Goal: Task Accomplishment & Management: Manage account settings

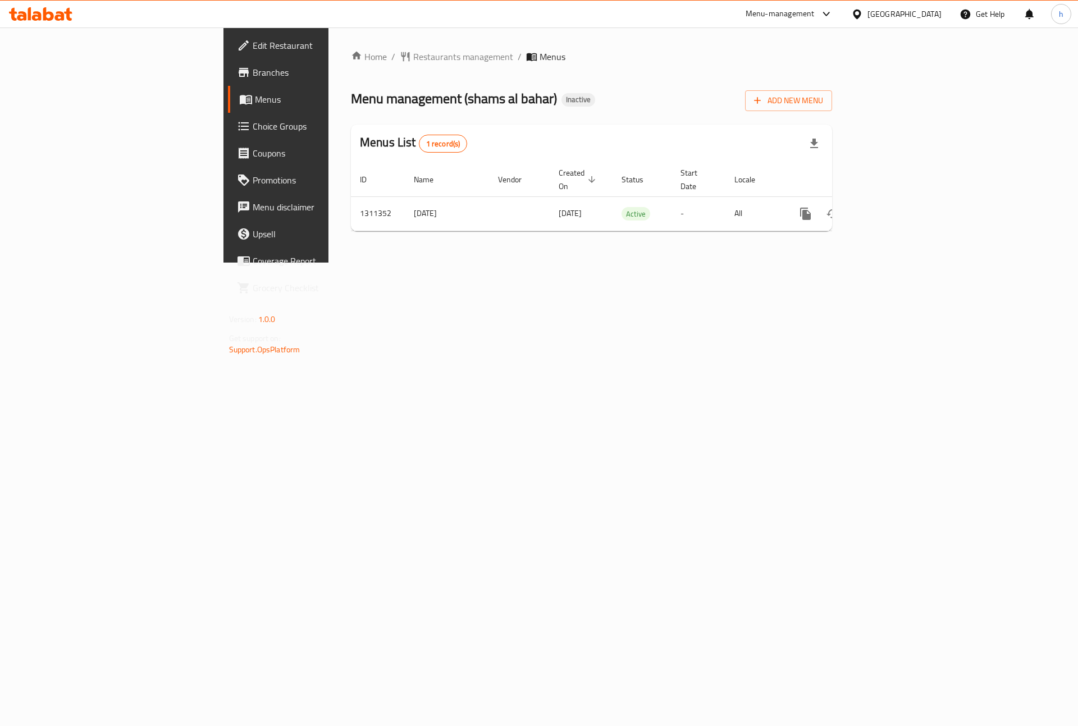
click at [253, 39] on span "Edit Restaurant" at bounding box center [324, 45] width 142 height 13
click at [900, 210] on link "enhanced table" at bounding box center [886, 213] width 27 height 27
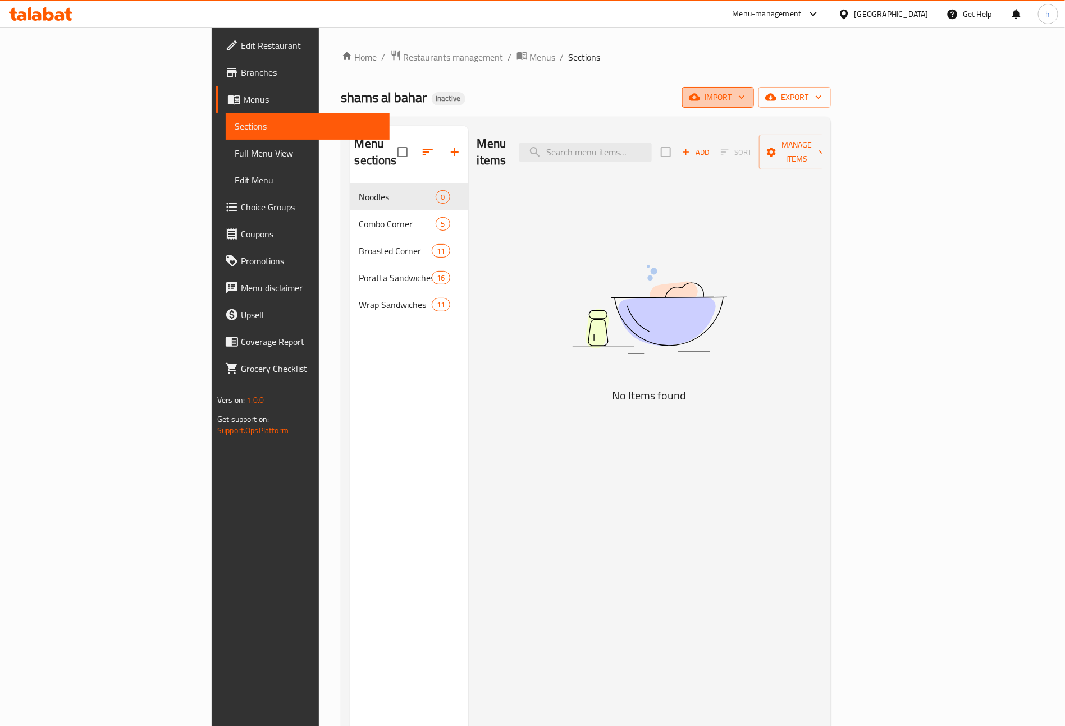
click at [745, 98] on span "import" at bounding box center [718, 97] width 54 height 14
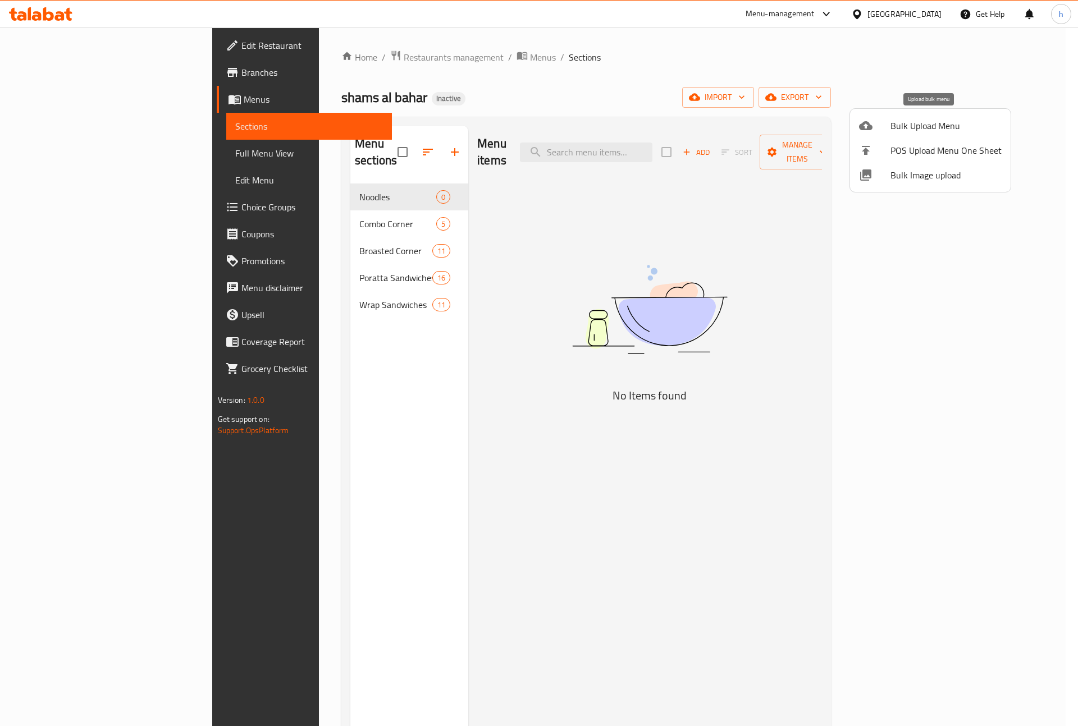
click at [885, 127] on div at bounding box center [874, 125] width 31 height 13
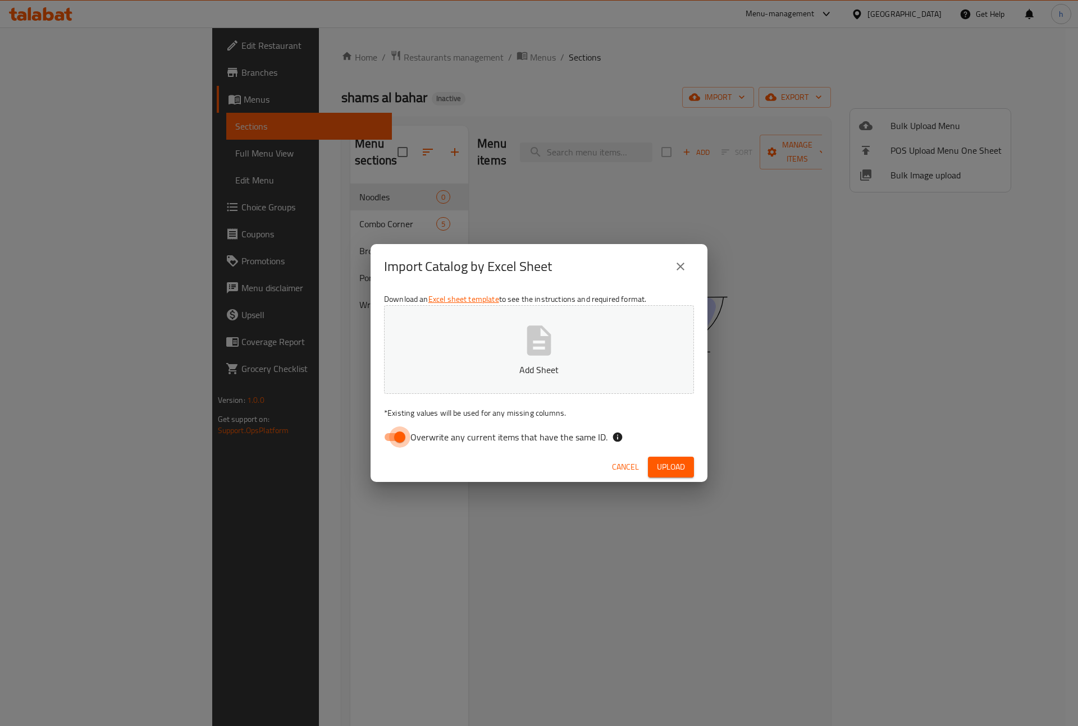
click at [393, 440] on input "Overwrite any current items that have the same ID." at bounding box center [400, 437] width 64 height 21
checkbox input "false"
click at [679, 471] on span "Upload" at bounding box center [671, 467] width 28 height 14
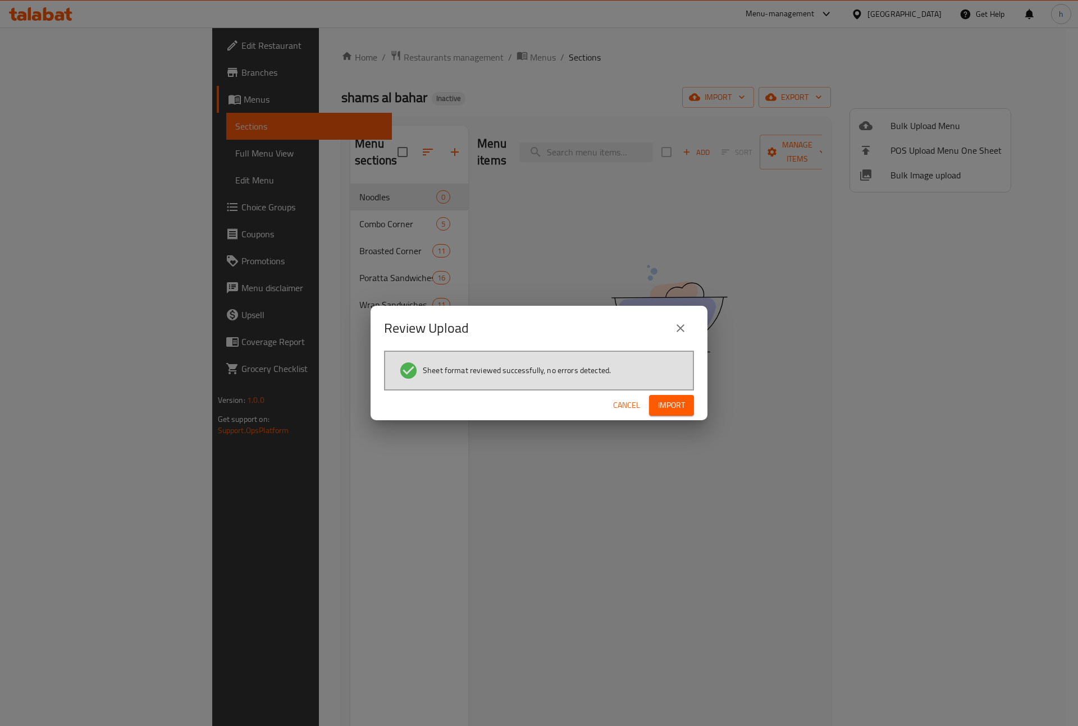
click at [668, 401] on span "Import" at bounding box center [671, 406] width 27 height 14
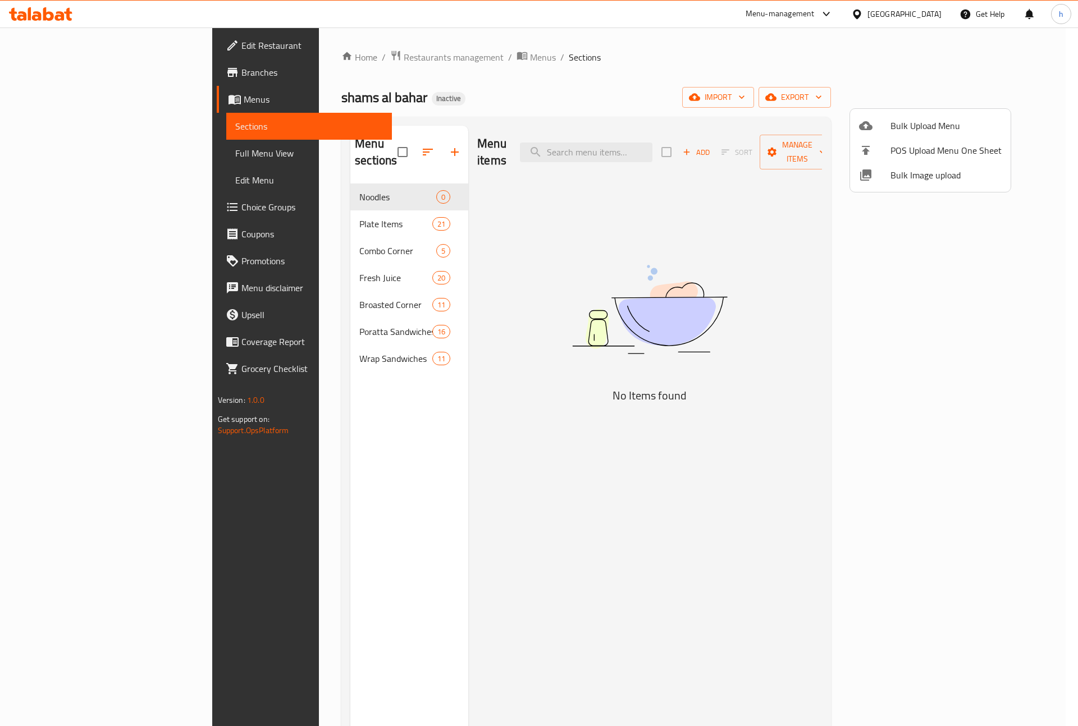
click at [576, 274] on div at bounding box center [539, 363] width 1078 height 726
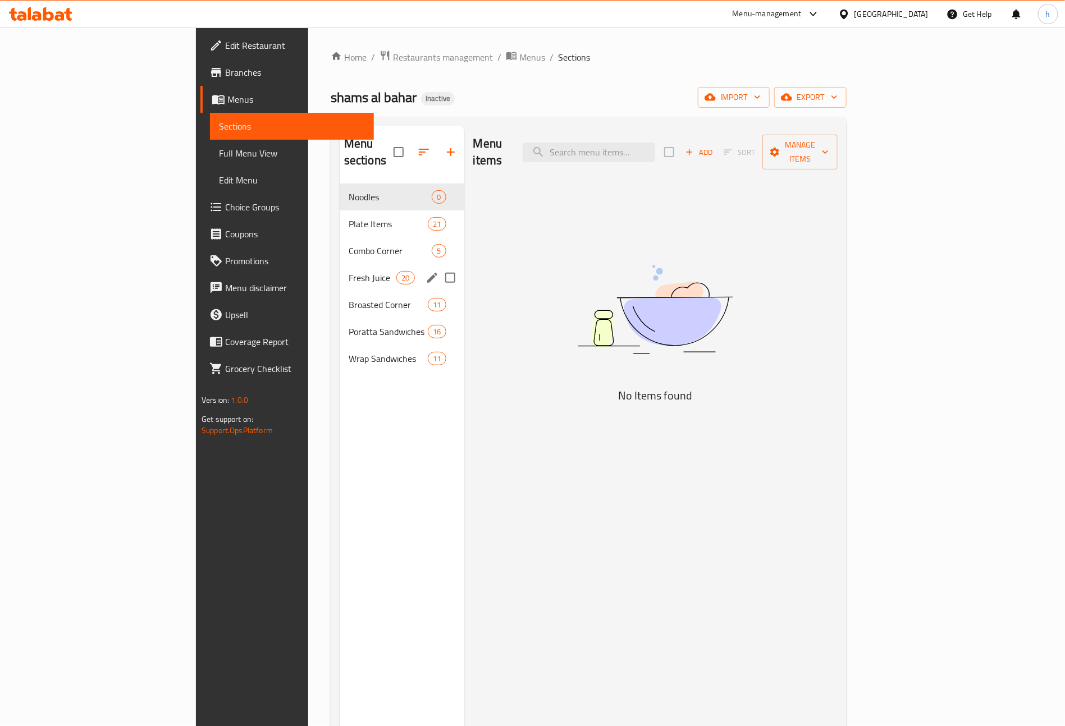
click at [349, 271] on span "Fresh Juice" at bounding box center [373, 277] width 48 height 13
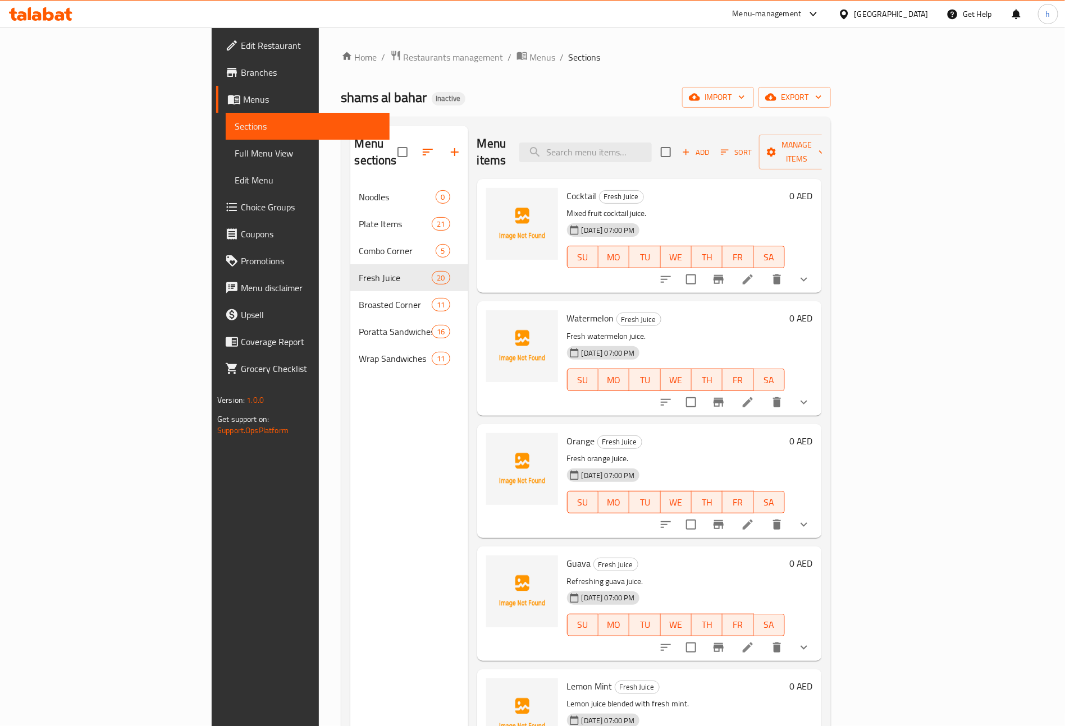
click at [732, 452] on p "Fresh orange juice." at bounding box center [676, 459] width 218 height 14
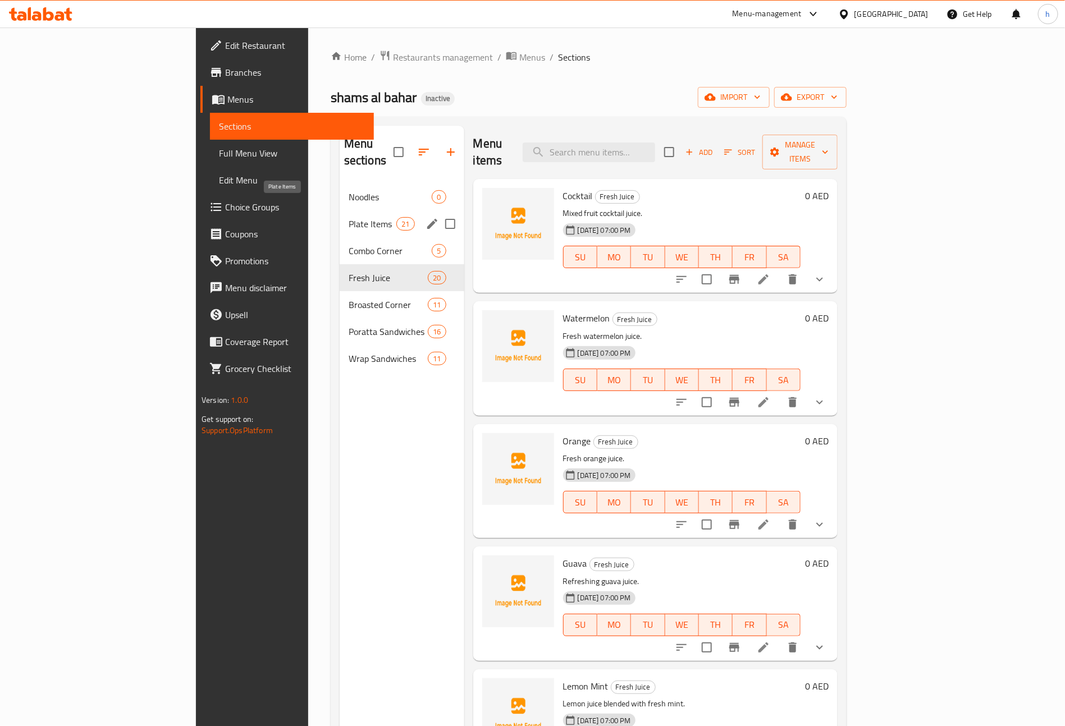
click at [349, 217] on span "Plate Items" at bounding box center [373, 223] width 48 height 13
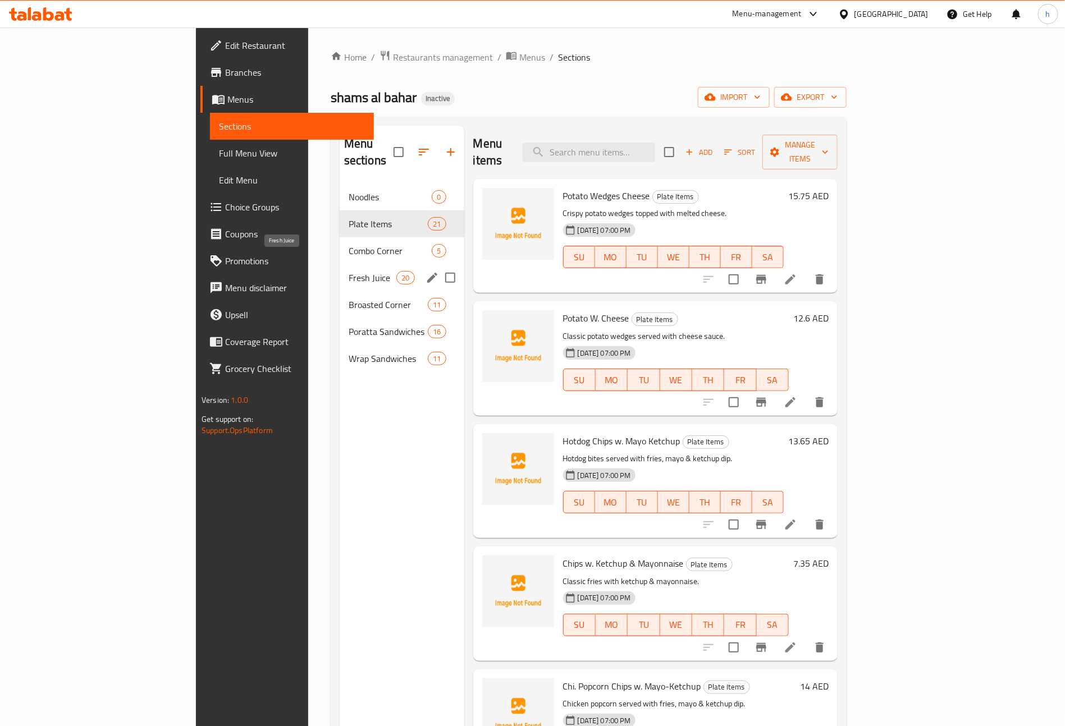
click at [349, 271] on span "Fresh Juice" at bounding box center [373, 277] width 48 height 13
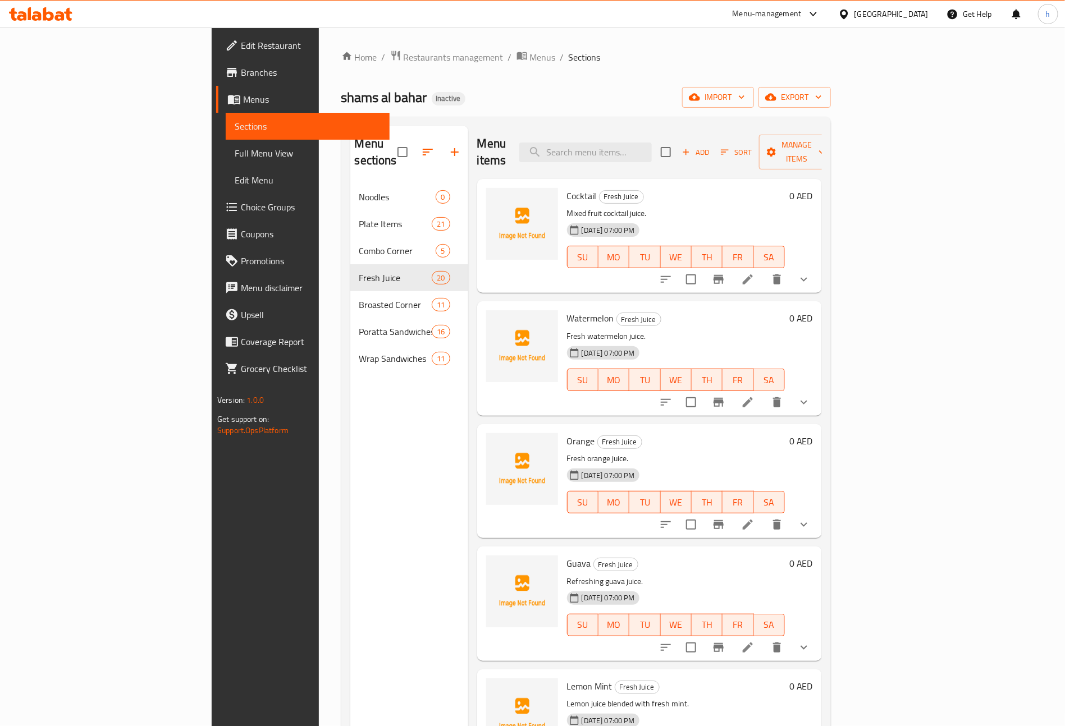
click at [235, 160] on span "Full Menu View" at bounding box center [308, 152] width 146 height 13
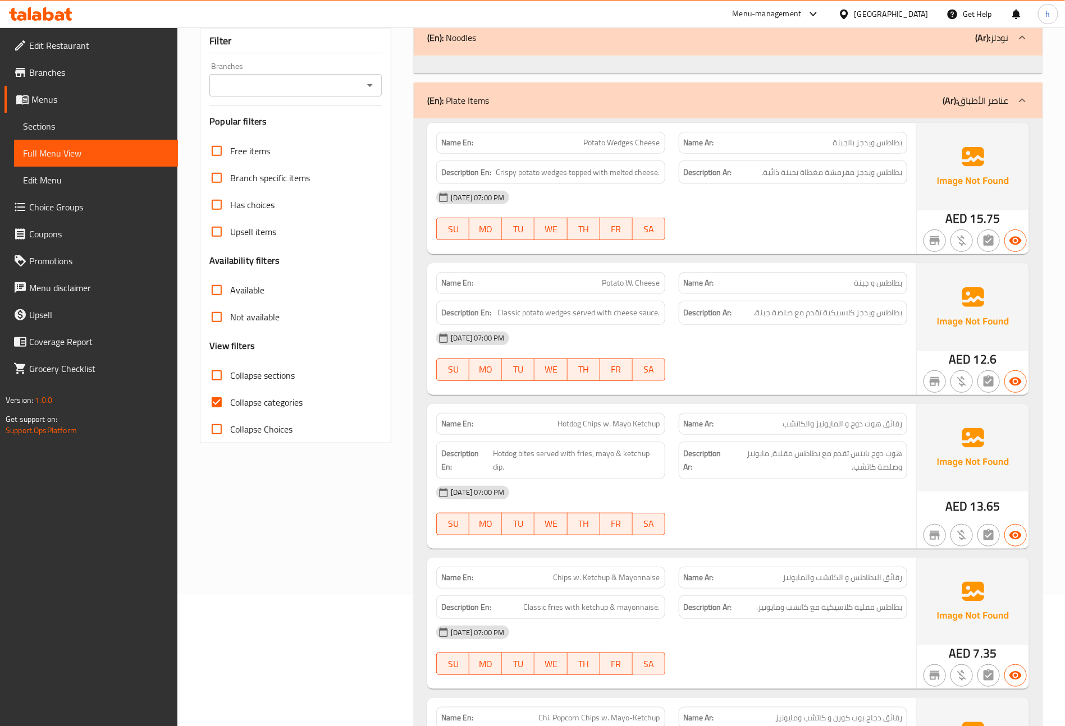
scroll to position [84, 0]
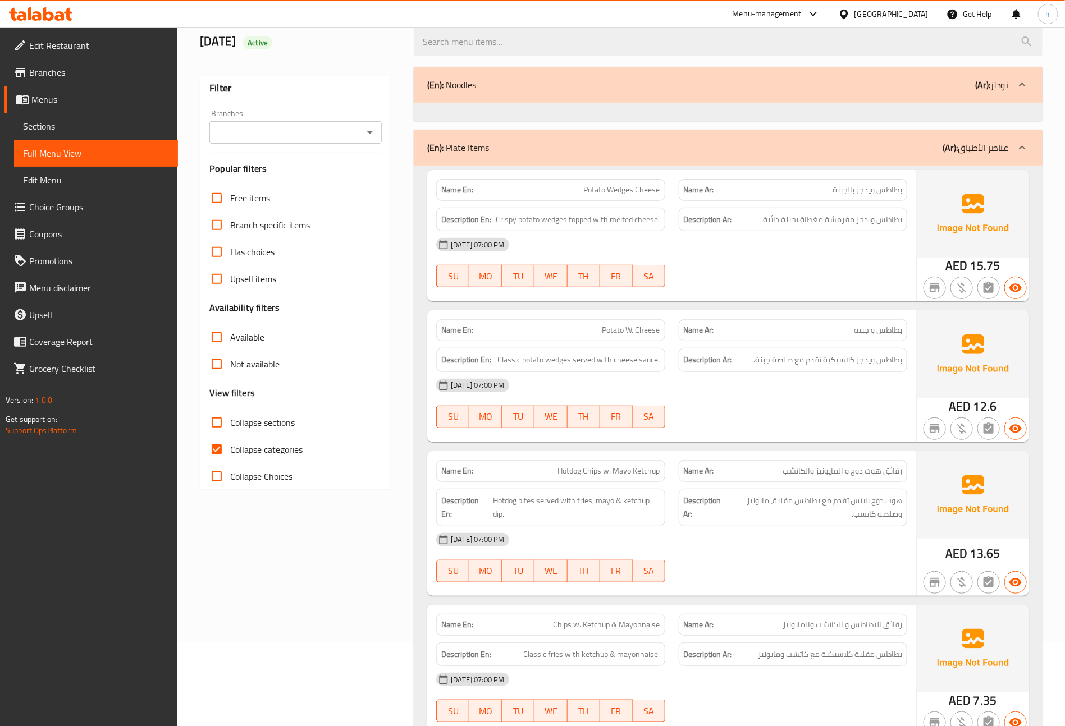
click at [217, 453] on input "Collapse categories" at bounding box center [216, 449] width 27 height 27
checkbox input "false"
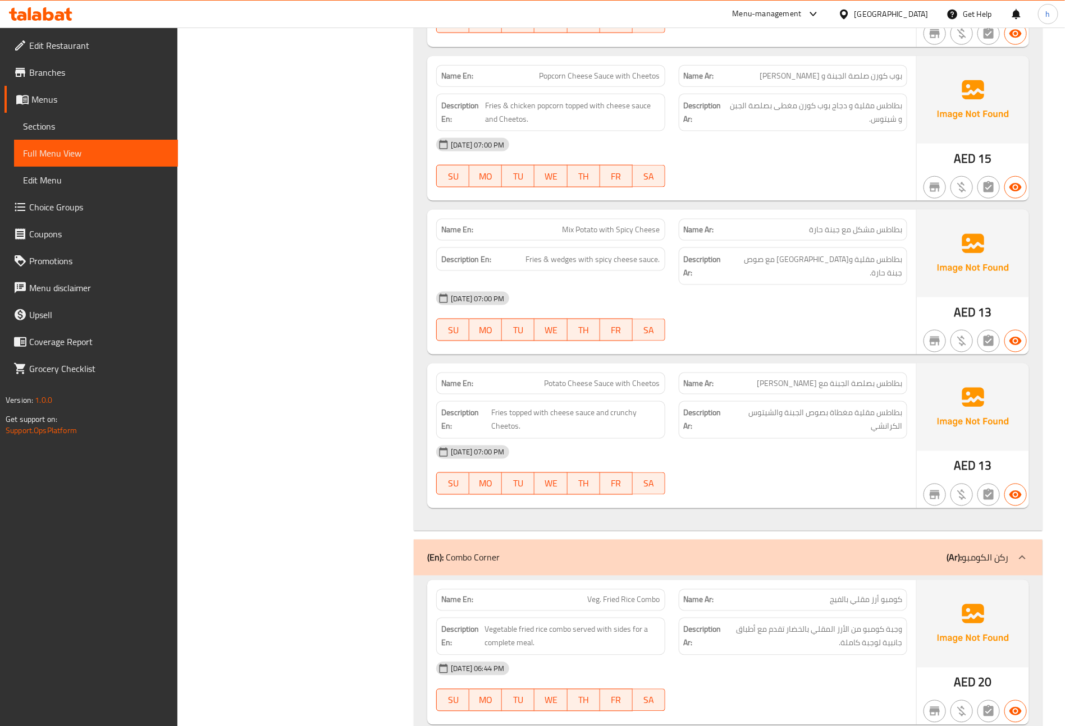
scroll to position [3031, 0]
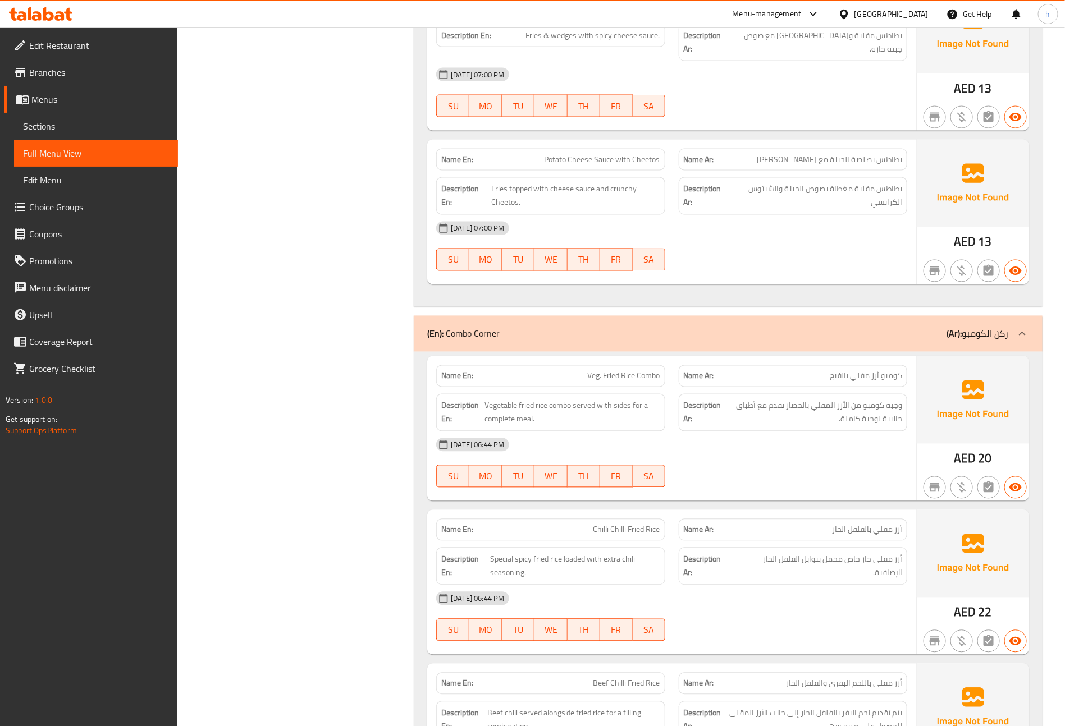
click at [926, 327] on div "(En): Combo Corner (Ar): ركن الكومبو" at bounding box center [717, 333] width 581 height 13
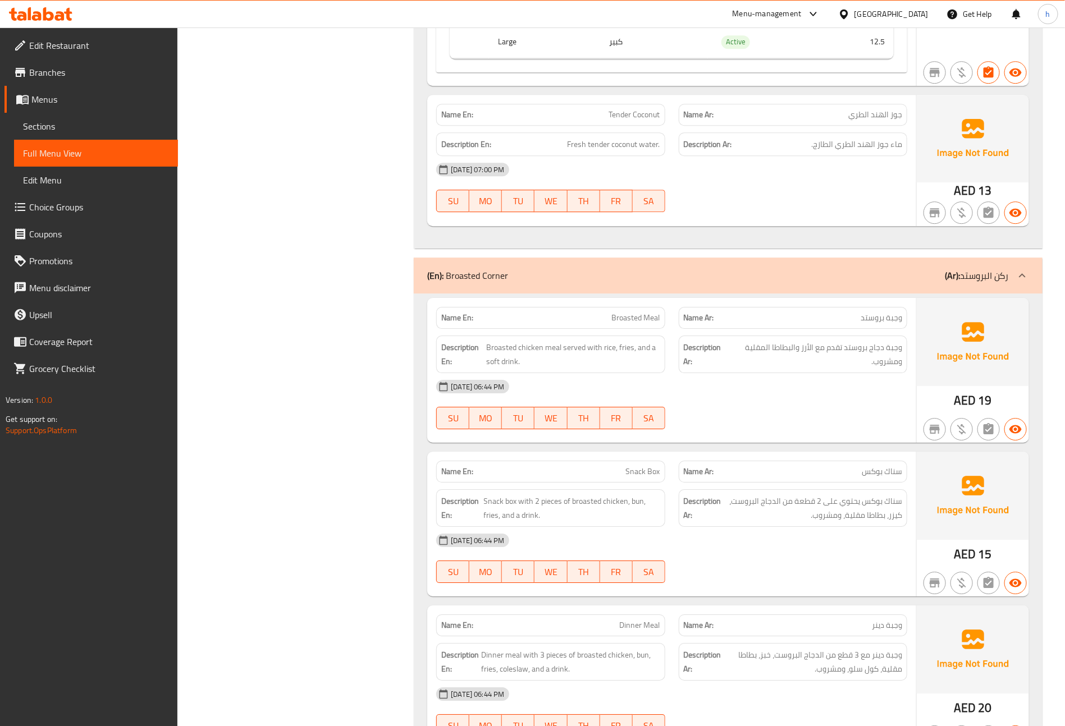
scroll to position [10103, 0]
click at [897, 281] on div "(En): Broasted Corner (Ar): ركن البروستد" at bounding box center [717, 273] width 581 height 13
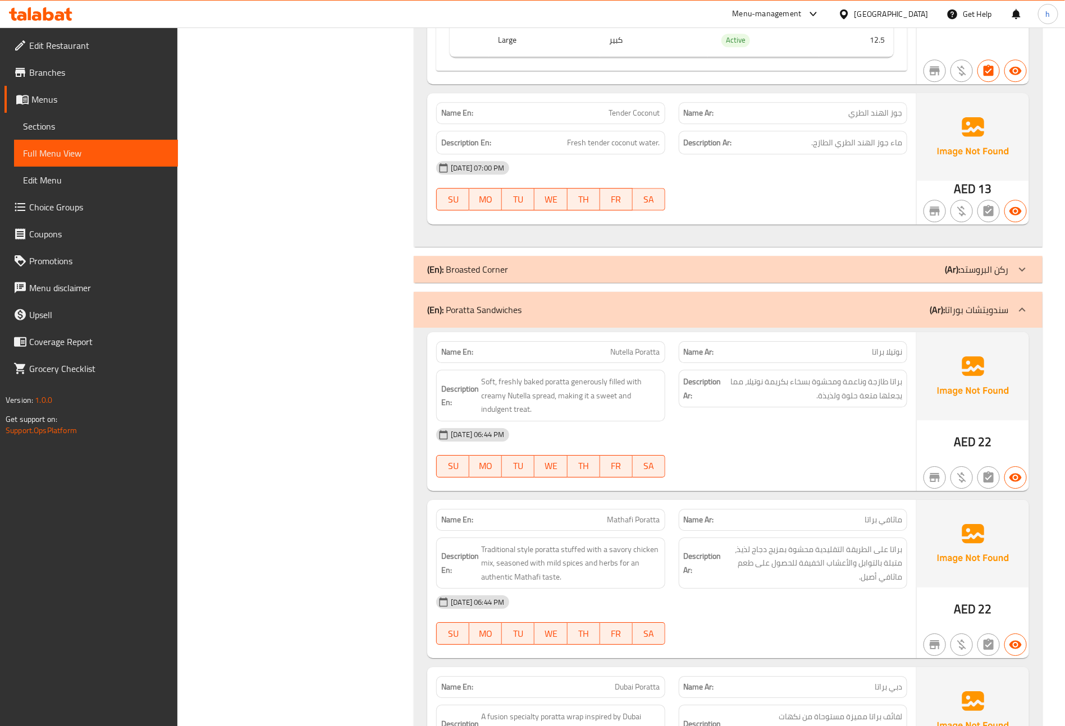
click at [891, 317] on div "(En): Poratta Sandwiches (Ar): سندويتشات بوراتا" at bounding box center [717, 309] width 581 height 13
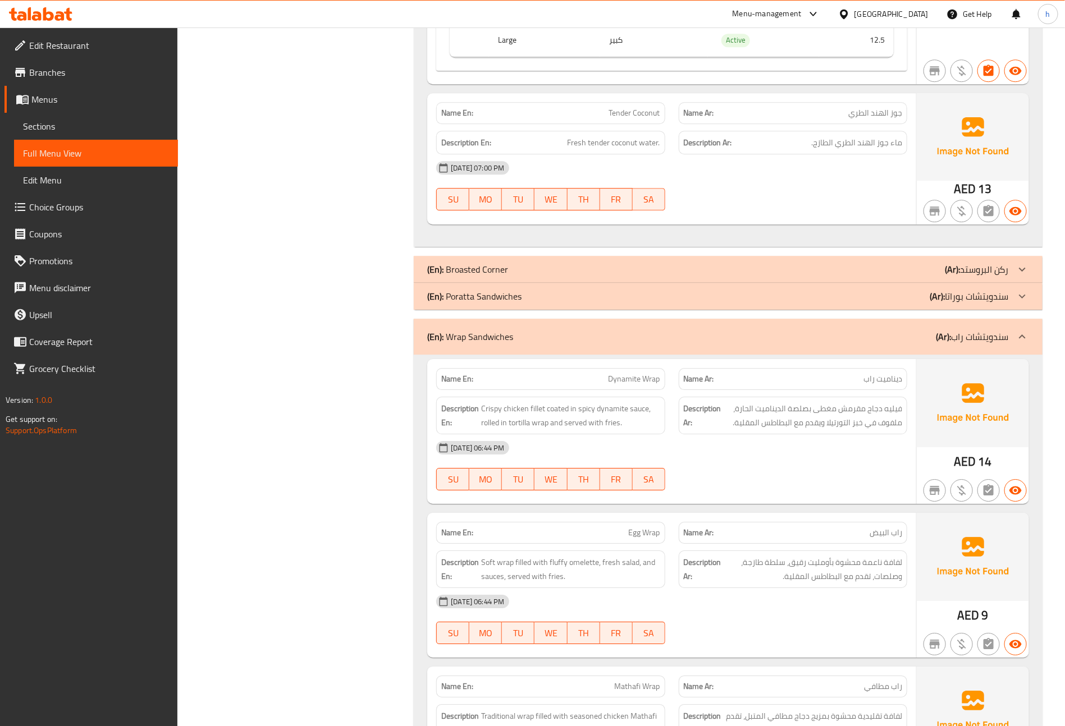
click at [704, 343] on div "(En): Wrap Sandwiches (Ar): سندويتشات راب" at bounding box center [717, 336] width 581 height 13
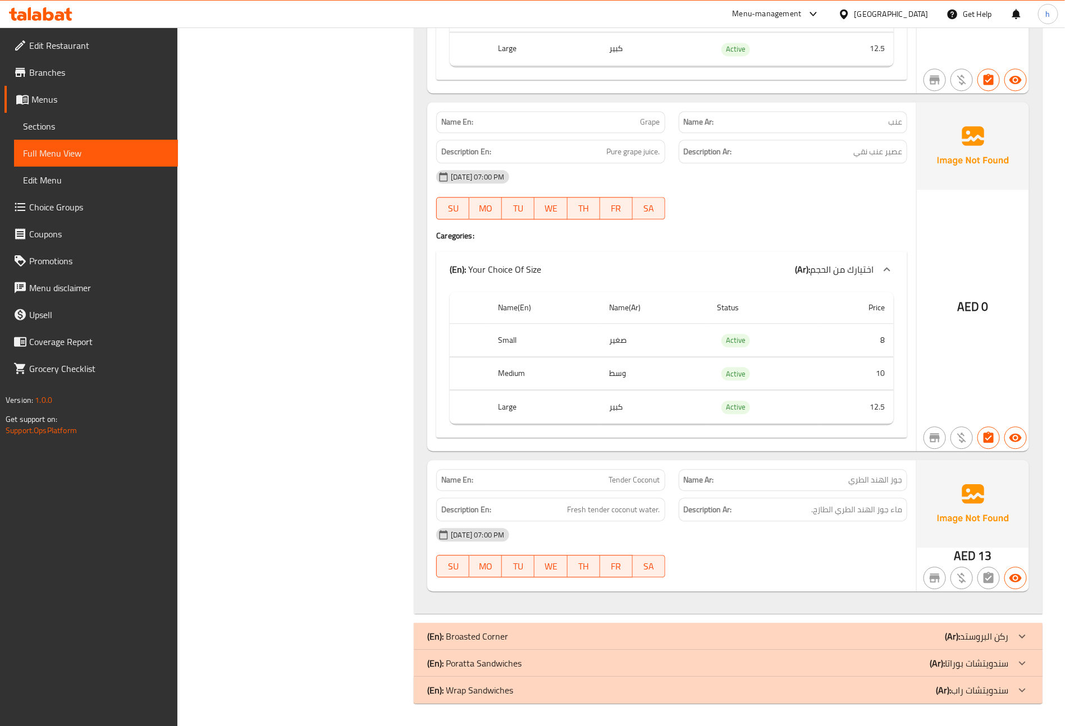
scroll to position [9764, 0]
click at [965, 642] on p "(Ar): ركن البروستد" at bounding box center [977, 636] width 64 height 13
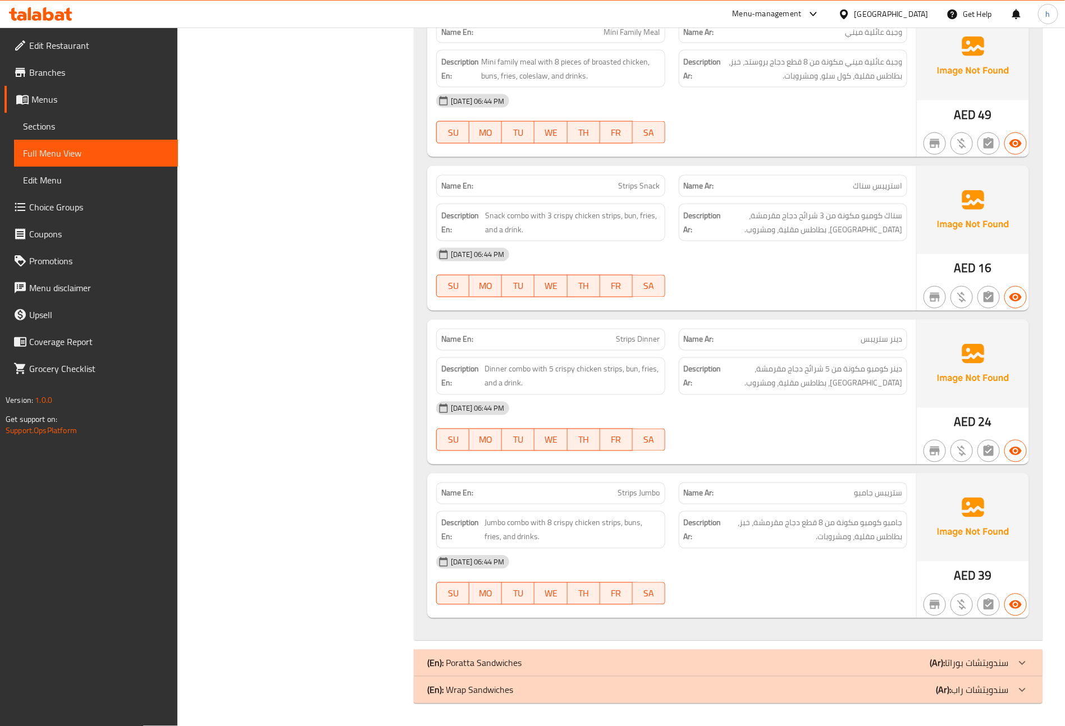
scroll to position [11504, 0]
click at [945, 662] on b "(Ar):" at bounding box center [936, 663] width 15 height 17
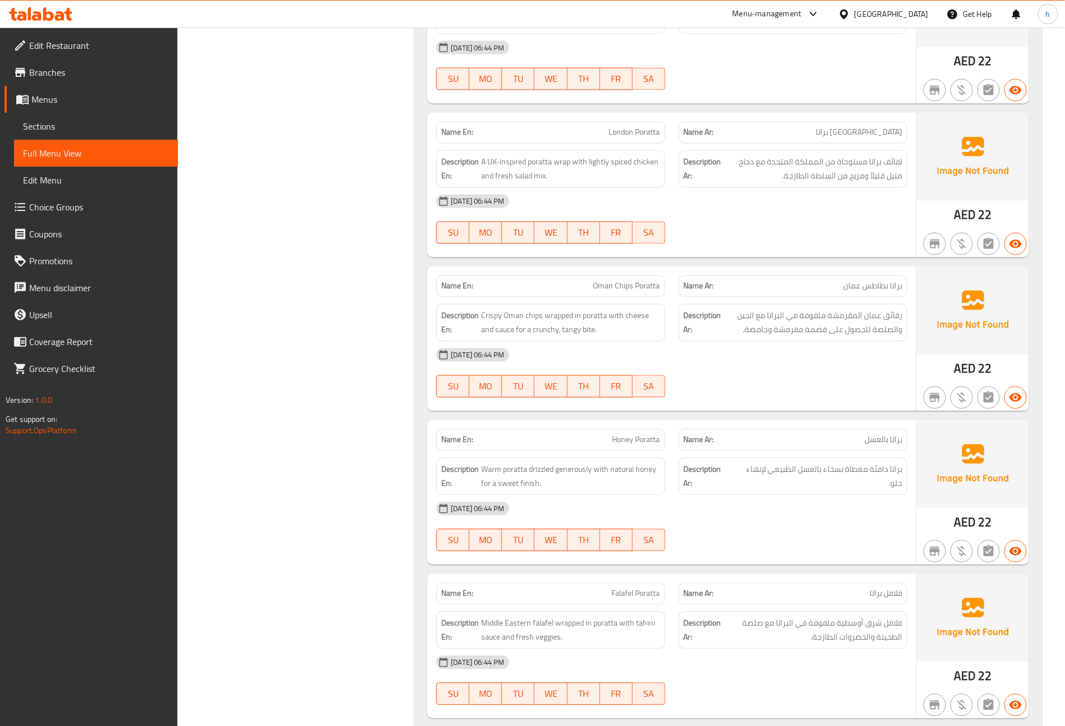
scroll to position [14058, 0]
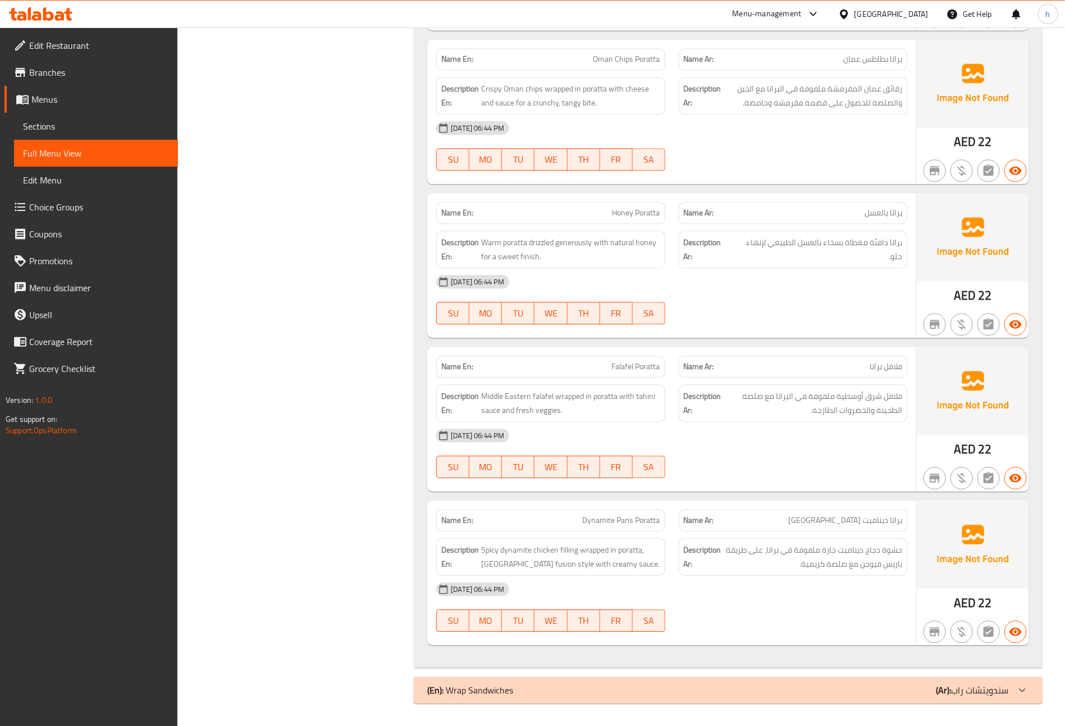
click at [936, 684] on b "(Ar):" at bounding box center [943, 690] width 15 height 17
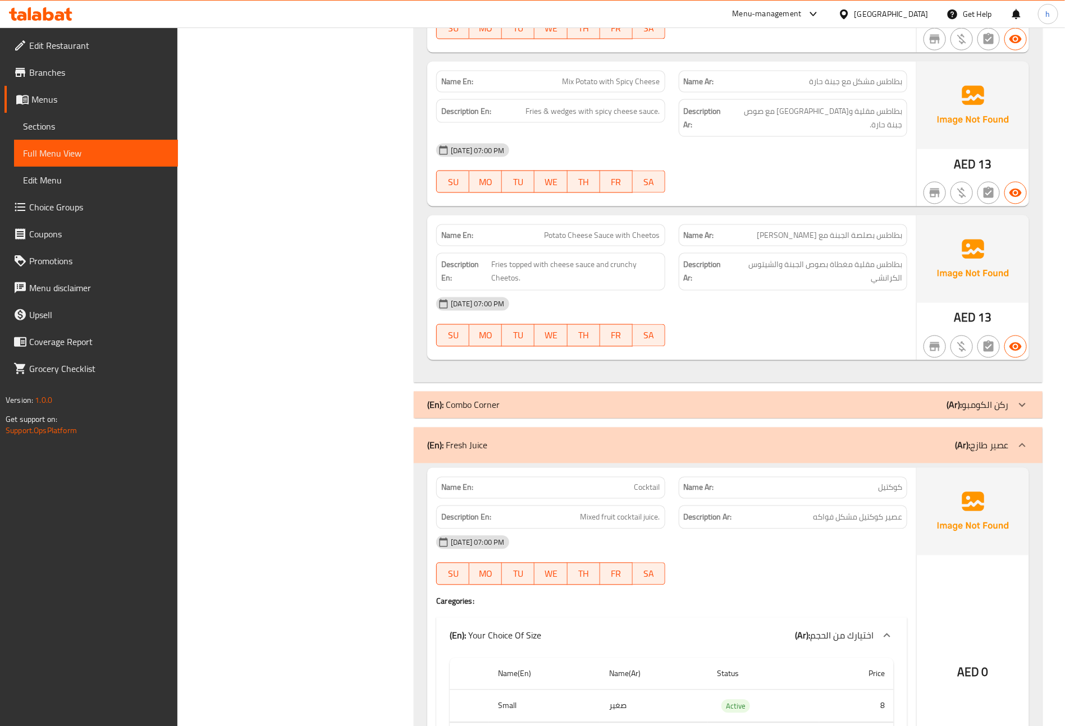
scroll to position [2962, 0]
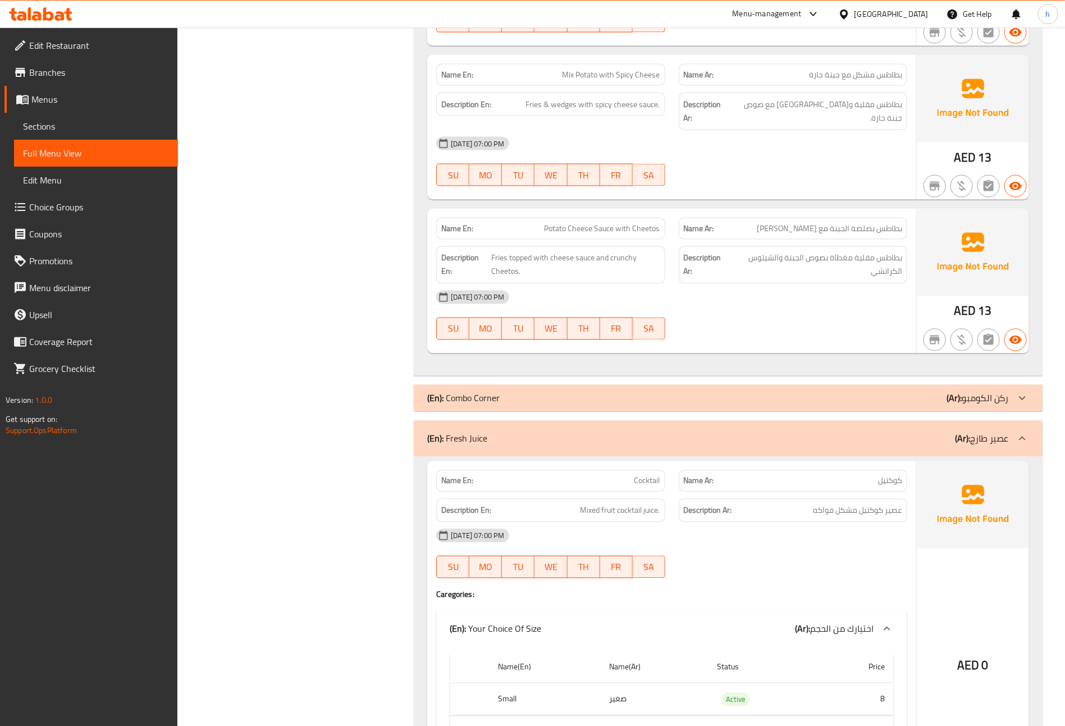
click at [993, 392] on p "(Ar): ركن الكومبو" at bounding box center [977, 398] width 62 height 13
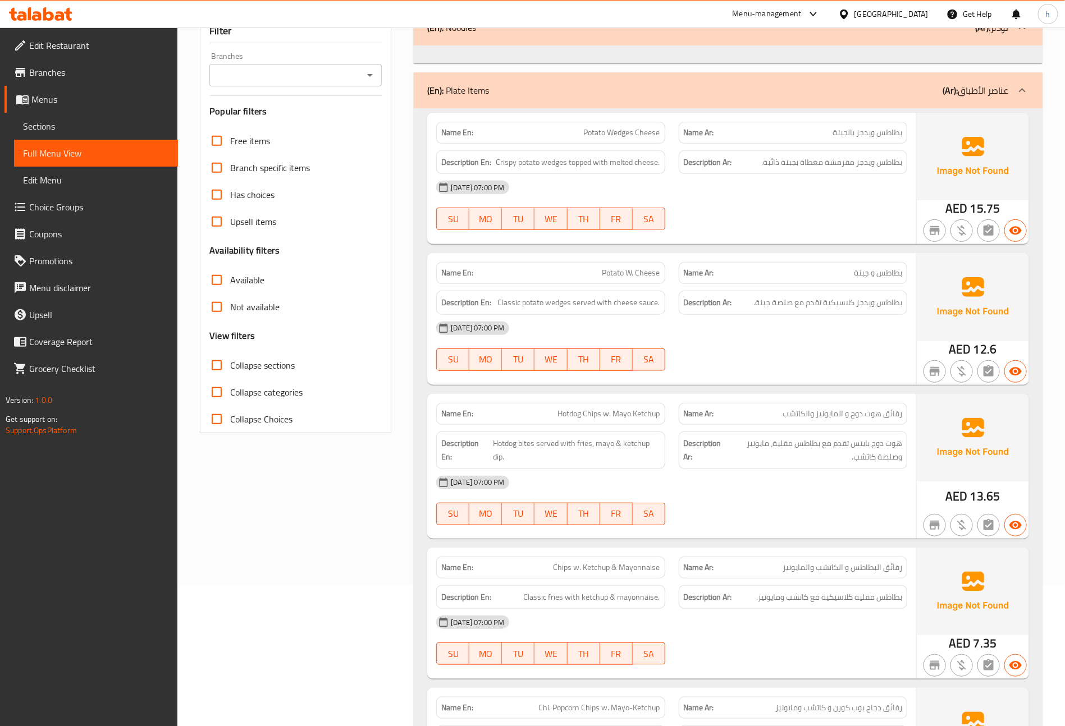
scroll to position [0, 0]
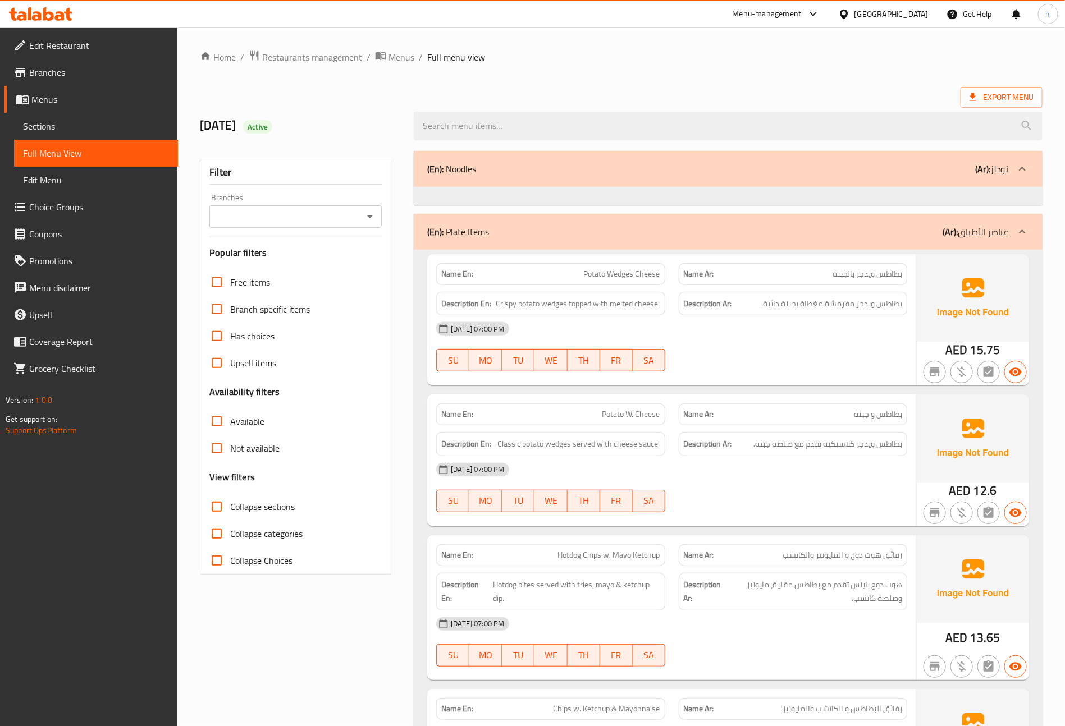
click at [965, 173] on div "(En): Noodles (Ar): نودلز" at bounding box center [717, 168] width 581 height 13
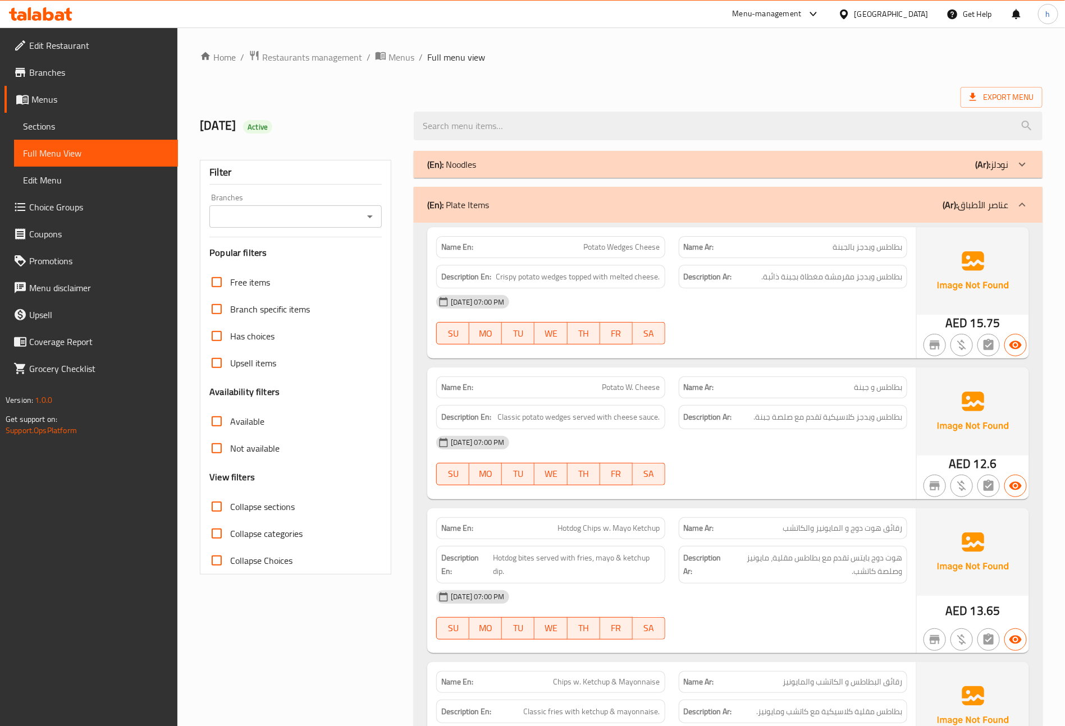
click at [969, 158] on div "(En): Noodles (Ar): نودلز" at bounding box center [717, 164] width 581 height 13
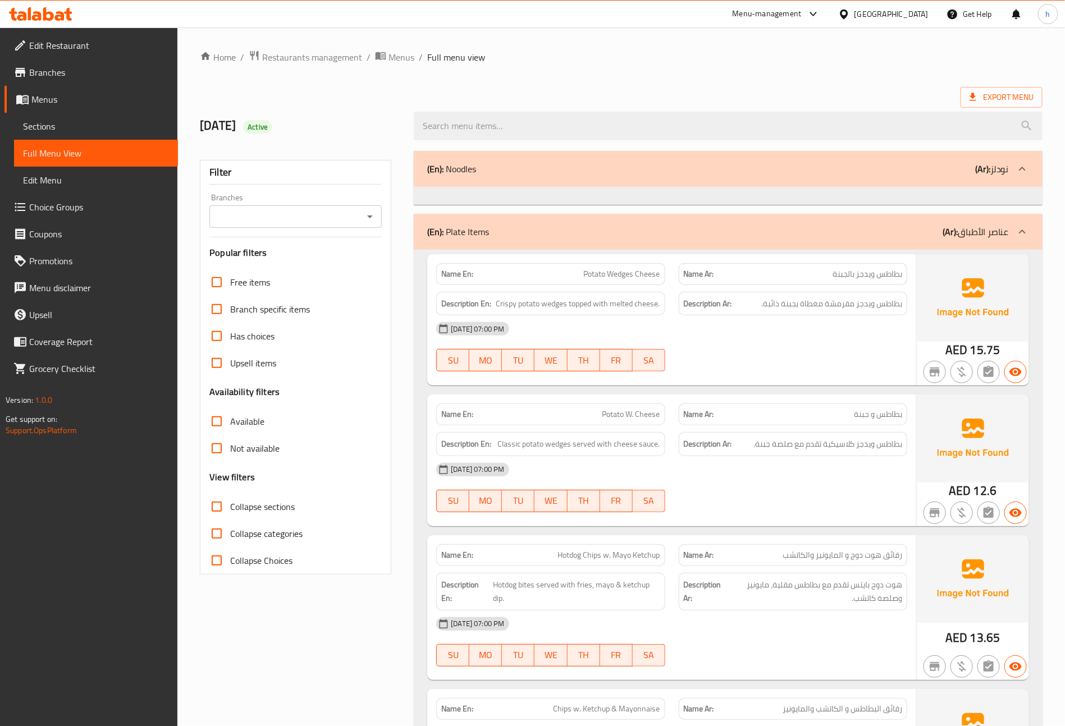
click at [974, 176] on div "(En): Noodles (Ar): نودلز" at bounding box center [717, 168] width 581 height 13
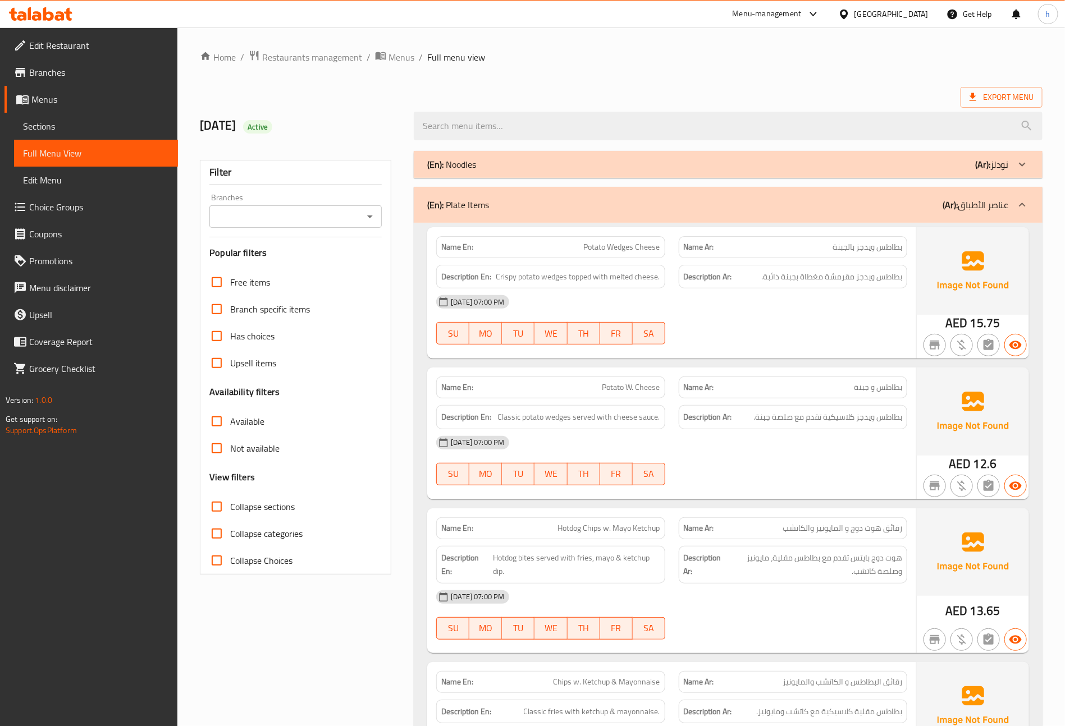
click at [964, 174] on div "(En): Noodles (Ar): نودلز" at bounding box center [728, 164] width 629 height 27
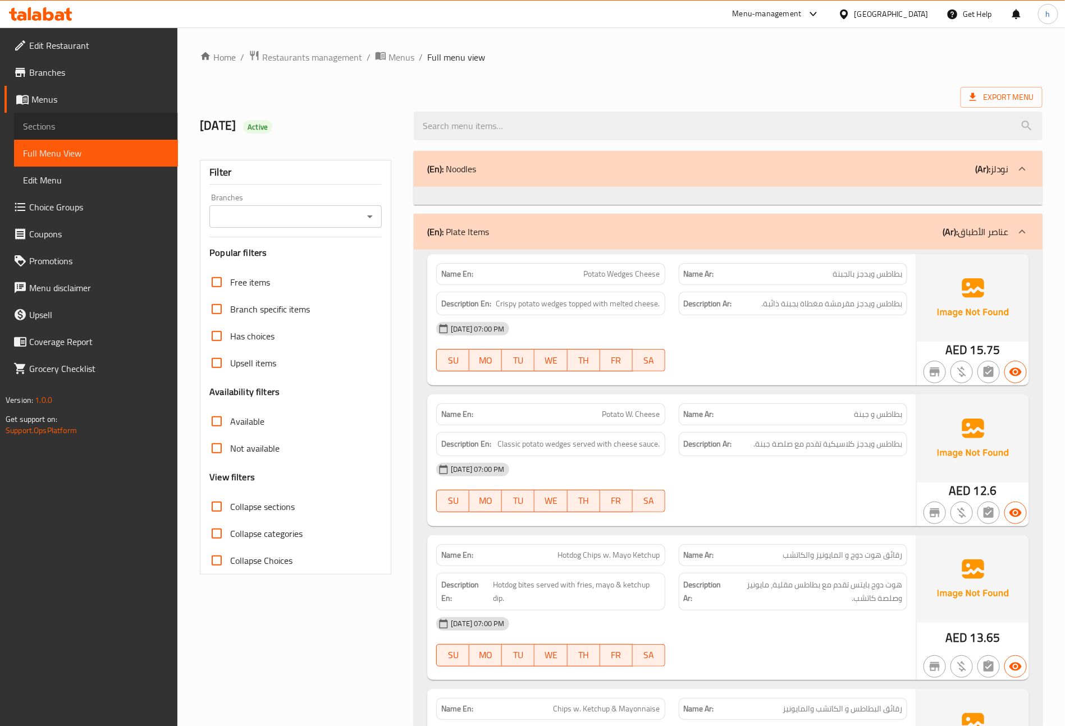
click at [56, 120] on span "Sections" at bounding box center [96, 126] width 146 height 13
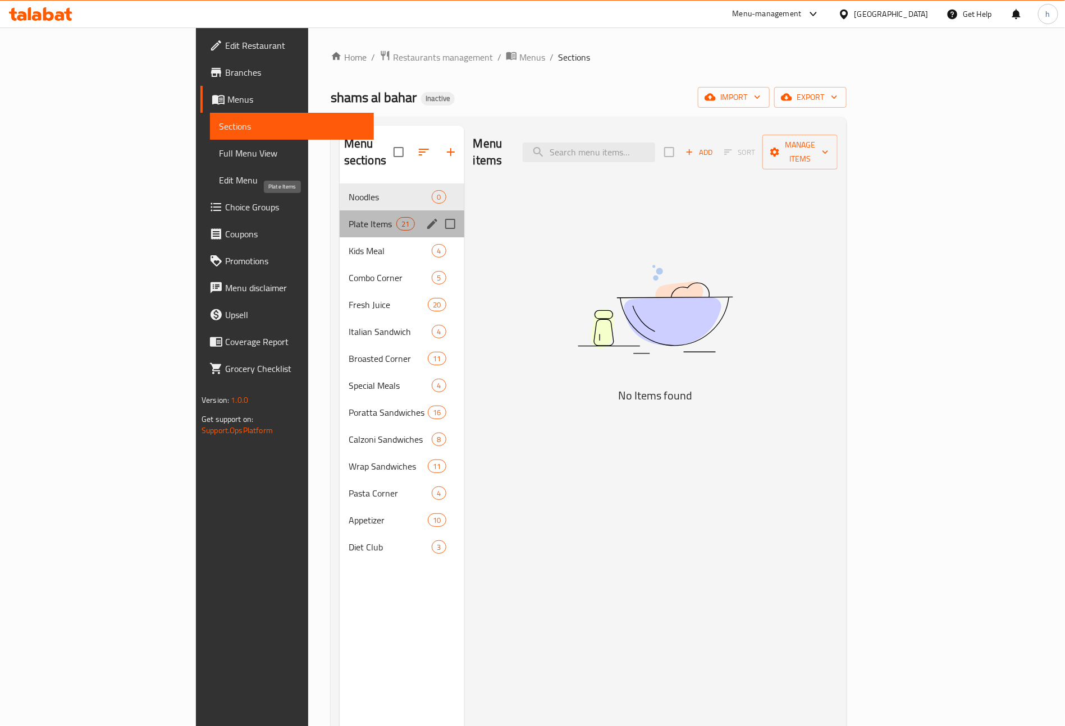
click at [349, 217] on span "Plate Items" at bounding box center [373, 223] width 48 height 13
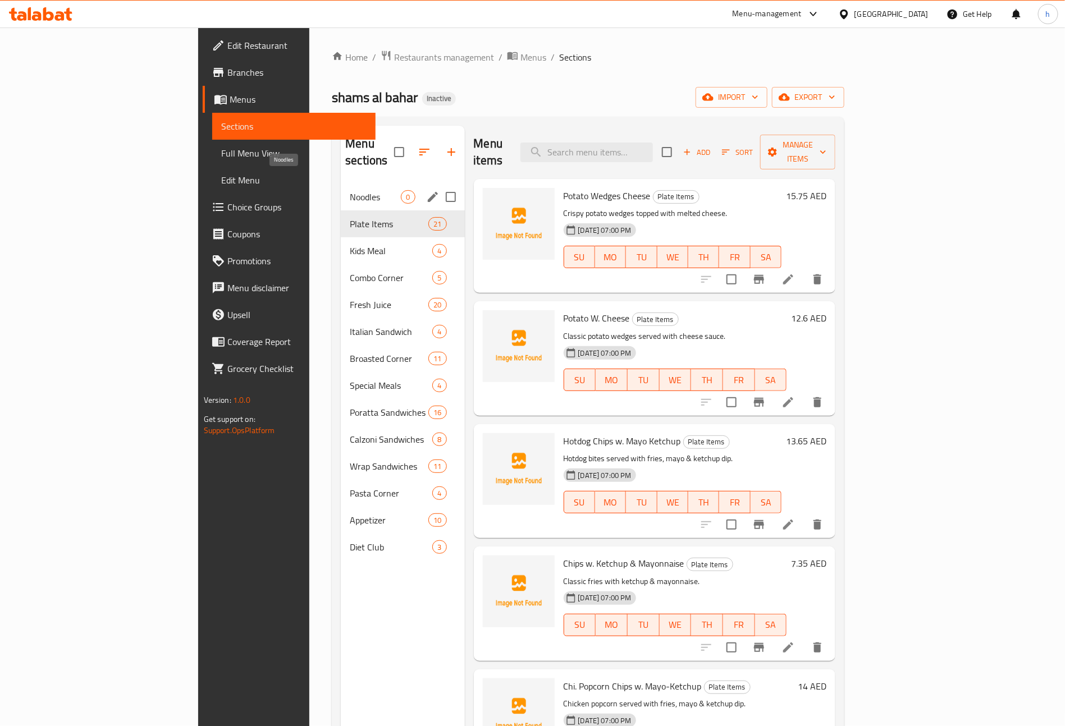
click at [350, 190] on span "Noodles" at bounding box center [375, 196] width 51 height 13
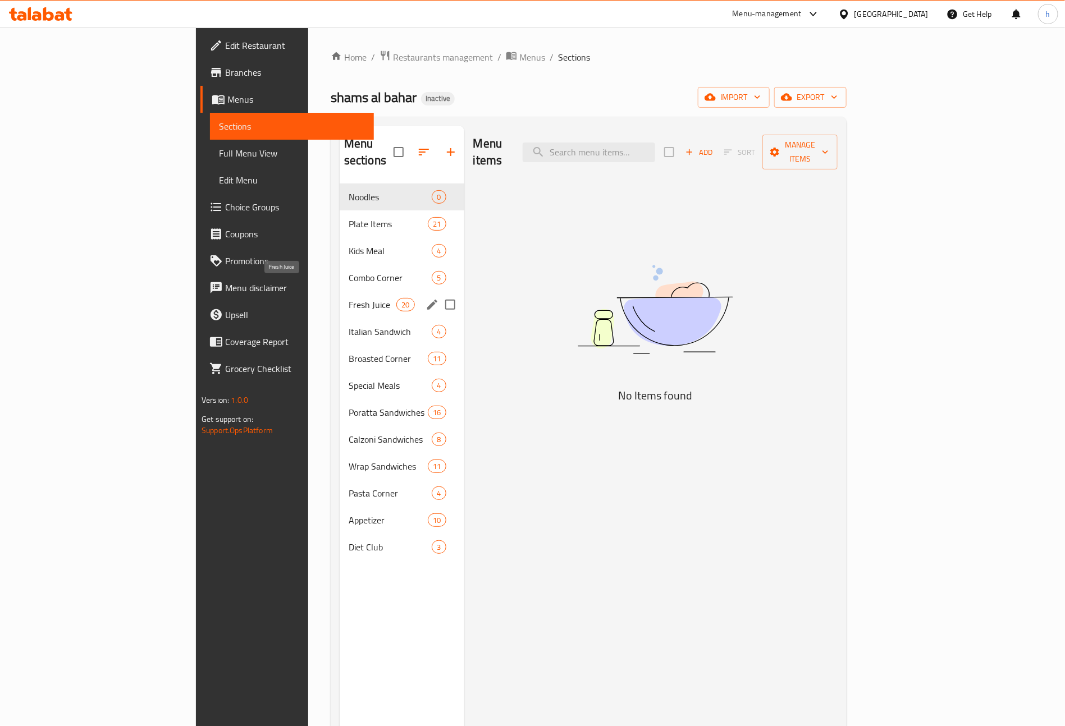
click at [349, 298] on span "Fresh Juice" at bounding box center [373, 304] width 48 height 13
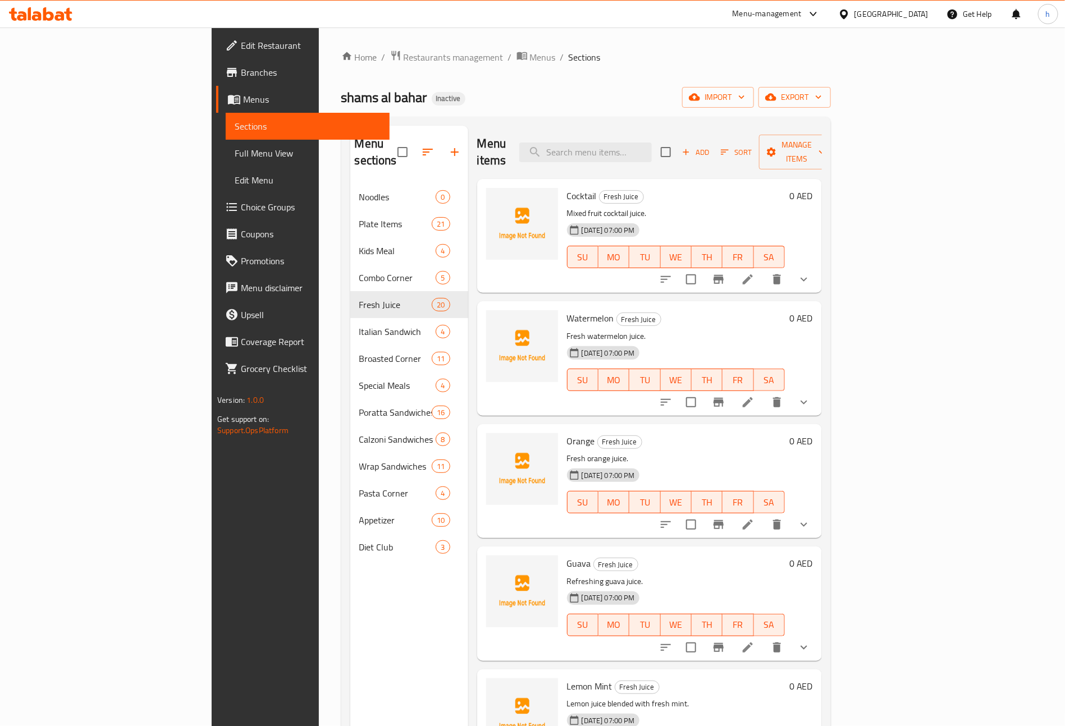
click at [235, 159] on span "Full Menu View" at bounding box center [308, 152] width 146 height 13
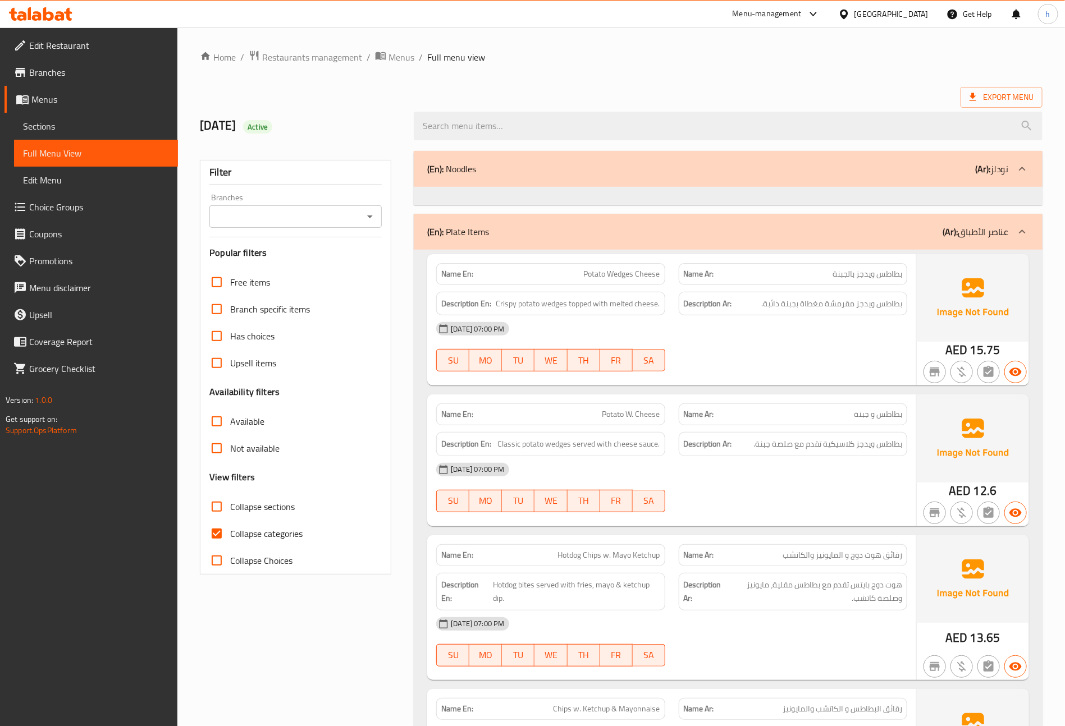
click at [738, 172] on div "(En): Noodles (Ar): نودلز" at bounding box center [717, 168] width 581 height 13
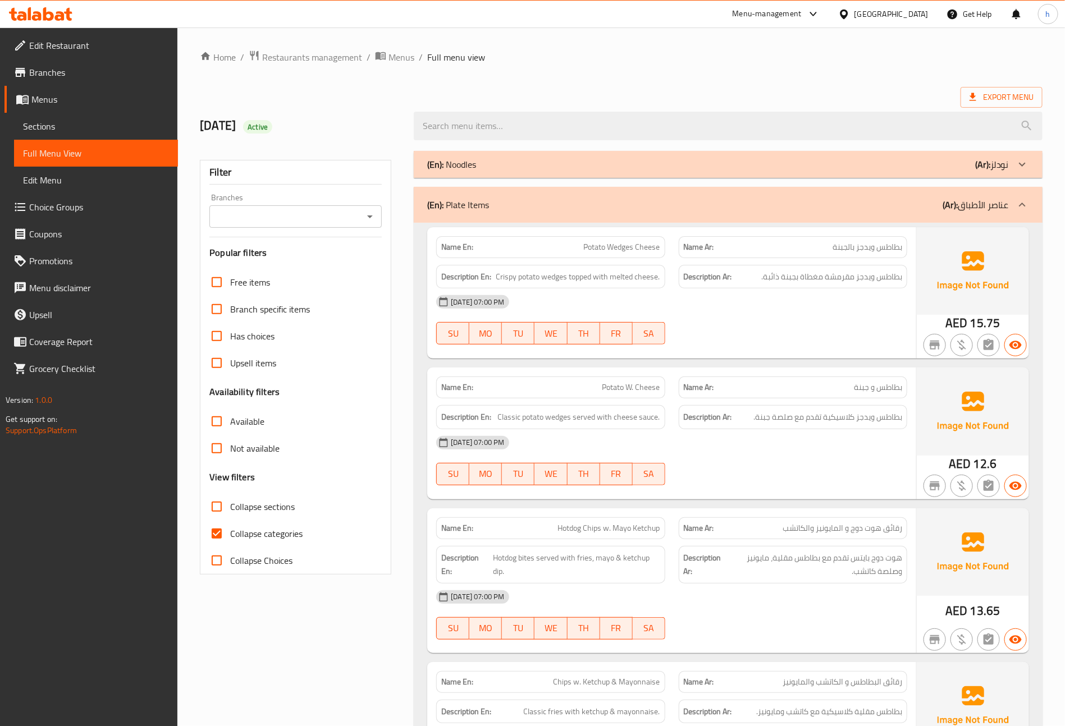
click at [906, 170] on div "(En): Noodles (Ar): نودلز" at bounding box center [717, 164] width 581 height 13
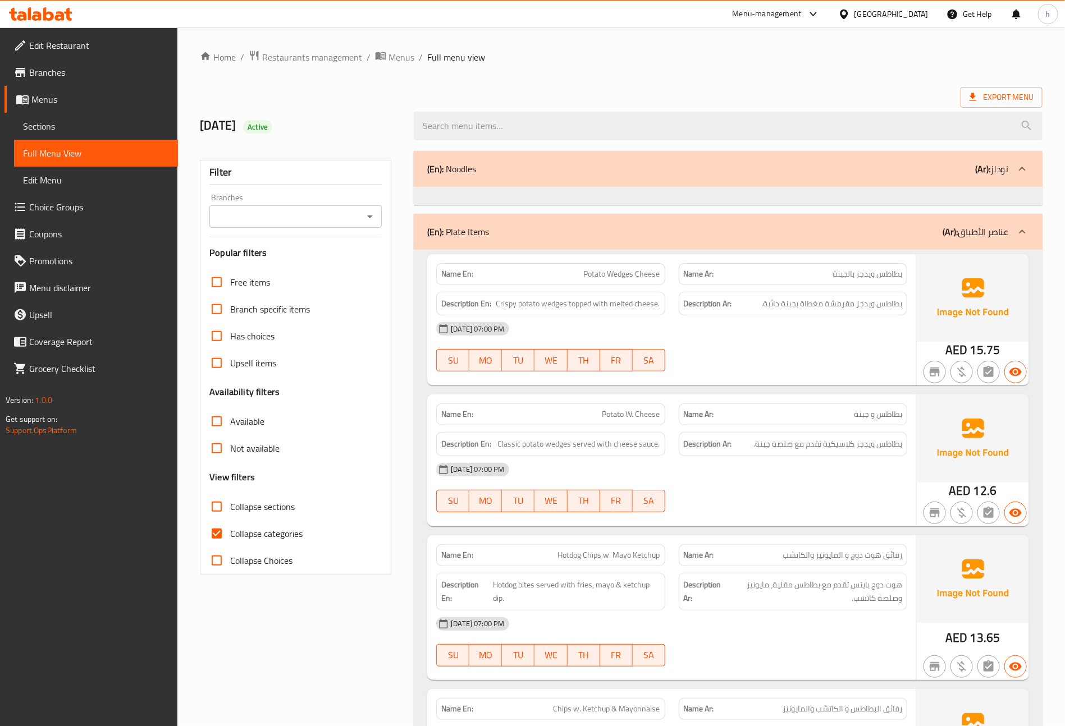
click at [51, 132] on span "Sections" at bounding box center [96, 126] width 146 height 13
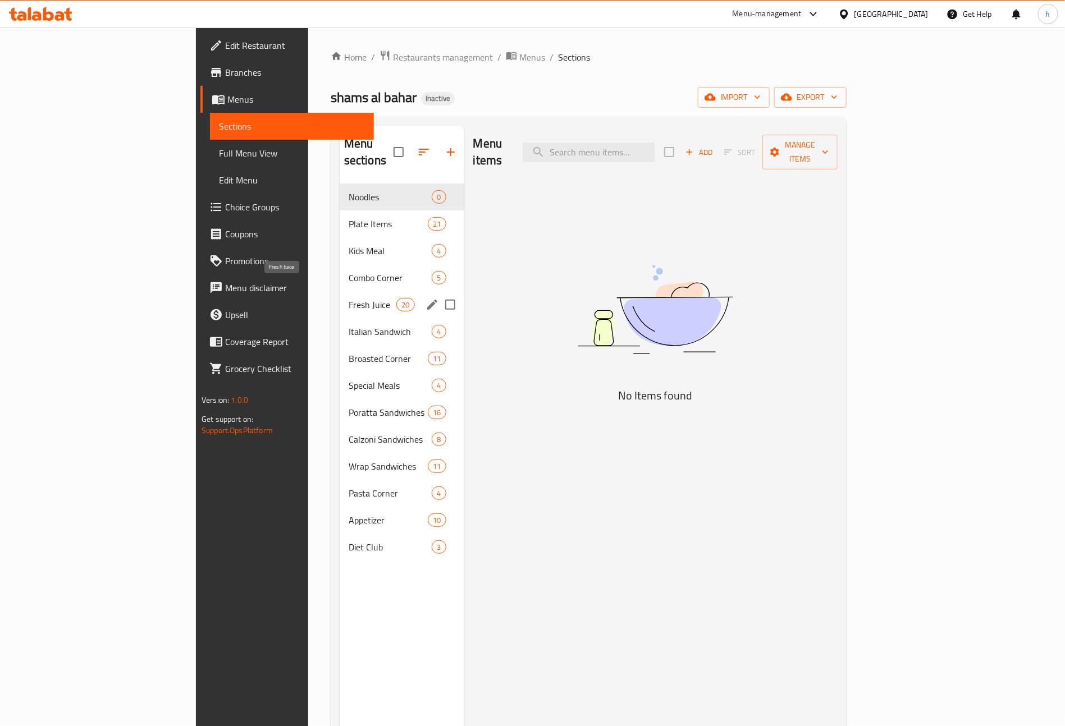
click at [349, 298] on span "Fresh Juice" at bounding box center [373, 304] width 48 height 13
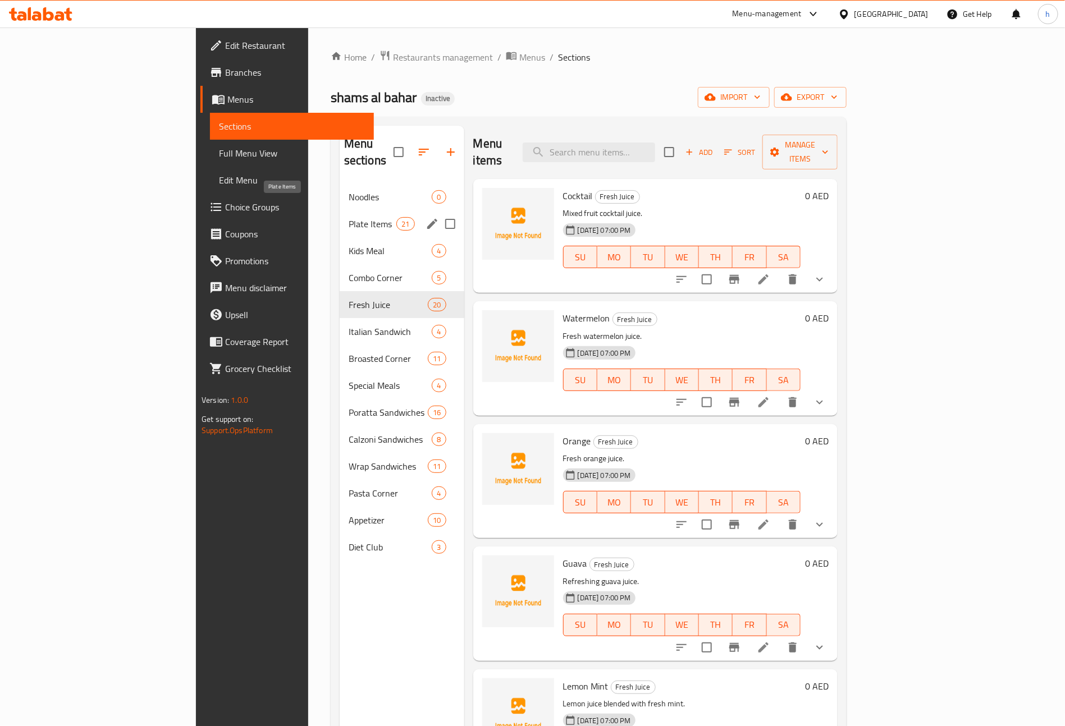
click at [349, 217] on span "Plate Items" at bounding box center [373, 223] width 48 height 13
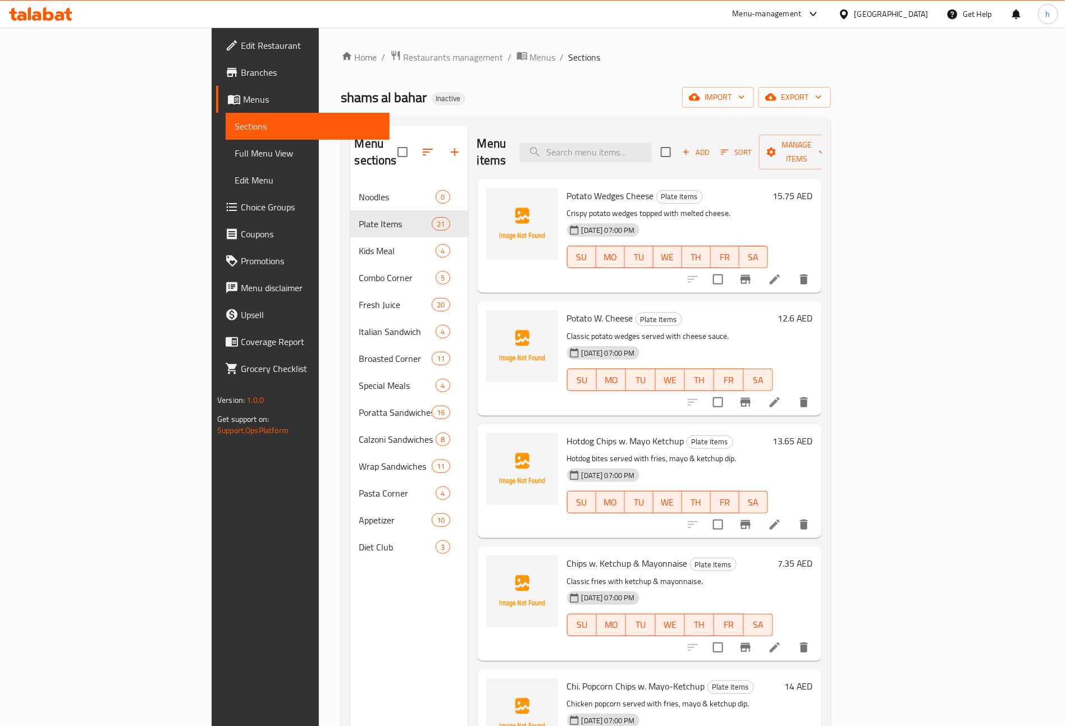
click at [235, 157] on span "Full Menu View" at bounding box center [308, 152] width 146 height 13
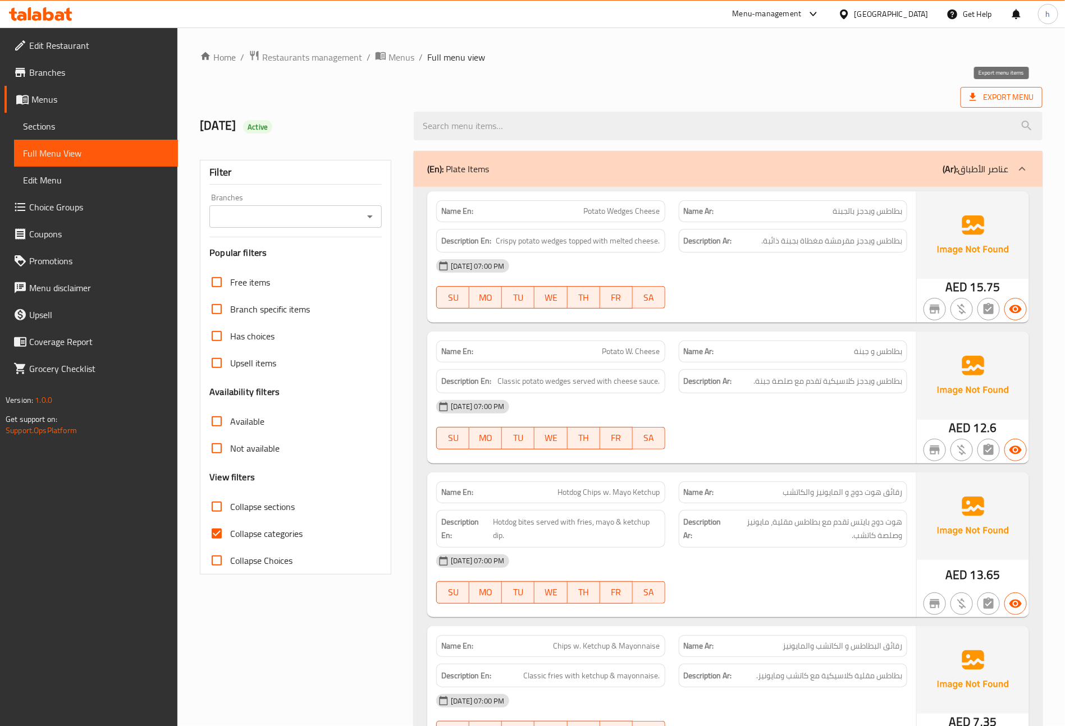
click at [977, 94] on icon at bounding box center [972, 96] width 11 height 11
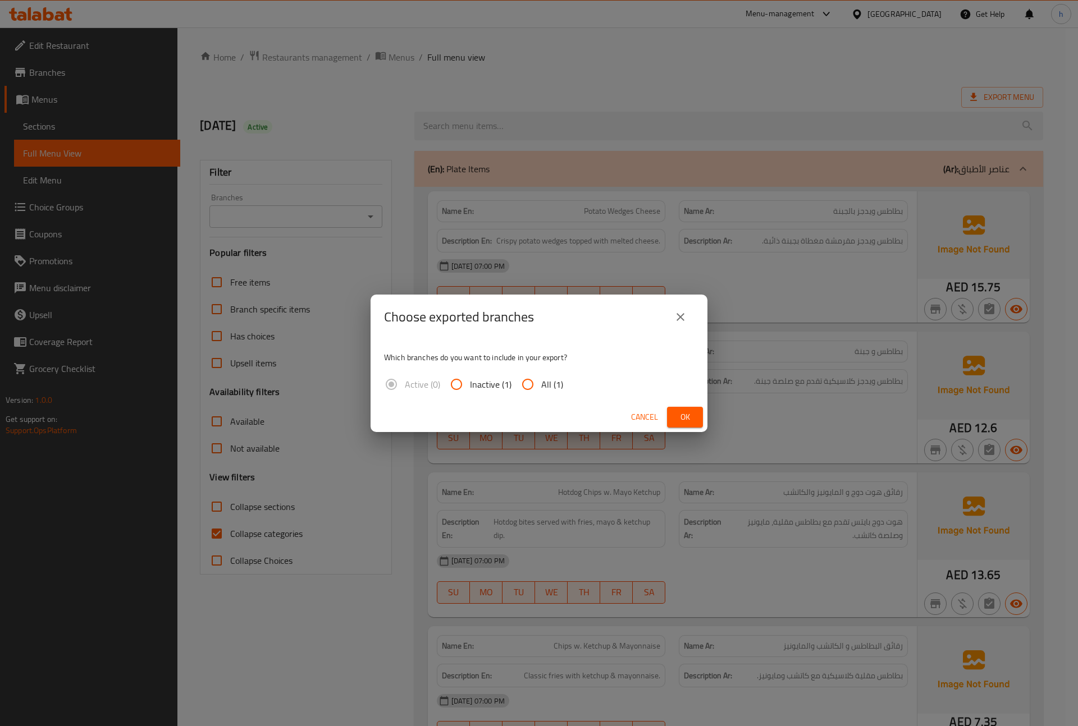
click at [552, 379] on span "All (1)" at bounding box center [552, 384] width 22 height 13
click at [541, 379] on input "All (1)" at bounding box center [527, 384] width 27 height 27
radio input "true"
click at [679, 324] on button "close" at bounding box center [680, 317] width 27 height 27
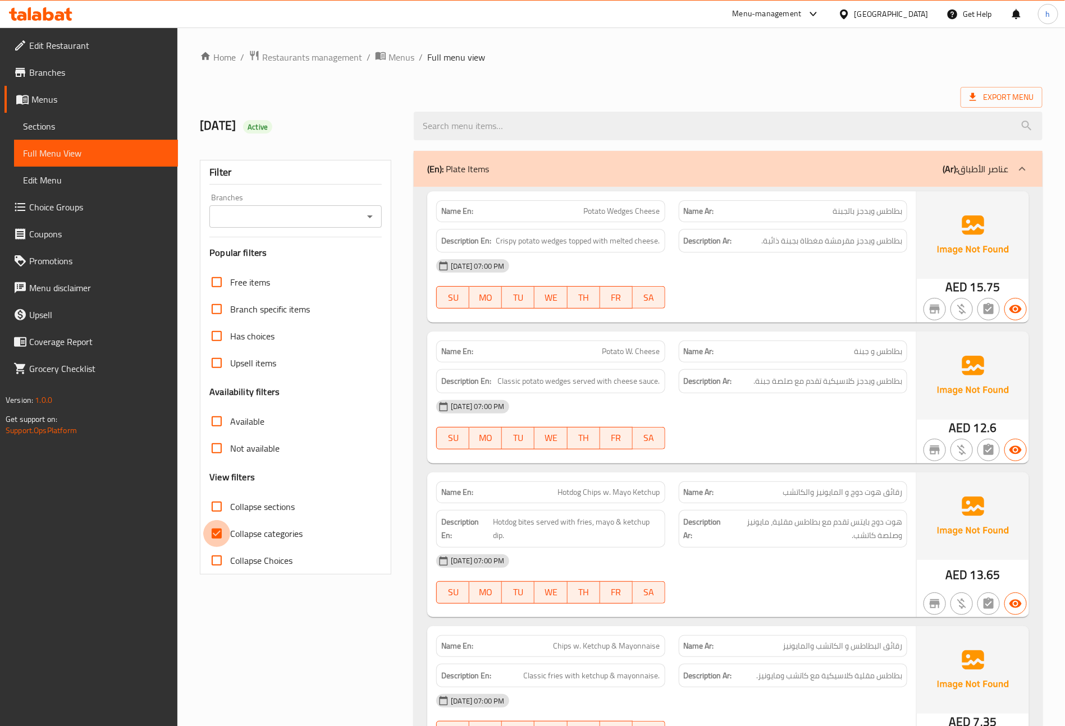
click at [222, 537] on input "Collapse categories" at bounding box center [216, 533] width 27 height 27
checkbox input "false"
click at [969, 103] on span "Export Menu" at bounding box center [1001, 97] width 64 height 14
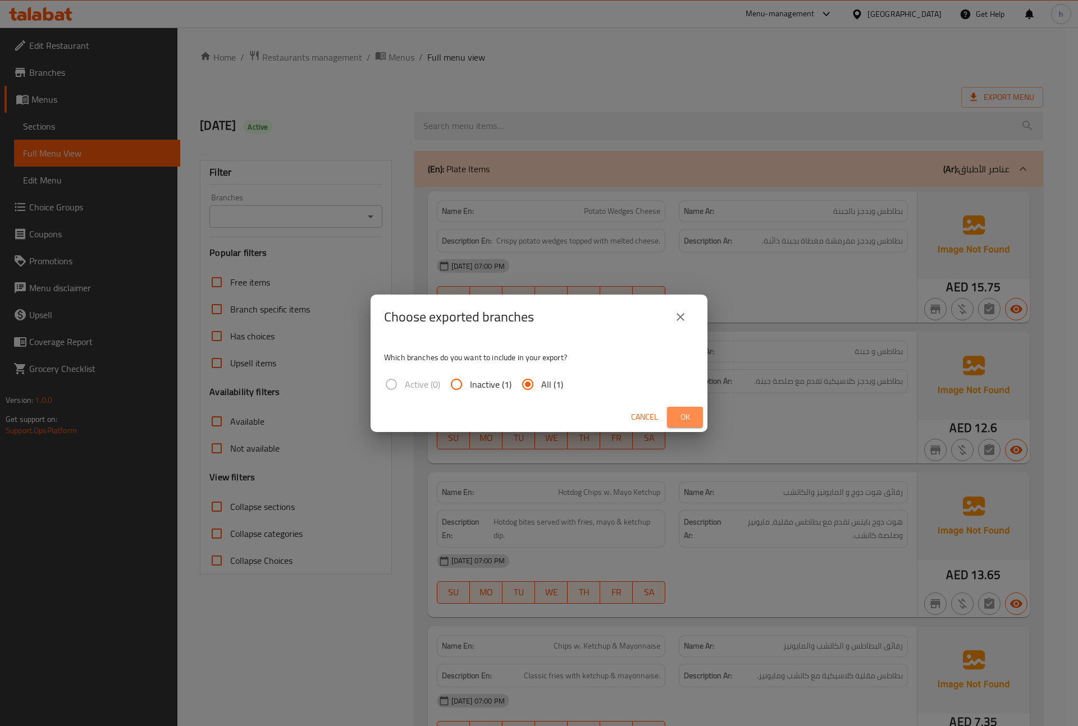
click at [685, 413] on span "Ok" at bounding box center [685, 417] width 18 height 14
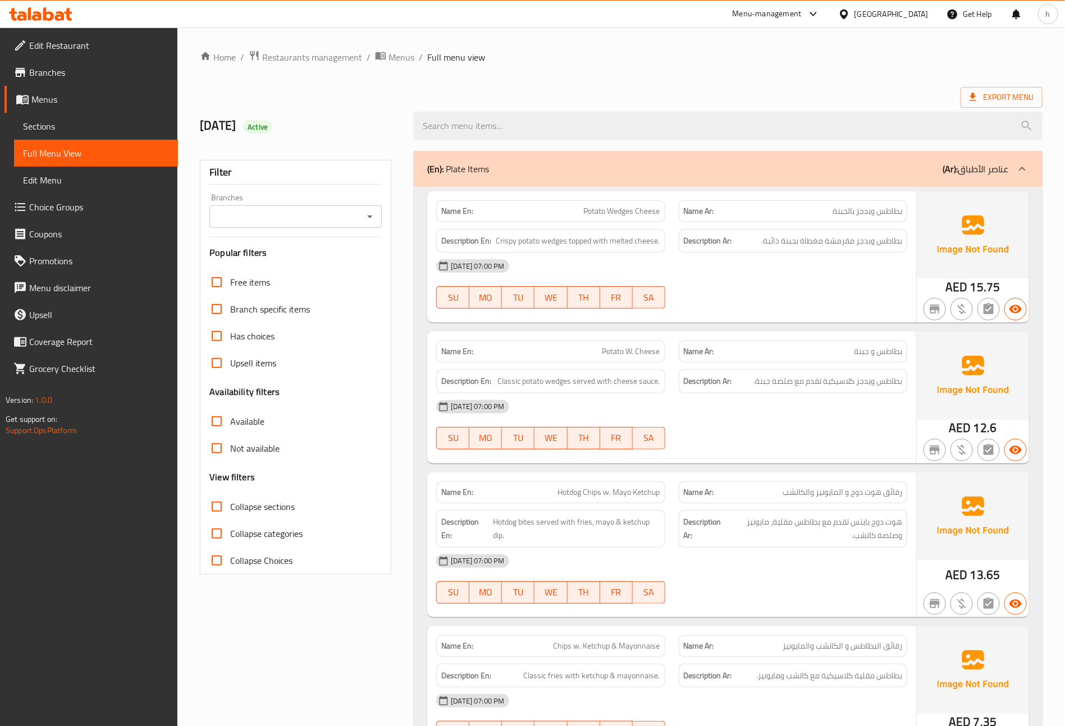
click at [547, 89] on div "Export Menu" at bounding box center [621, 97] width 842 height 21
click at [224, 504] on input "Collapse sections" at bounding box center [216, 506] width 27 height 27
checkbox input "true"
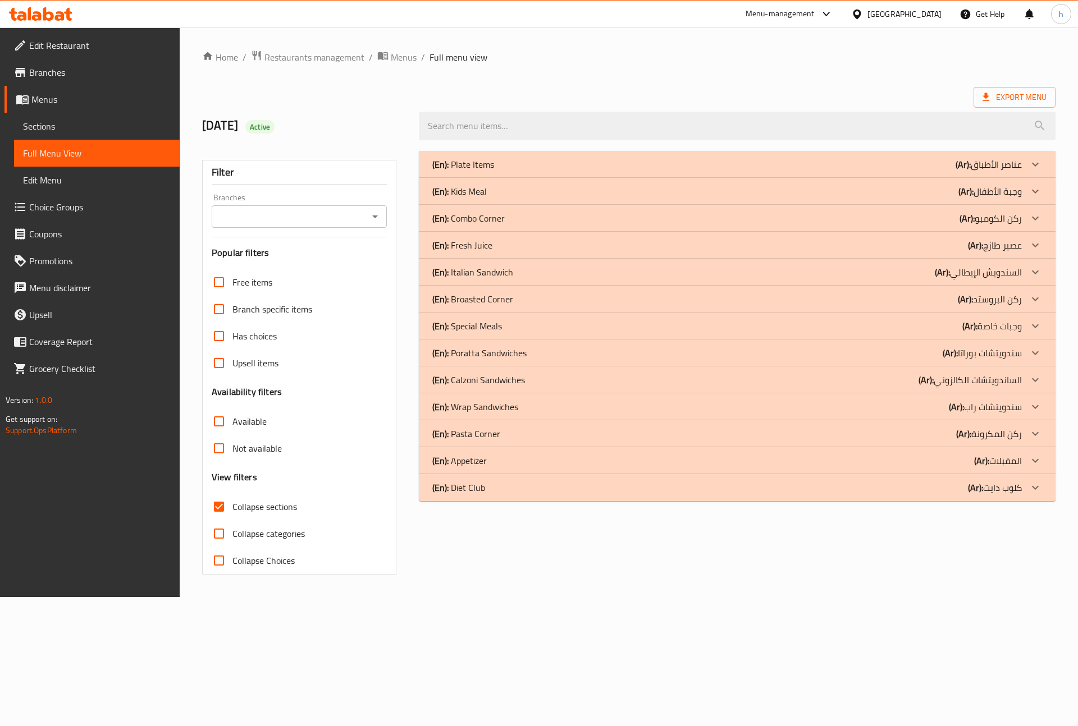
click at [926, 246] on div "(En): Fresh Juice (Ar): عصير طازج" at bounding box center [726, 245] width 589 height 13
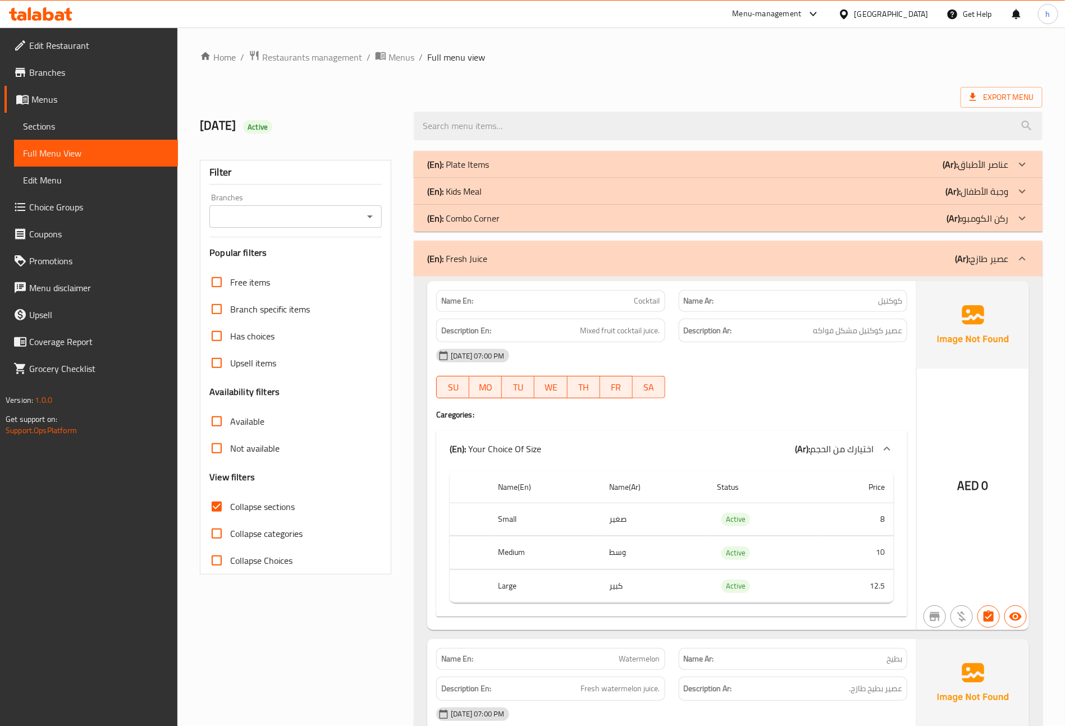
click at [964, 161] on p "(Ar): عناصر الأطباق" at bounding box center [975, 164] width 66 height 13
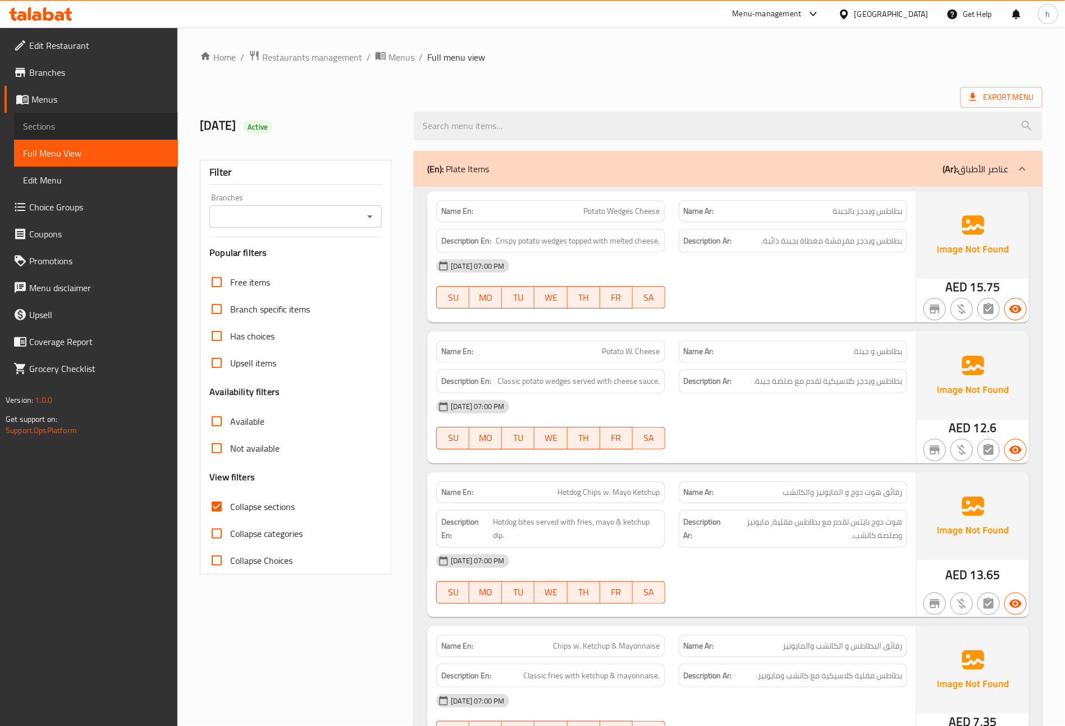
click at [51, 125] on span "Sections" at bounding box center [96, 126] width 146 height 13
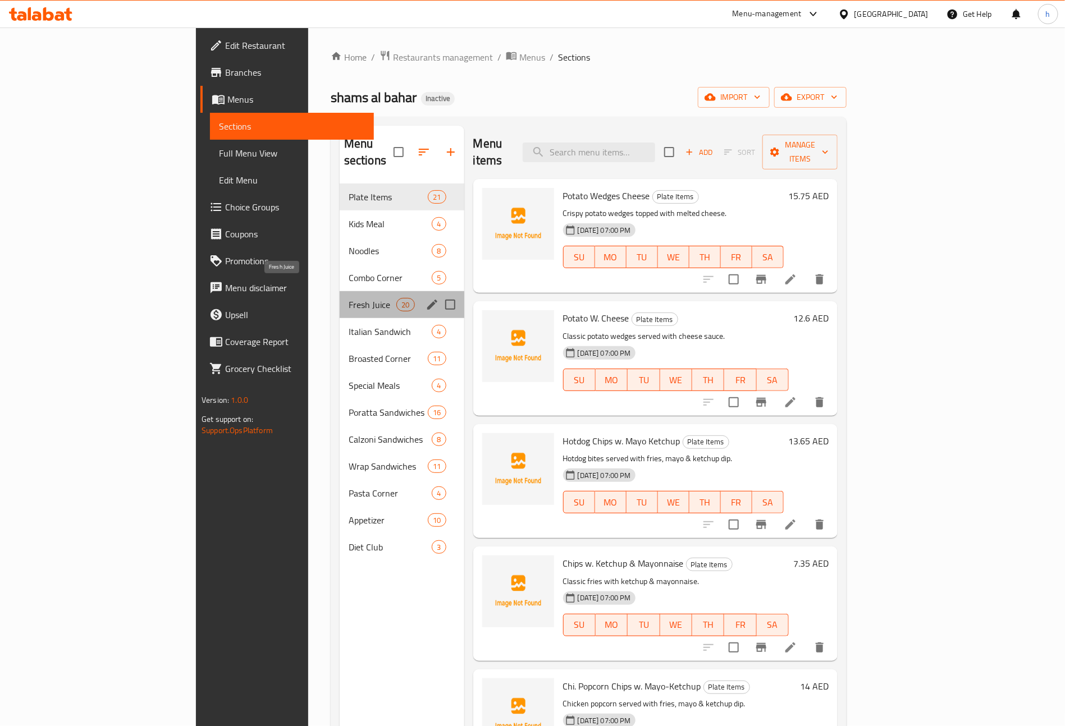
click at [349, 298] on span "Fresh Juice" at bounding box center [373, 304] width 48 height 13
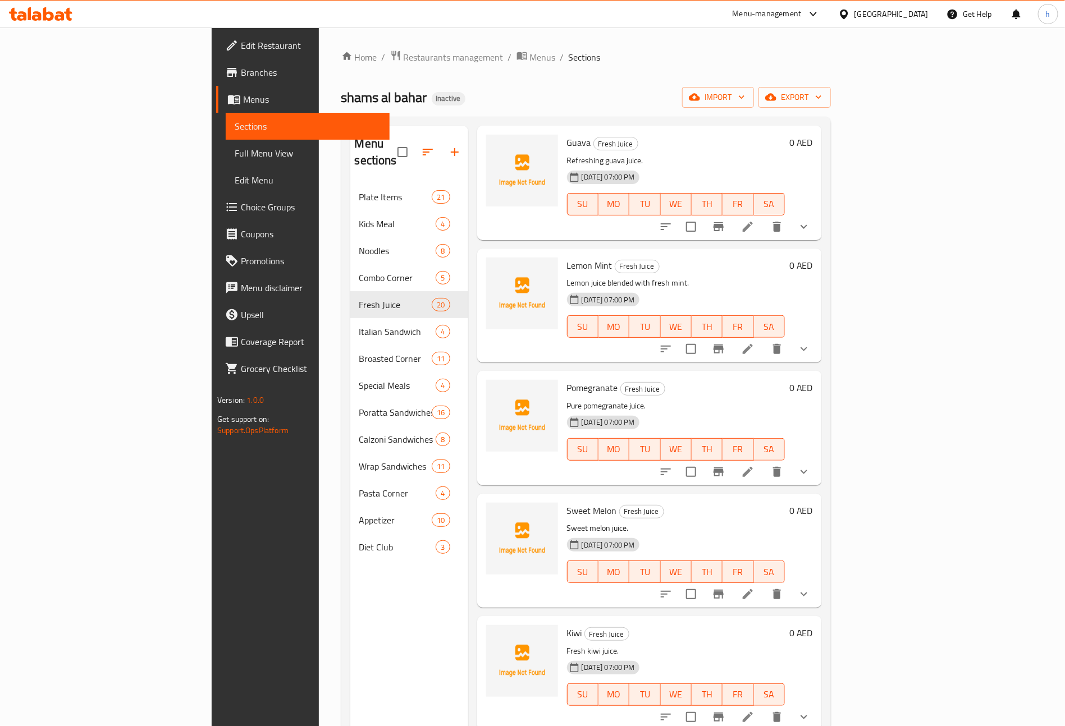
scroll to position [505, 0]
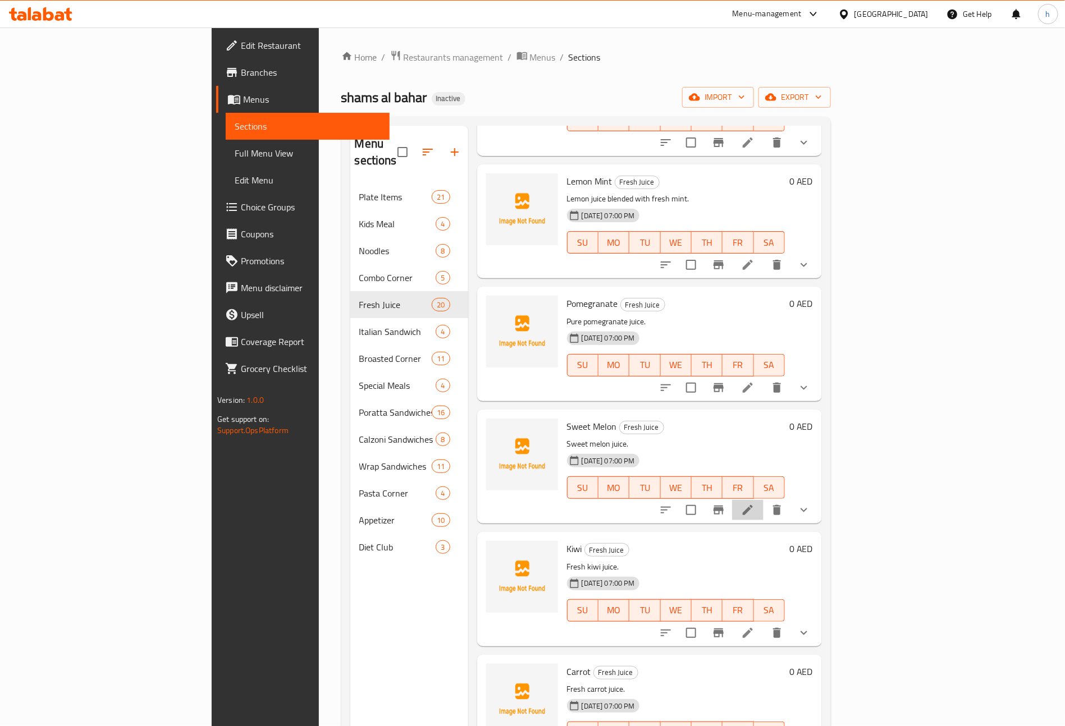
click at [763, 500] on li at bounding box center [747, 510] width 31 height 20
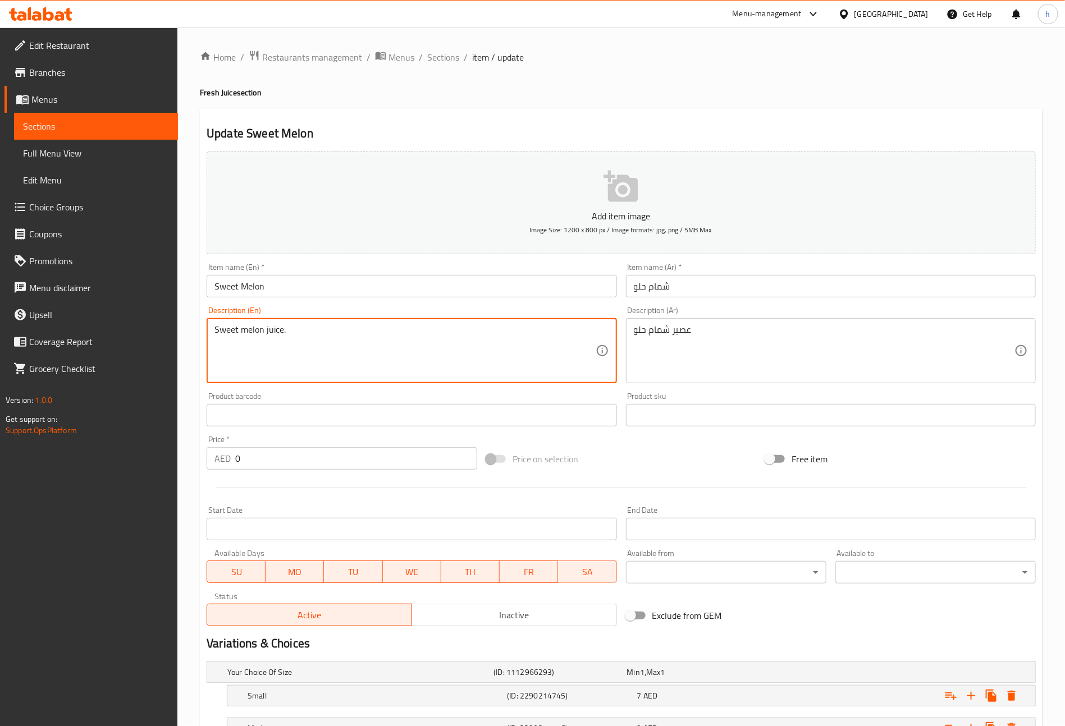
click at [360, 337] on textarea "Sweet melon juice." at bounding box center [404, 350] width 381 height 53
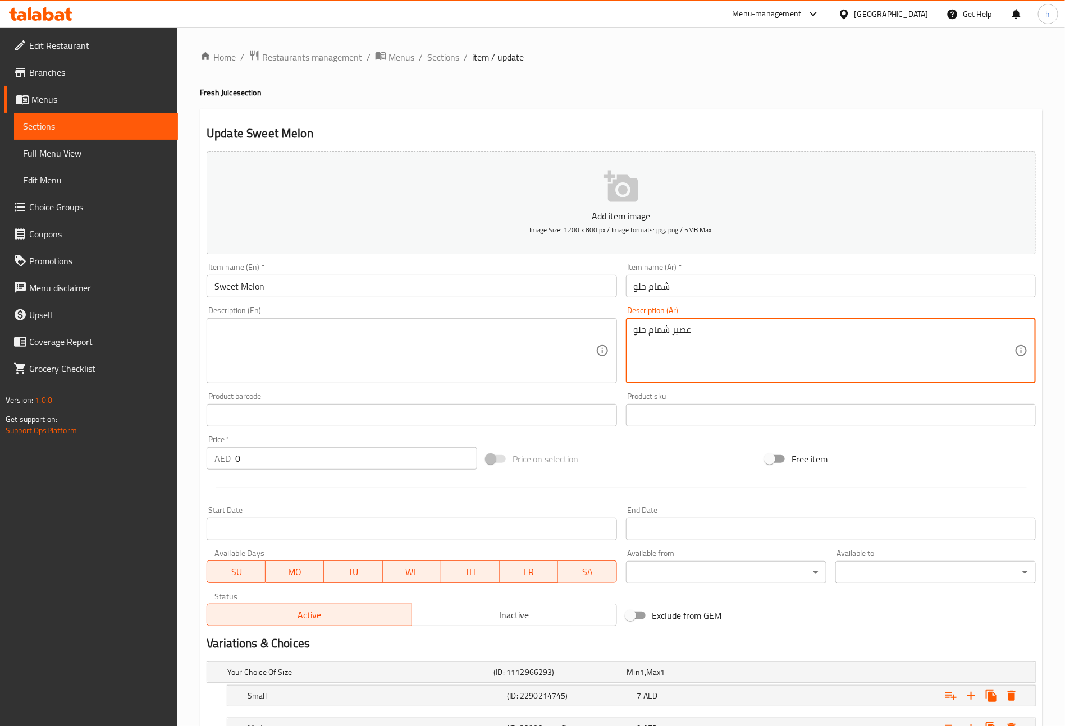
click at [731, 341] on textarea "عصير شمام حلو" at bounding box center [824, 350] width 381 height 53
click at [730, 341] on textarea "عصير شمام حلو" at bounding box center [824, 350] width 381 height 53
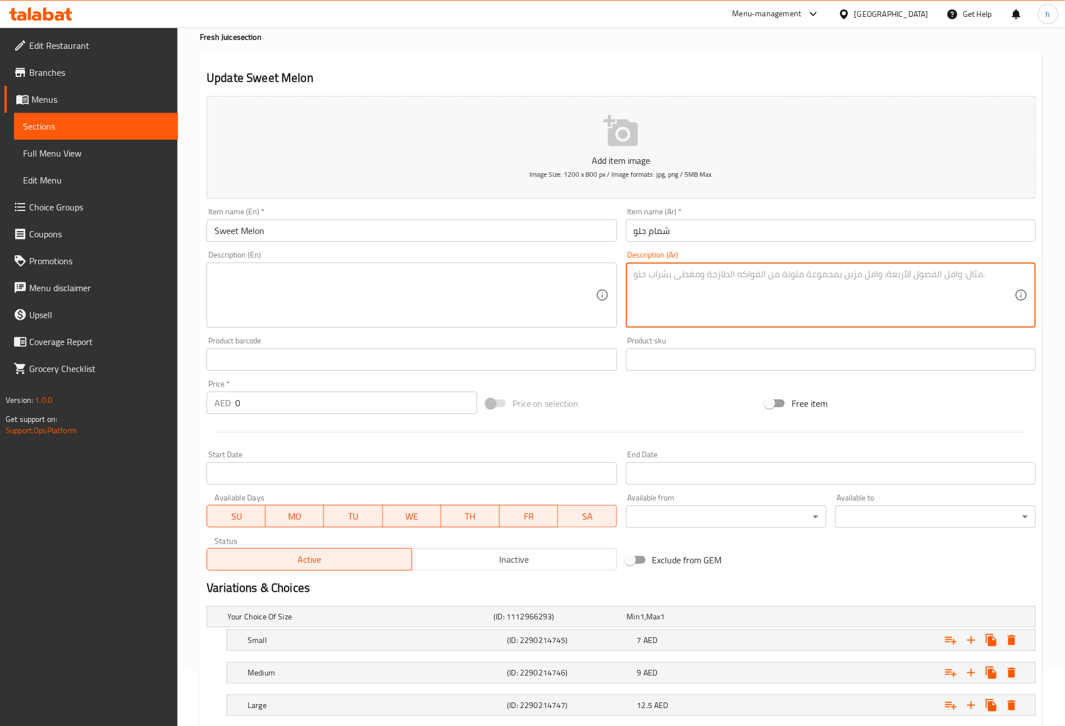
scroll to position [126, 0]
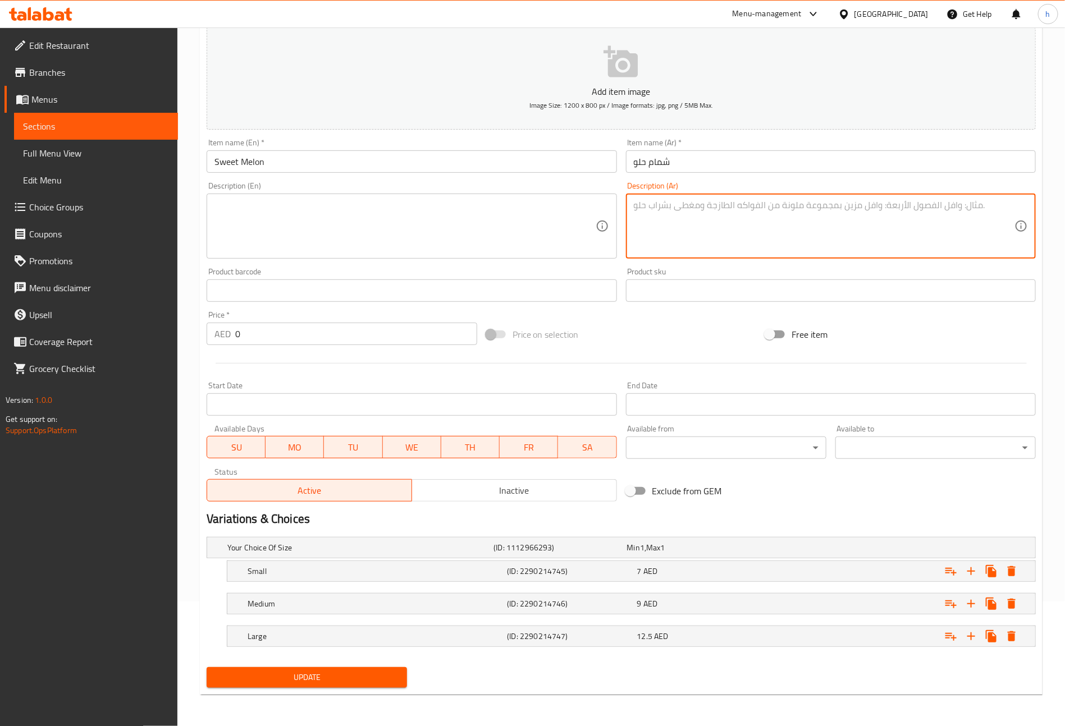
click at [320, 677] on span "Update" at bounding box center [307, 678] width 182 height 14
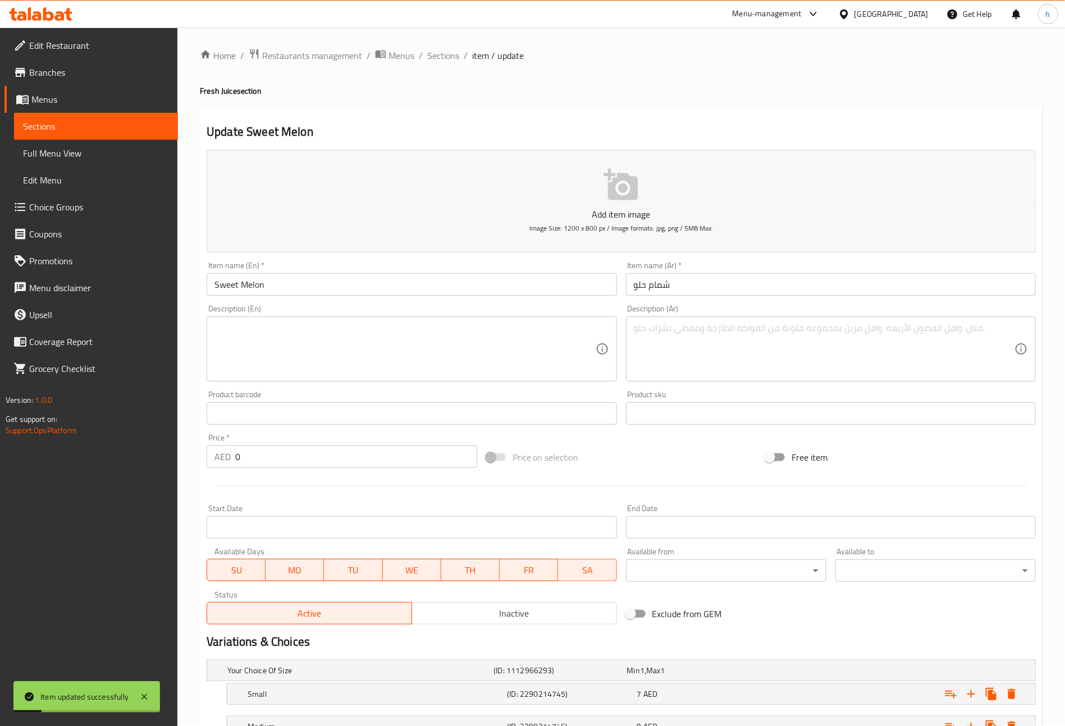
scroll to position [0, 0]
click at [51, 155] on span "Full Menu View" at bounding box center [96, 152] width 146 height 13
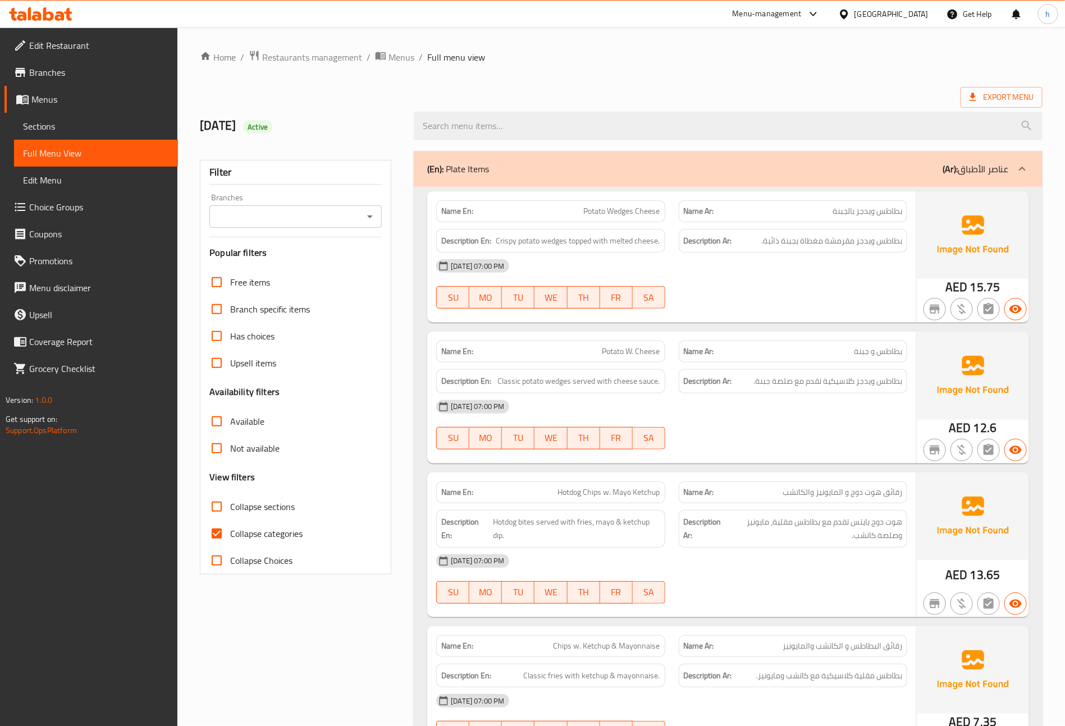
click at [214, 534] on input "Collapse categories" at bounding box center [216, 533] width 27 height 27
click at [222, 537] on input "Collapse categories" at bounding box center [216, 533] width 27 height 27
checkbox input "false"
click at [216, 507] on input "Collapse sections" at bounding box center [216, 506] width 27 height 27
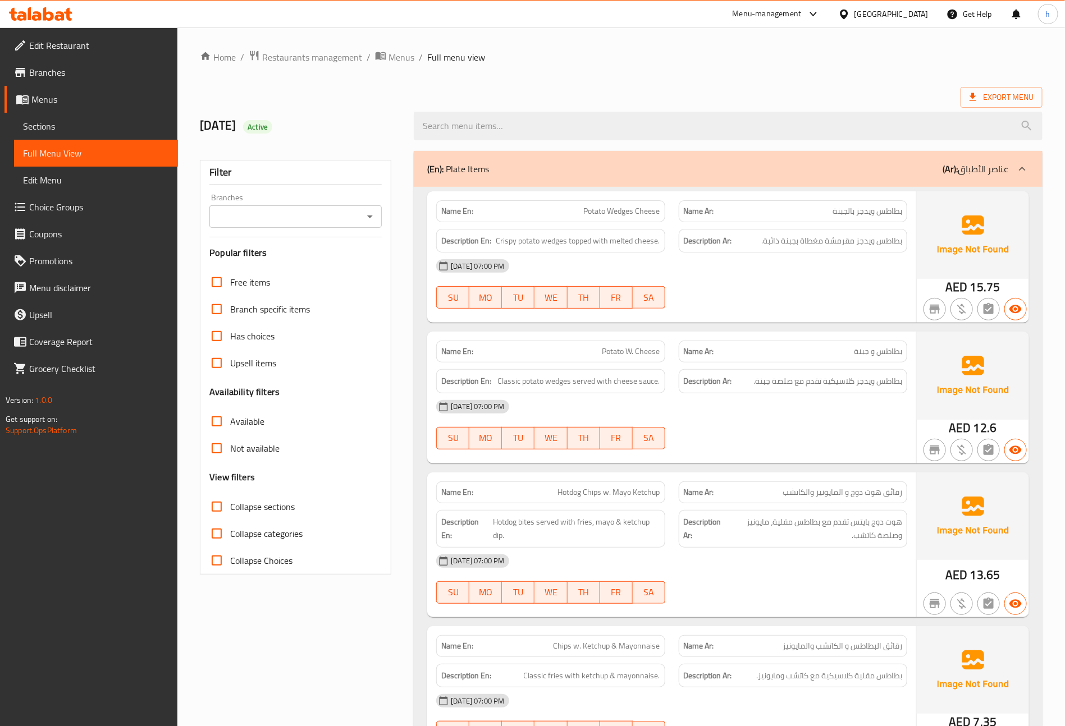
checkbox input "true"
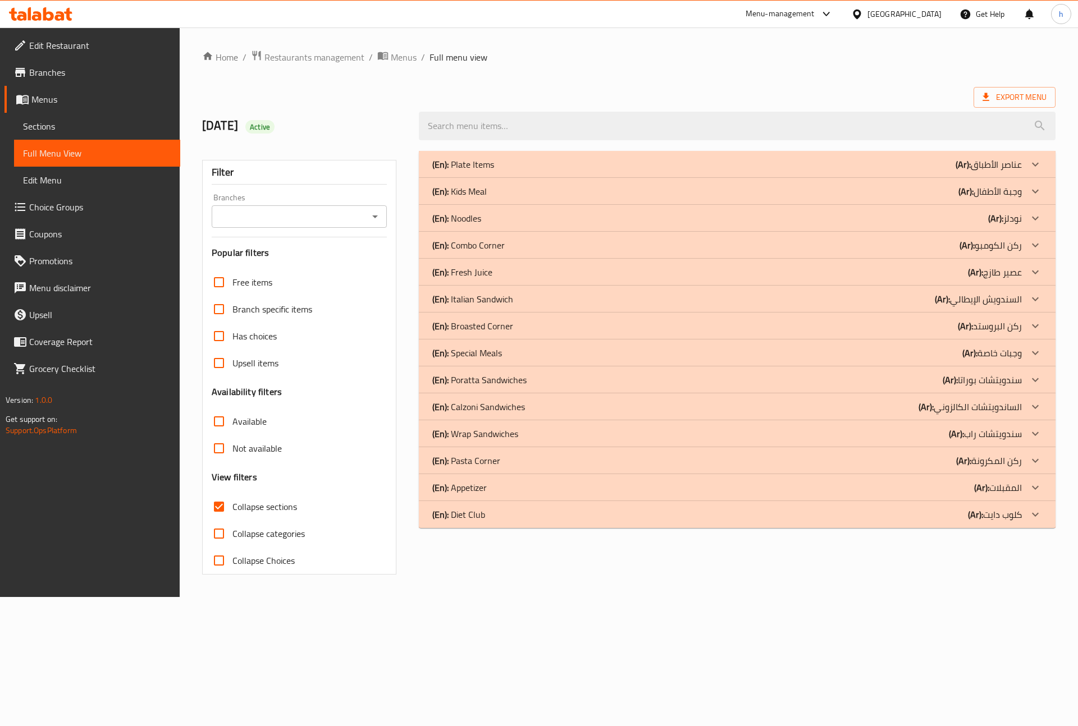
click at [501, 158] on div "(En): Plate Items (Ar): عناصر الأطباق" at bounding box center [726, 164] width 589 height 13
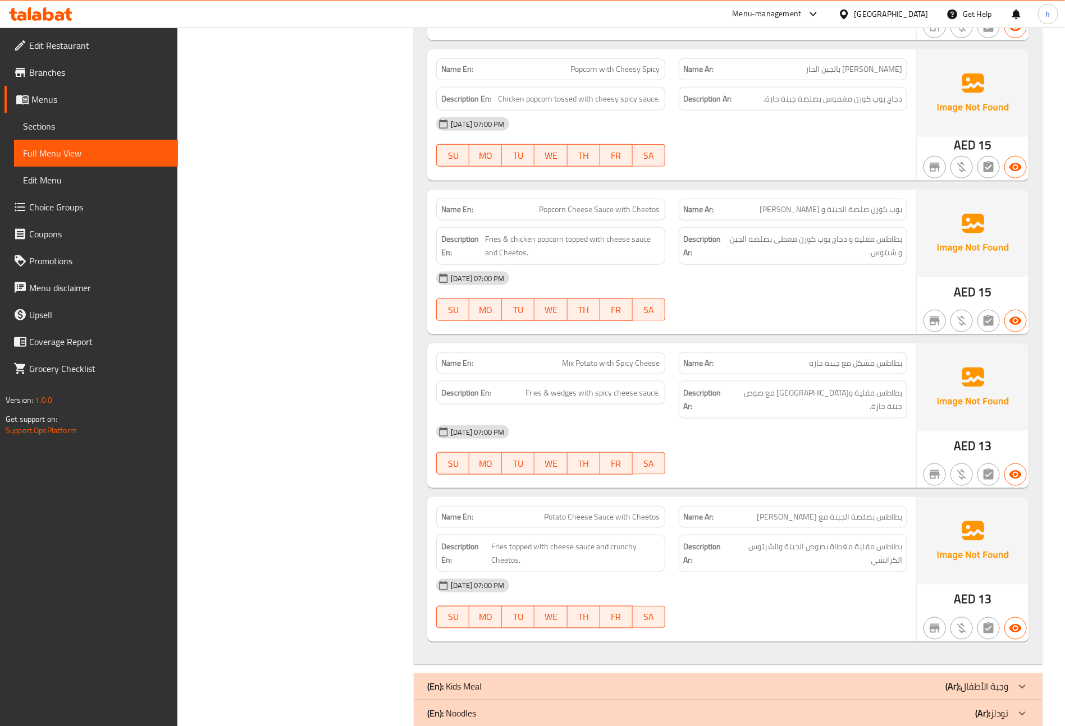
scroll to position [2919, 0]
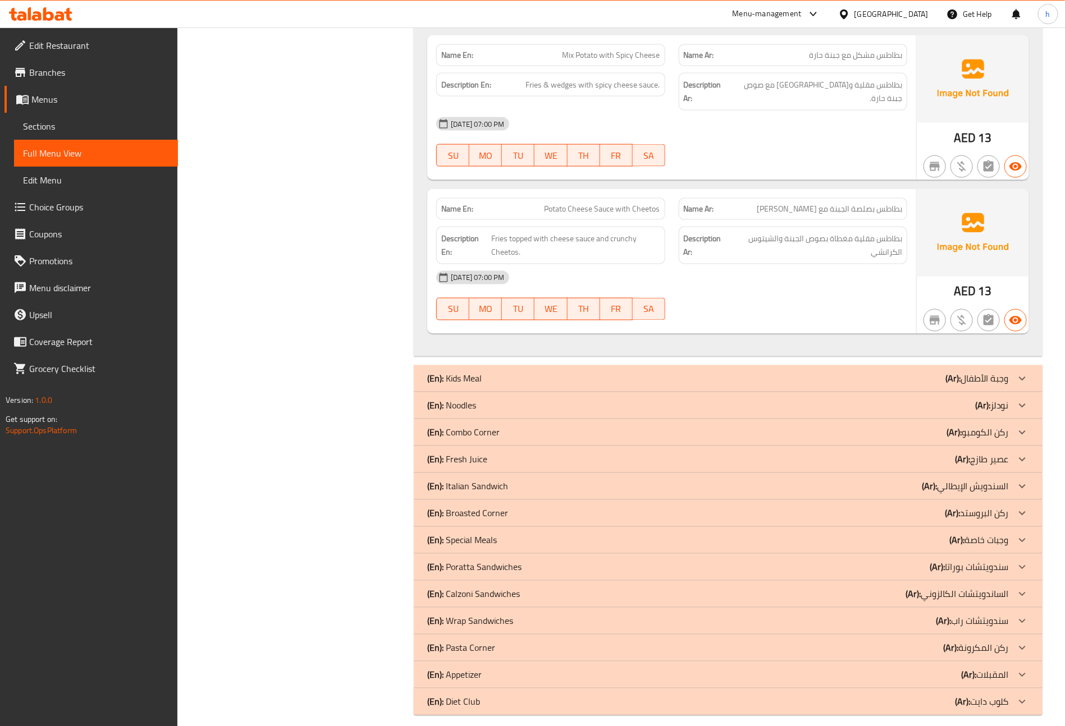
click at [477, 455] on p "(En): Fresh Juice" at bounding box center [457, 459] width 60 height 13
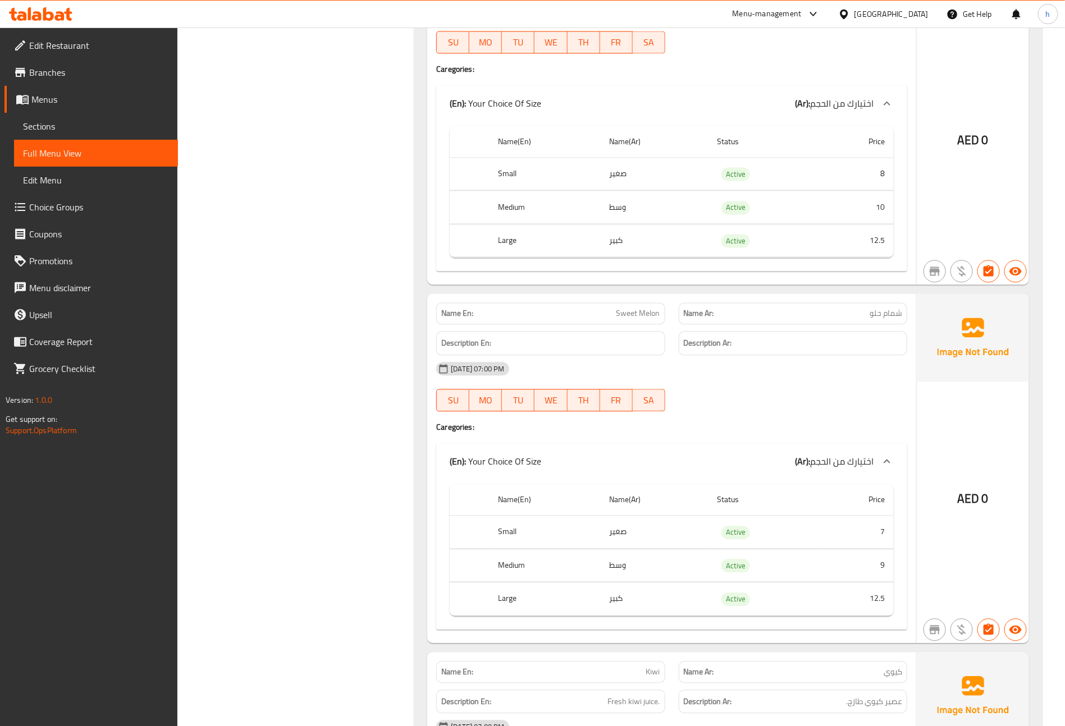
scroll to position [5287, 0]
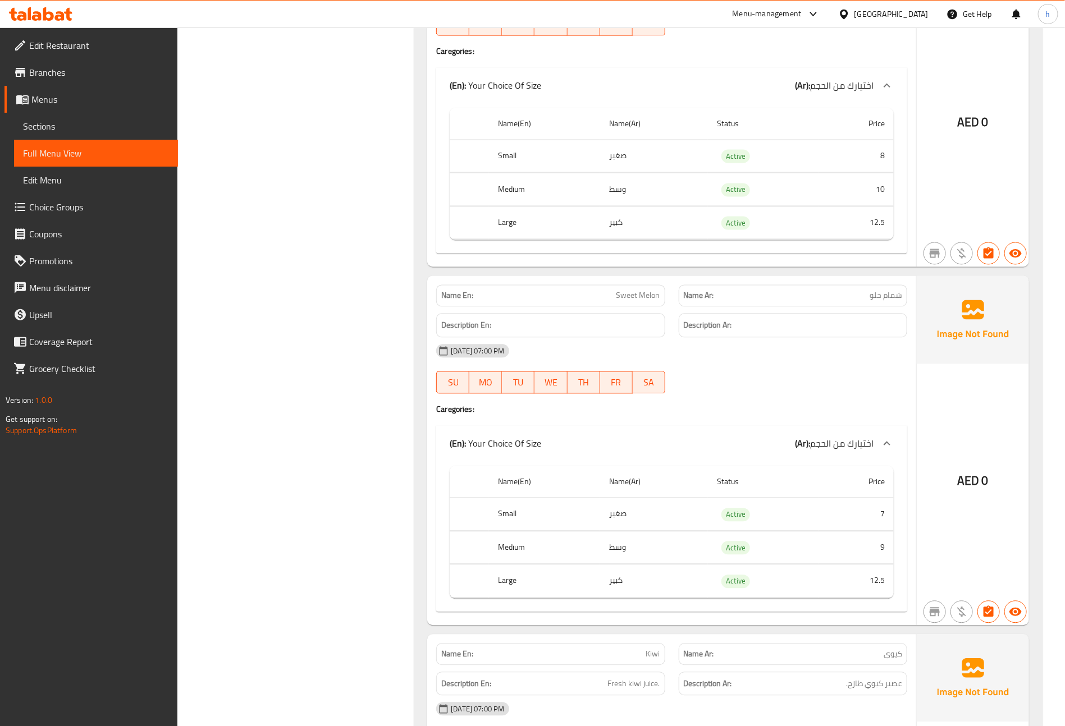
click at [849, 445] on span "اختيارك من الحجم" at bounding box center [841, 444] width 63 height 17
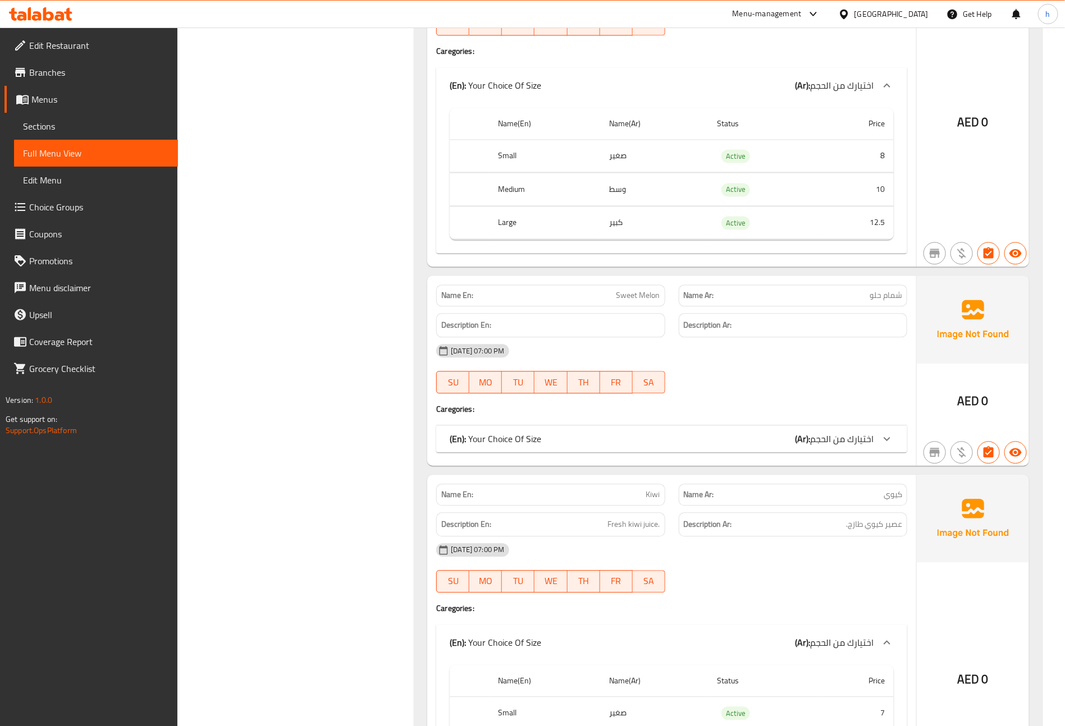
click at [840, 439] on span "اختيارك من الحجم" at bounding box center [841, 439] width 63 height 17
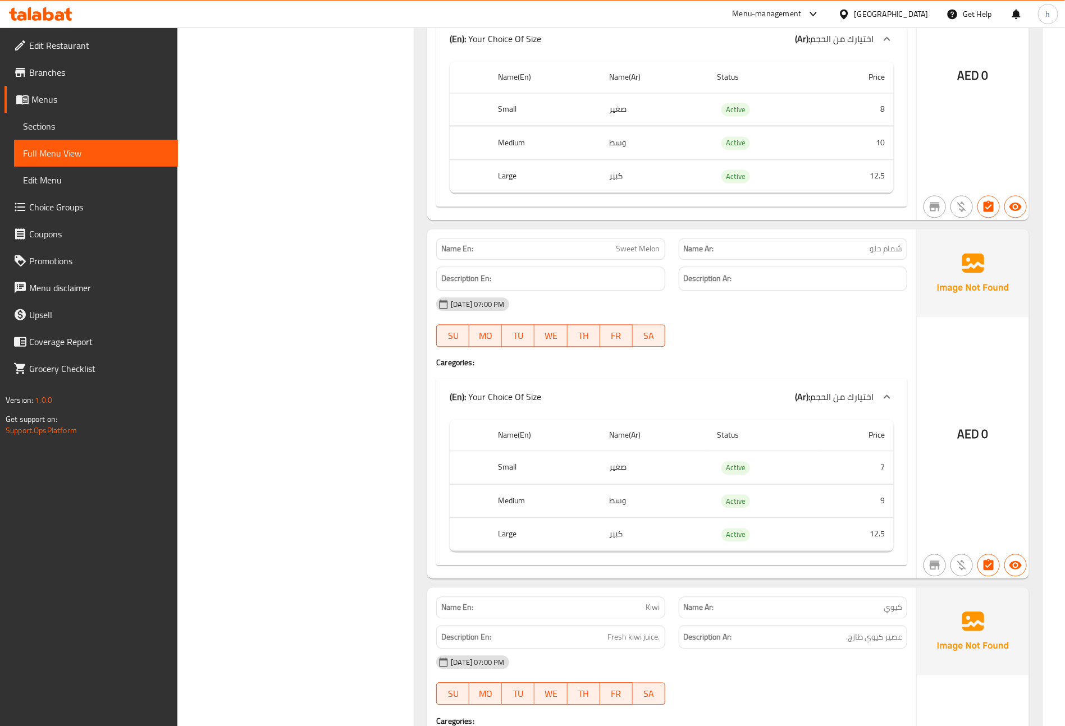
scroll to position [5371, 0]
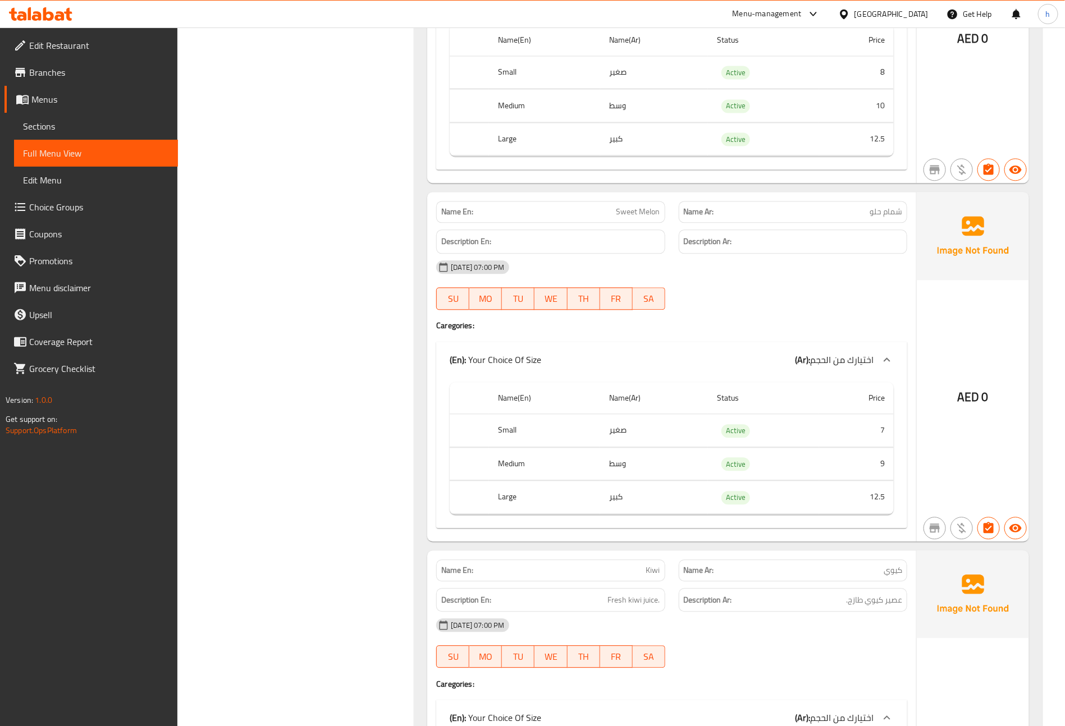
click at [598, 246] on h6 "Description En:" at bounding box center [550, 242] width 218 height 14
click at [982, 394] on span "0" at bounding box center [985, 397] width 7 height 22
click at [56, 177] on span "Edit Menu" at bounding box center [96, 179] width 146 height 13
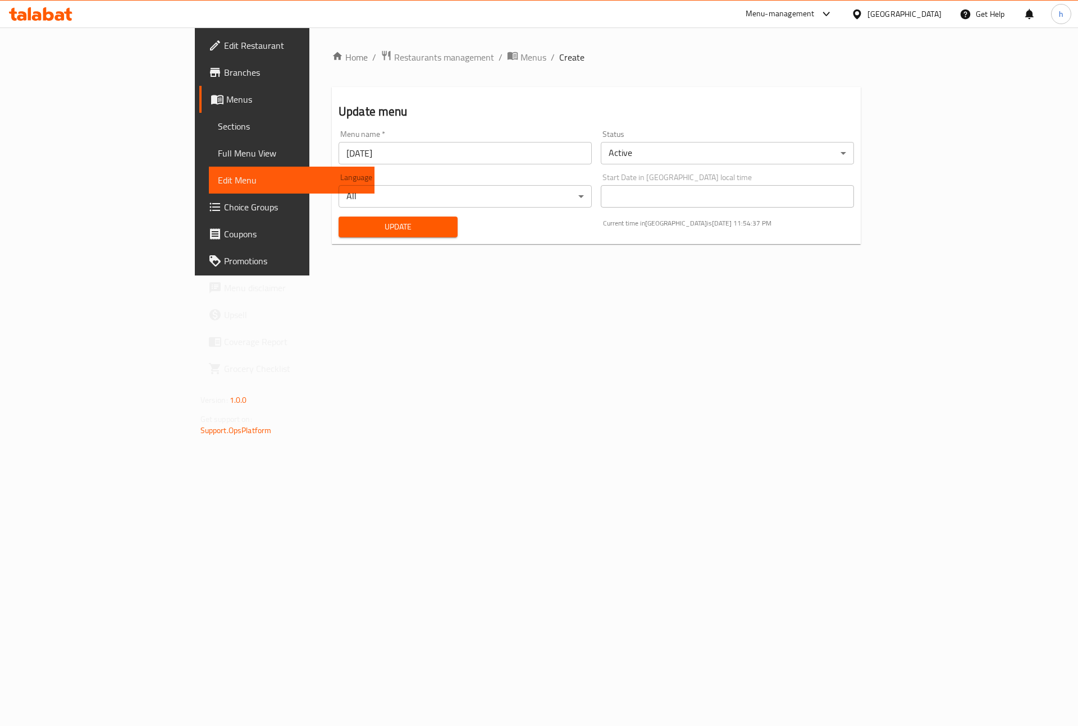
click at [218, 149] on span "Full Menu View" at bounding box center [292, 152] width 148 height 13
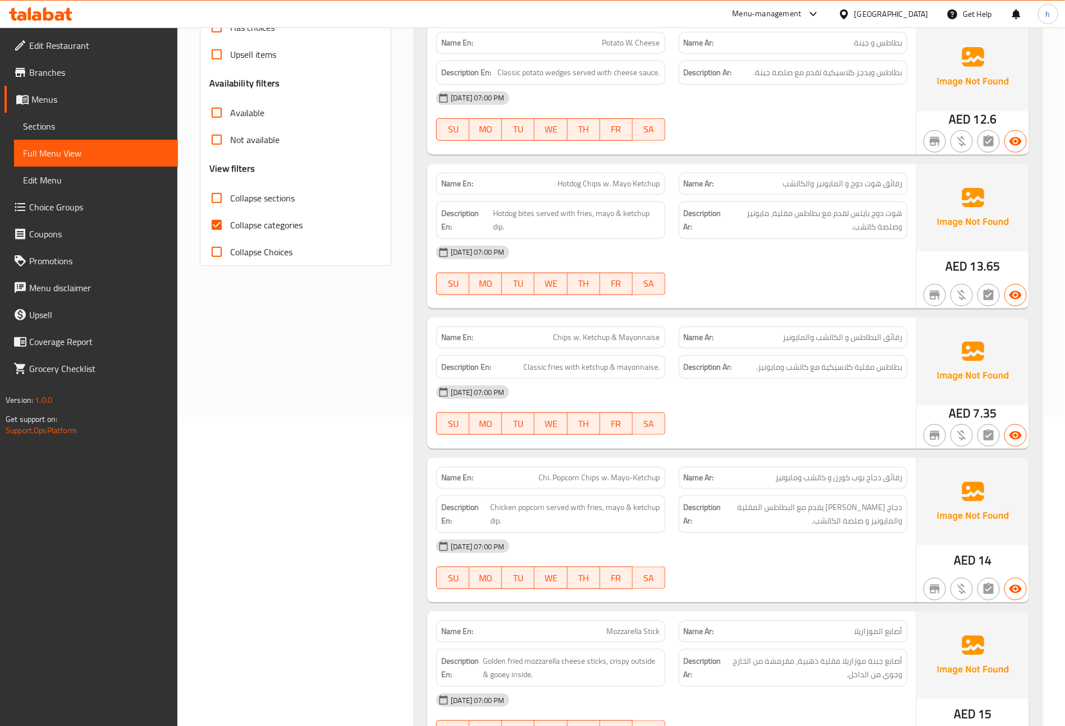
scroll to position [84, 0]
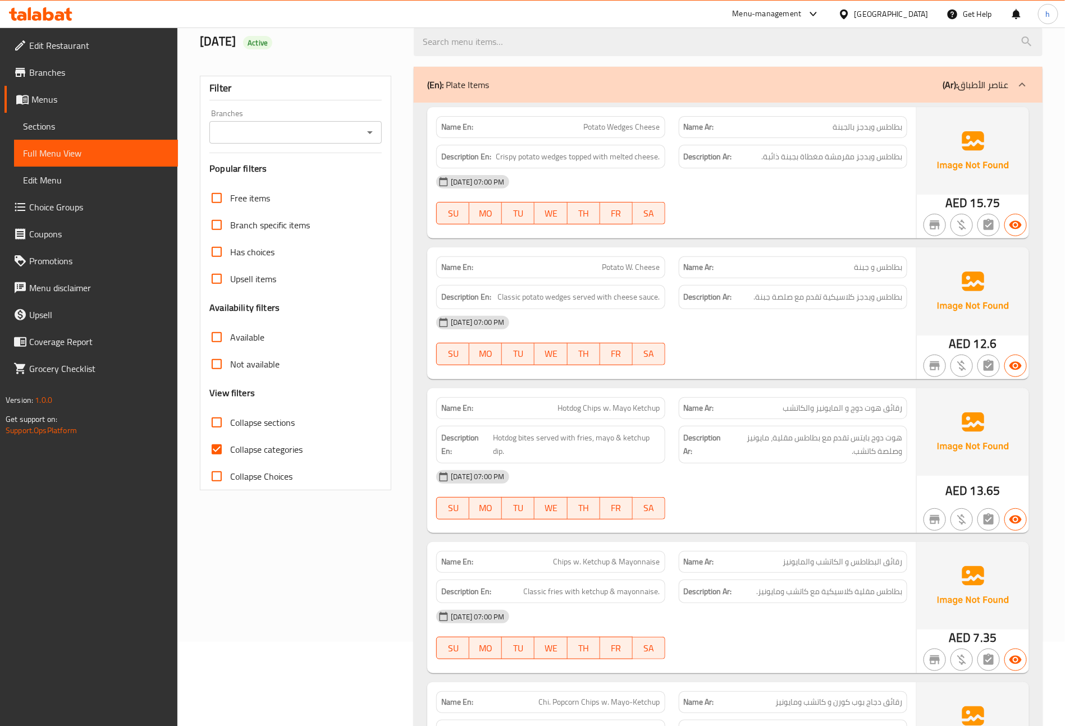
click at [219, 471] on input "Collapse Choices" at bounding box center [216, 476] width 27 height 27
click at [219, 478] on input "Collapse Choices" at bounding box center [216, 476] width 27 height 27
checkbox input "false"
click at [216, 421] on input "Collapse sections" at bounding box center [216, 422] width 27 height 27
checkbox input "true"
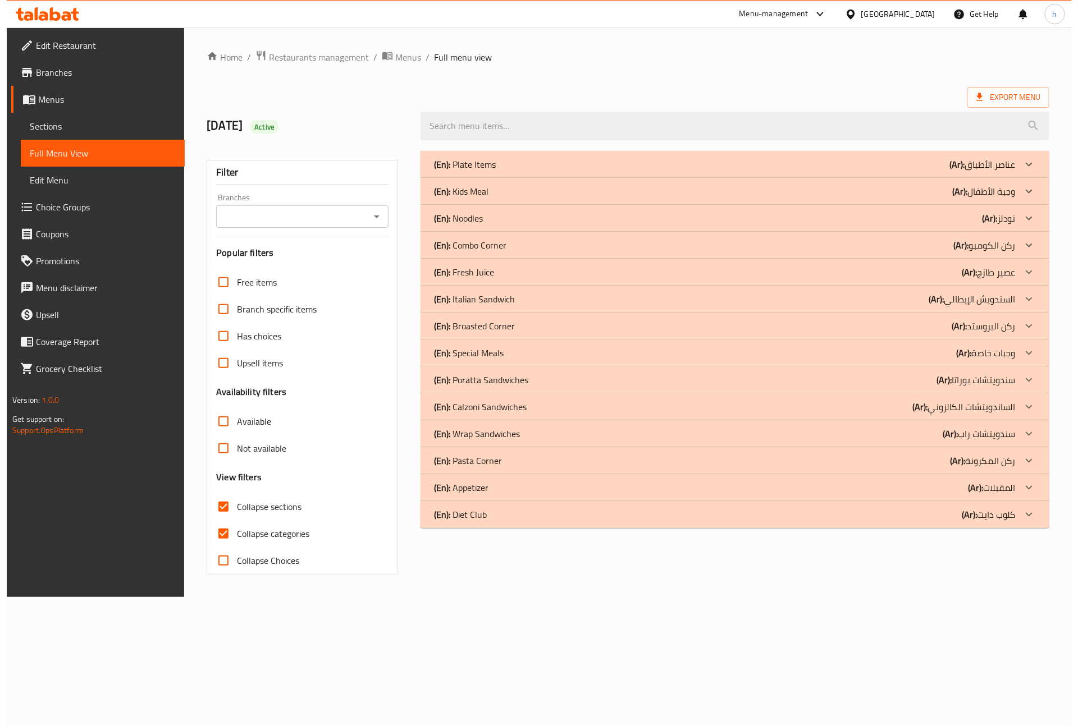
scroll to position [0, 0]
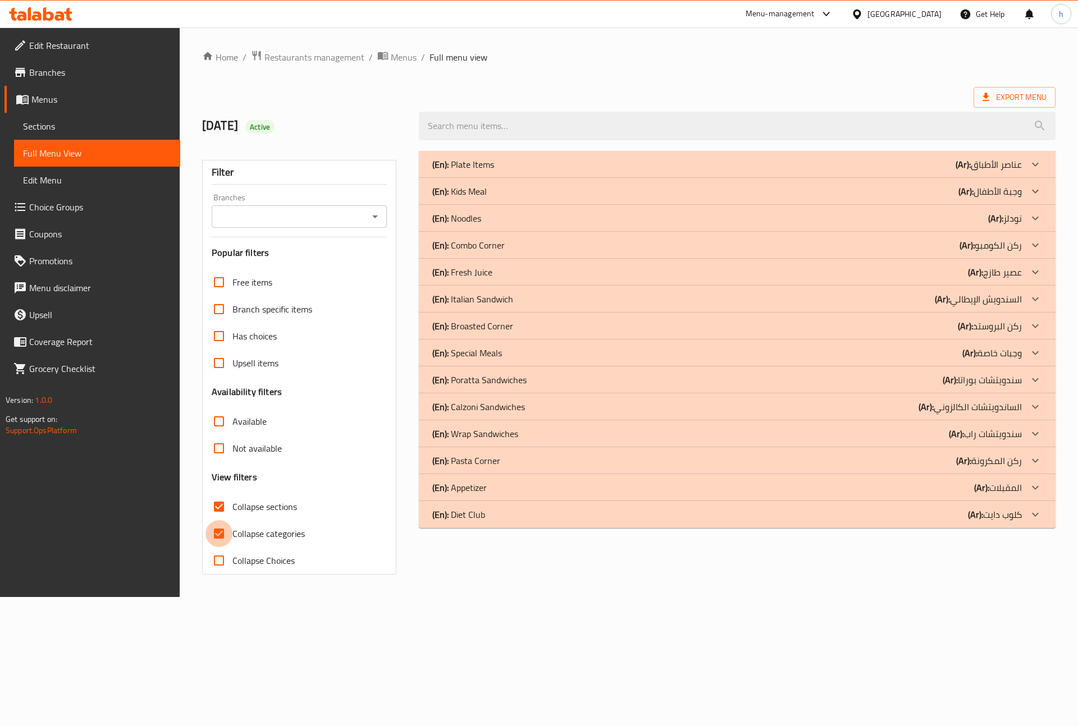
click at [218, 537] on input "Collapse categories" at bounding box center [218, 533] width 27 height 27
checkbox input "false"
click at [990, 164] on p "(Ar): عناصر الأطباق" at bounding box center [988, 164] width 66 height 13
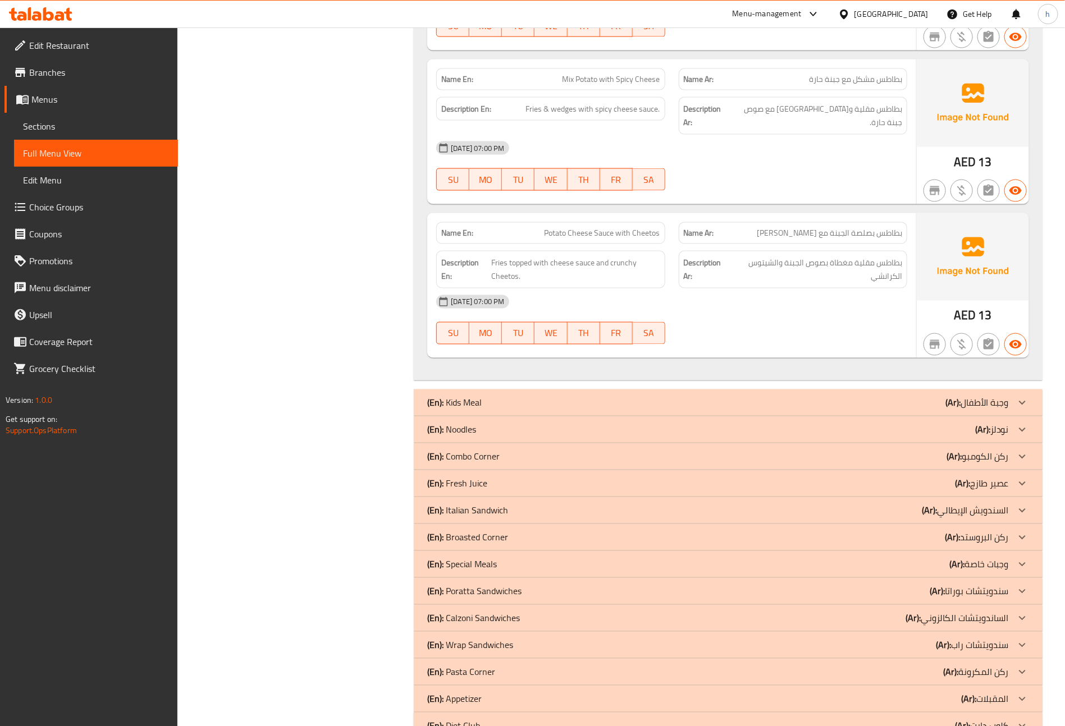
scroll to position [2919, 0]
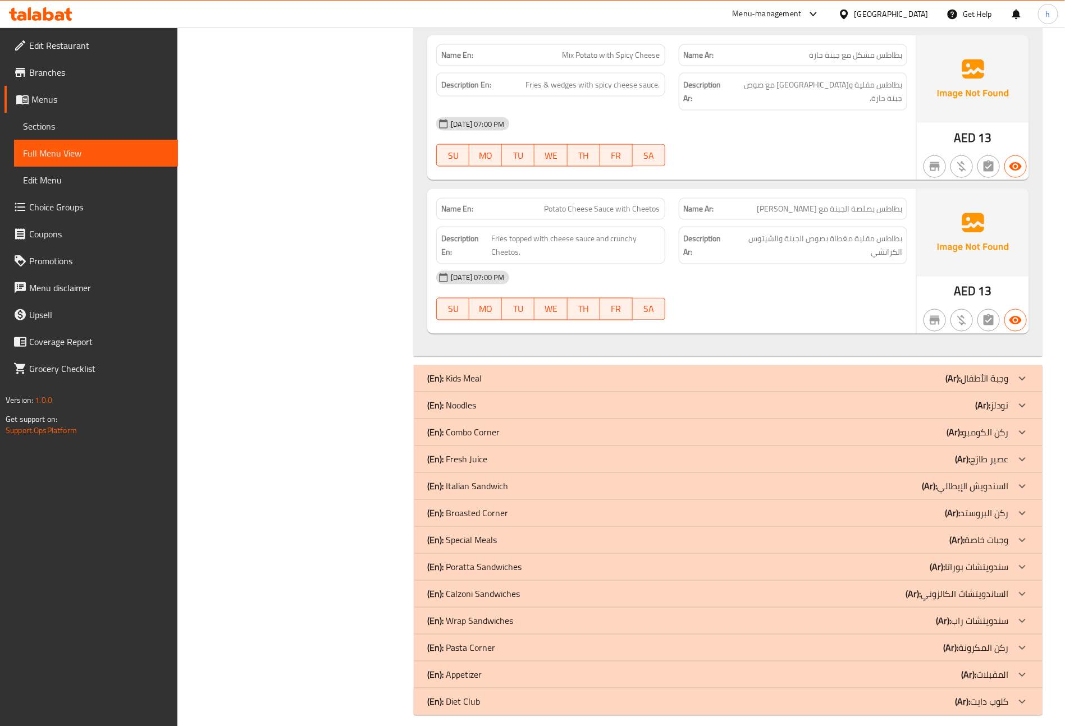
click at [972, 453] on p "(Ar): عصير طازج" at bounding box center [982, 459] width 54 height 13
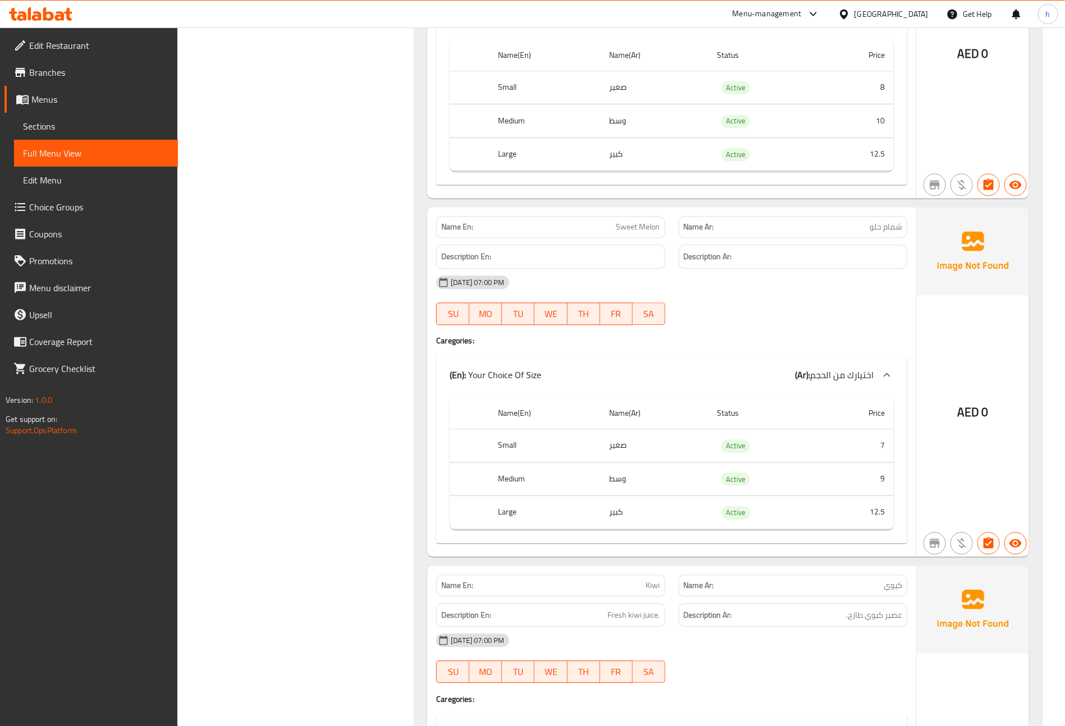
scroll to position [5360, 0]
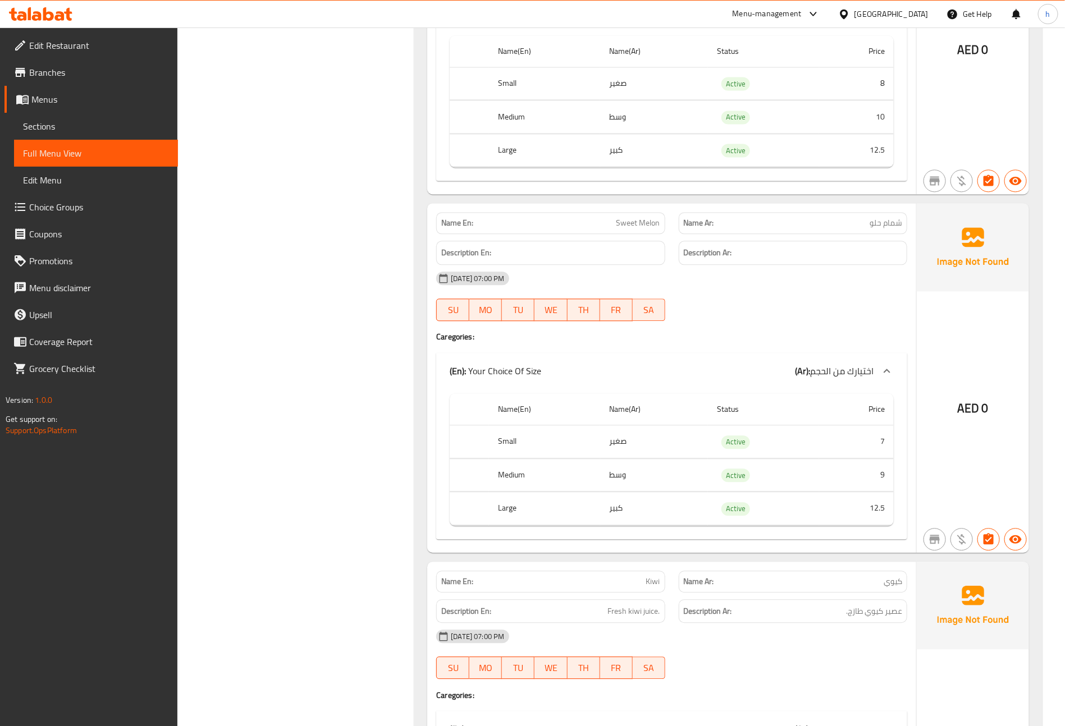
click at [561, 228] on p "Name En: Sweet Melon" at bounding box center [550, 223] width 218 height 12
drag, startPoint x: 569, startPoint y: 221, endPoint x: 630, endPoint y: 218, distance: 60.7
click at [630, 218] on p "Name En: Sweet Melon" at bounding box center [550, 223] width 218 height 12
click at [634, 221] on span "Sweet Melon" at bounding box center [638, 223] width 44 height 12
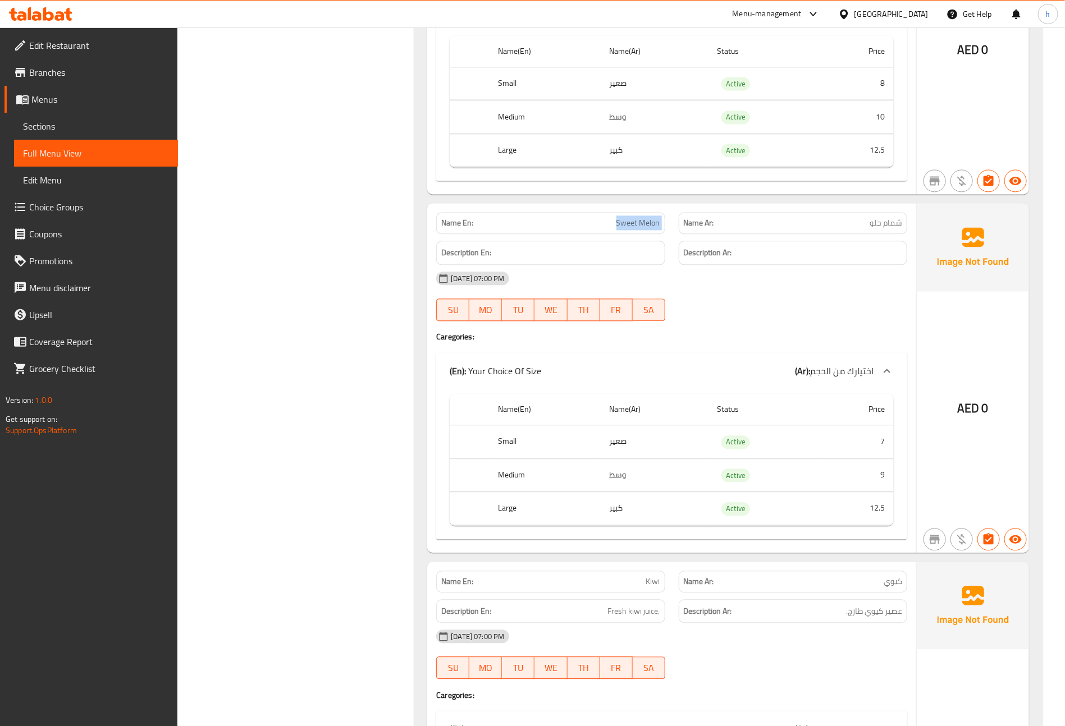
click at [634, 221] on span "Sweet Melon" at bounding box center [638, 223] width 44 height 12
copy span "Sweet Melon"
click at [155, 127] on span "Sections" at bounding box center [96, 126] width 146 height 13
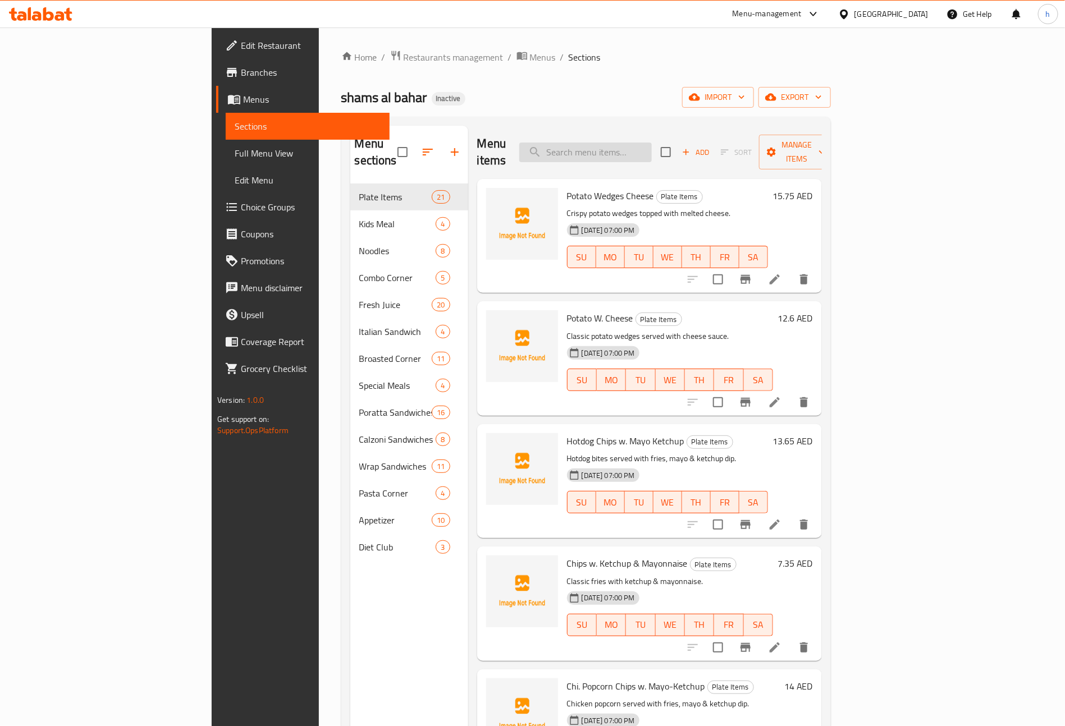
click at [652, 150] on input "search" at bounding box center [585, 153] width 132 height 20
paste input "Sweet Melon"
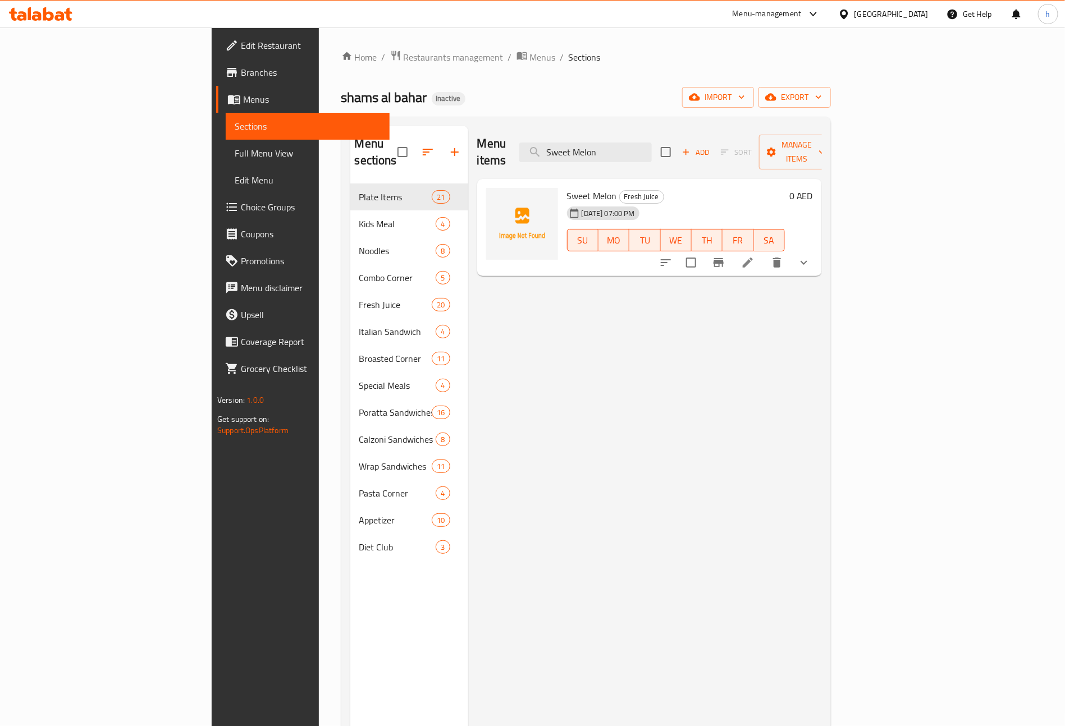
type input "Sweet Melon"
click at [753, 258] on icon at bounding box center [748, 263] width 10 height 10
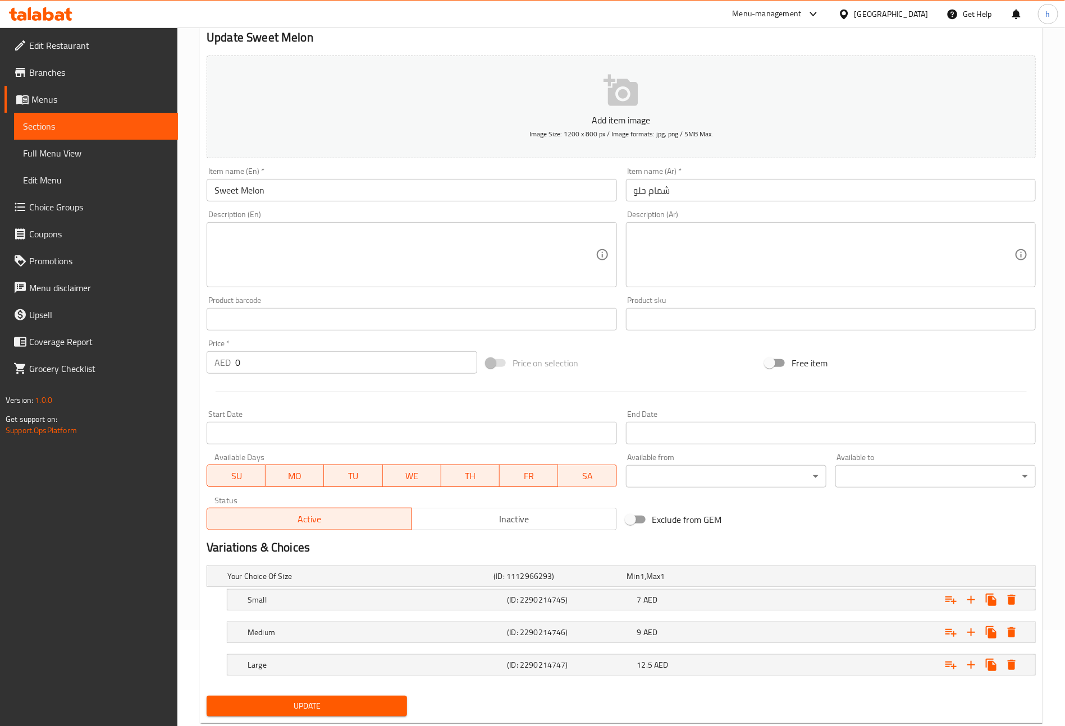
scroll to position [126, 0]
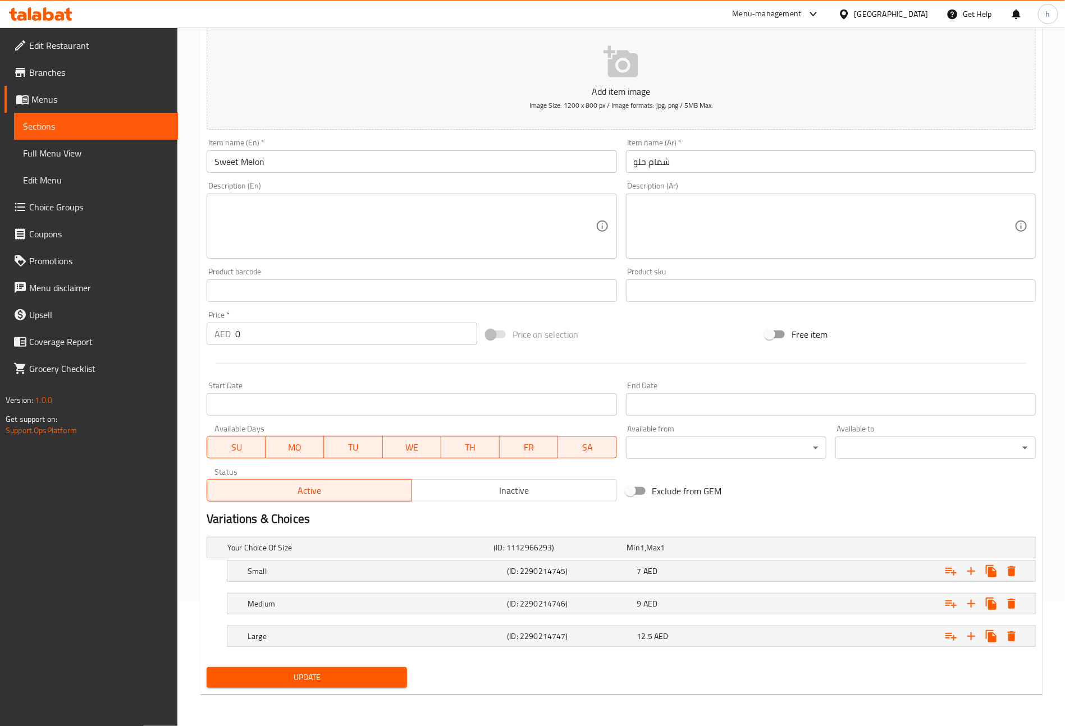
click at [333, 209] on textarea at bounding box center [404, 226] width 381 height 53
paste textarea "Made from sweet melons"
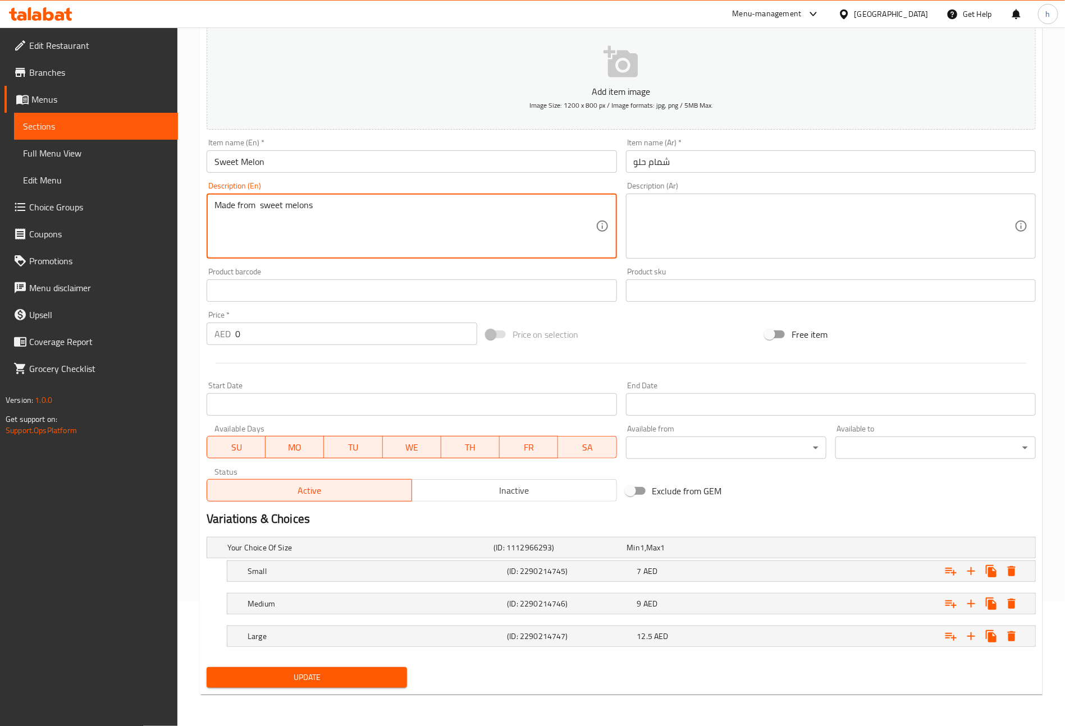
type textarea "Made from sweet melons"
click at [669, 212] on textarea at bounding box center [824, 226] width 381 height 53
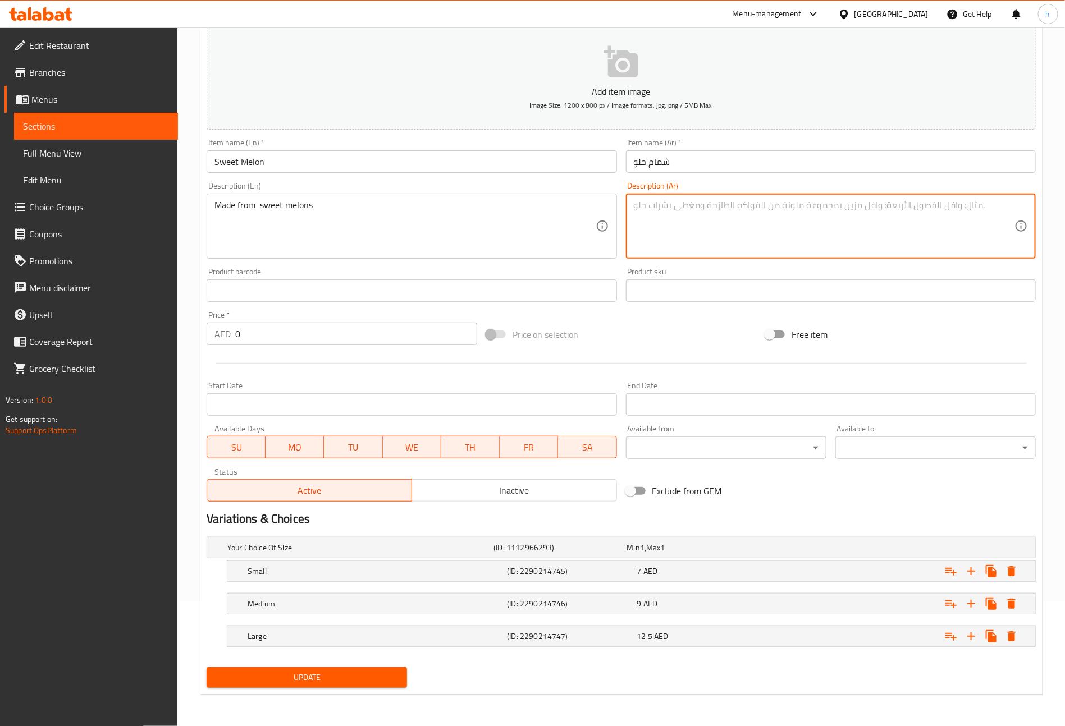
paste textarea "مصنوع من الشمام الحلو"
type textarea "مصنوع من الشمام الحلو"
click at [303, 679] on span "Update" at bounding box center [307, 678] width 182 height 14
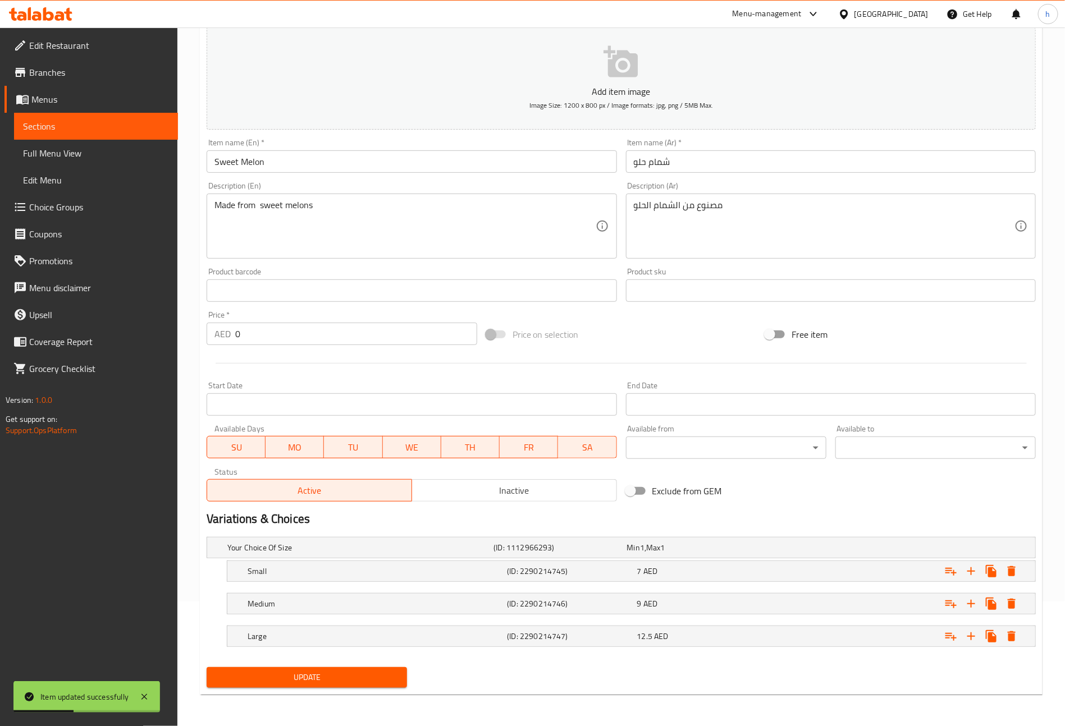
click at [67, 152] on span "Full Menu View" at bounding box center [96, 152] width 146 height 13
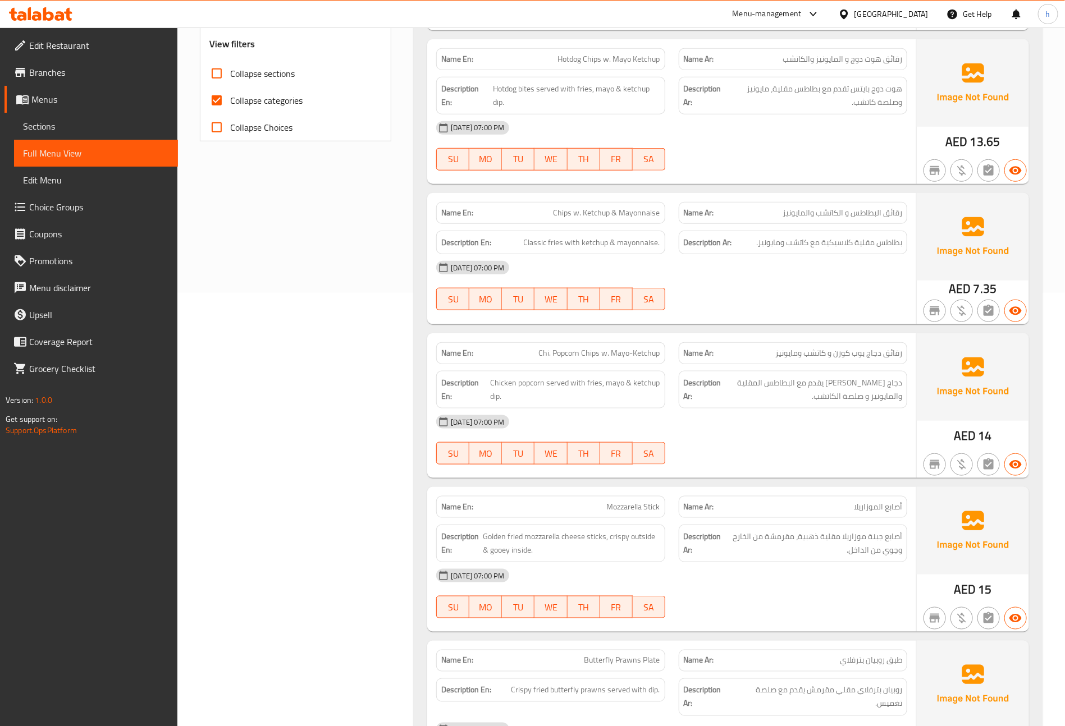
scroll to position [195, 0]
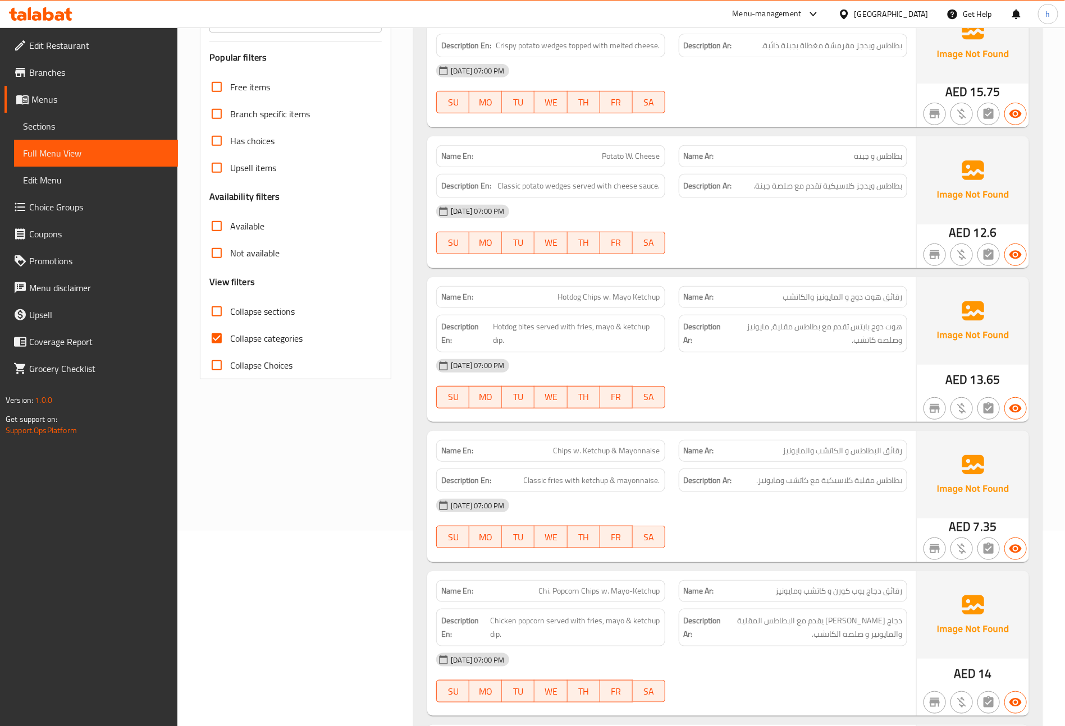
click at [233, 338] on span "Collapse categories" at bounding box center [266, 338] width 72 height 13
click at [230, 338] on input "Collapse categories" at bounding box center [216, 338] width 27 height 27
checkbox input "false"
click at [216, 312] on input "Collapse sections" at bounding box center [216, 311] width 27 height 27
checkbox input "true"
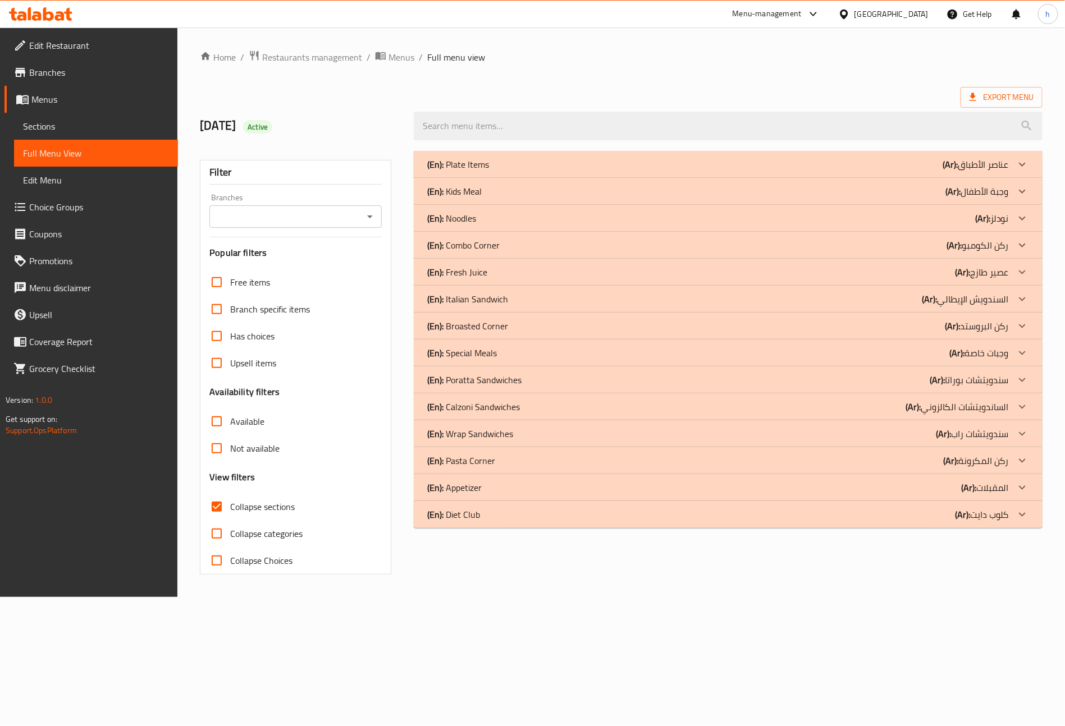
scroll to position [0, 0]
click at [908, 162] on div "(En): Plate Items (Ar): عناصر الأطباق" at bounding box center [726, 164] width 589 height 13
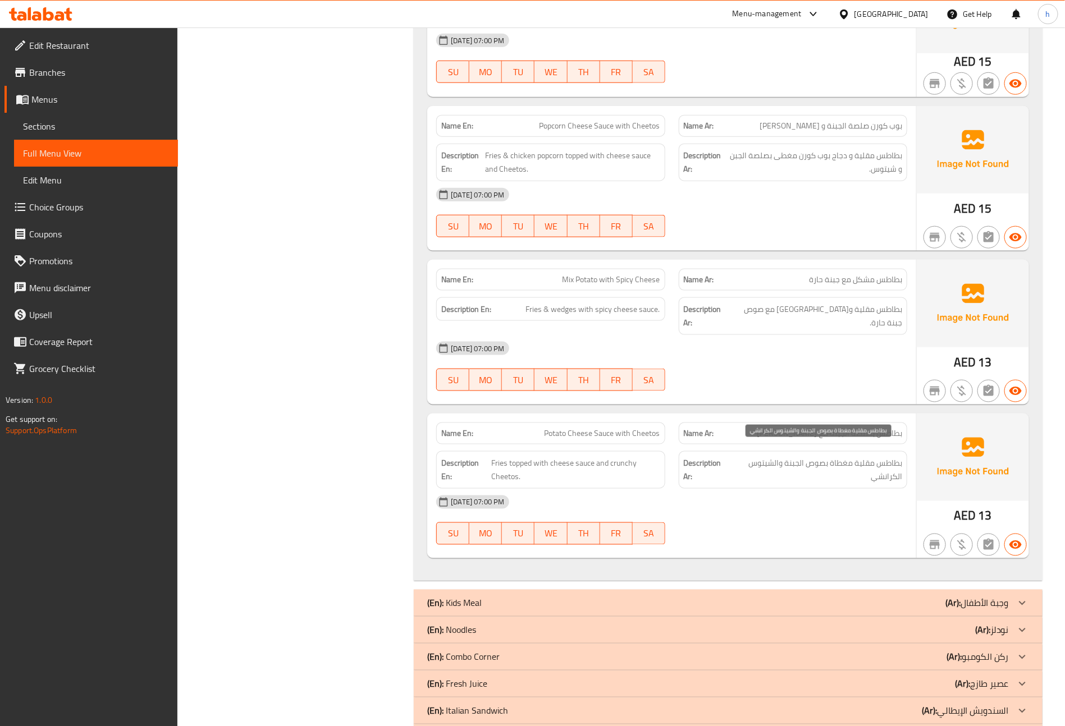
scroll to position [2919, 0]
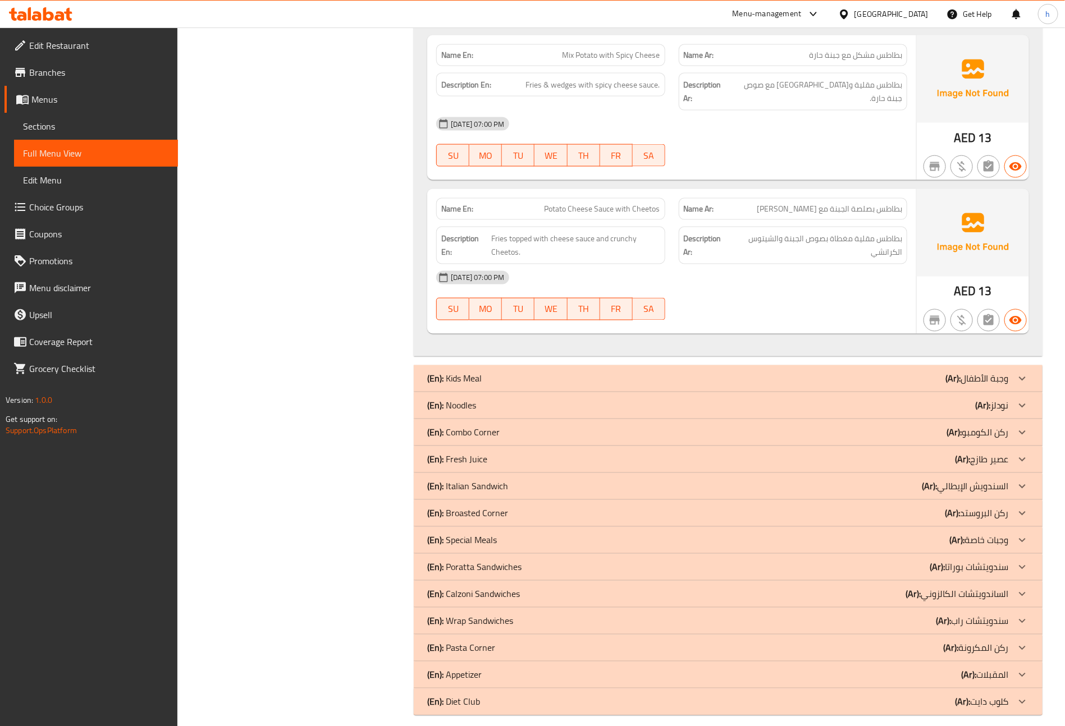
click at [926, 453] on div "(En): Fresh Juice (Ar): عصير طازج" at bounding box center [717, 459] width 581 height 13
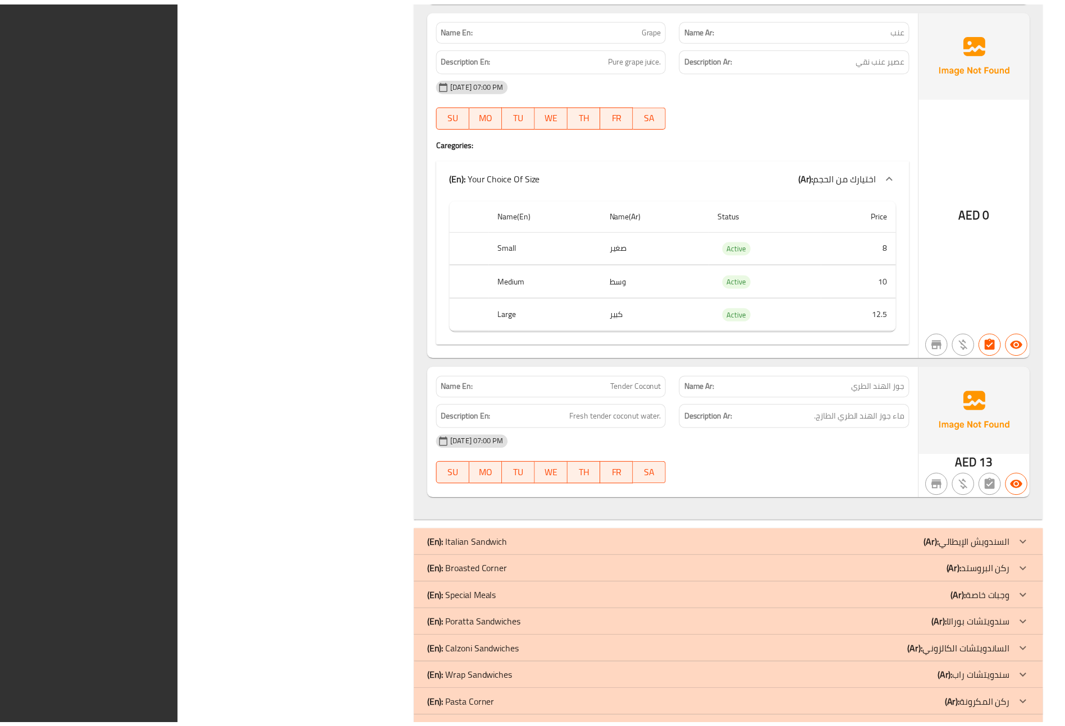
scroll to position [9918, 0]
